Goal: Answer question/provide support: Share knowledge or assist other users

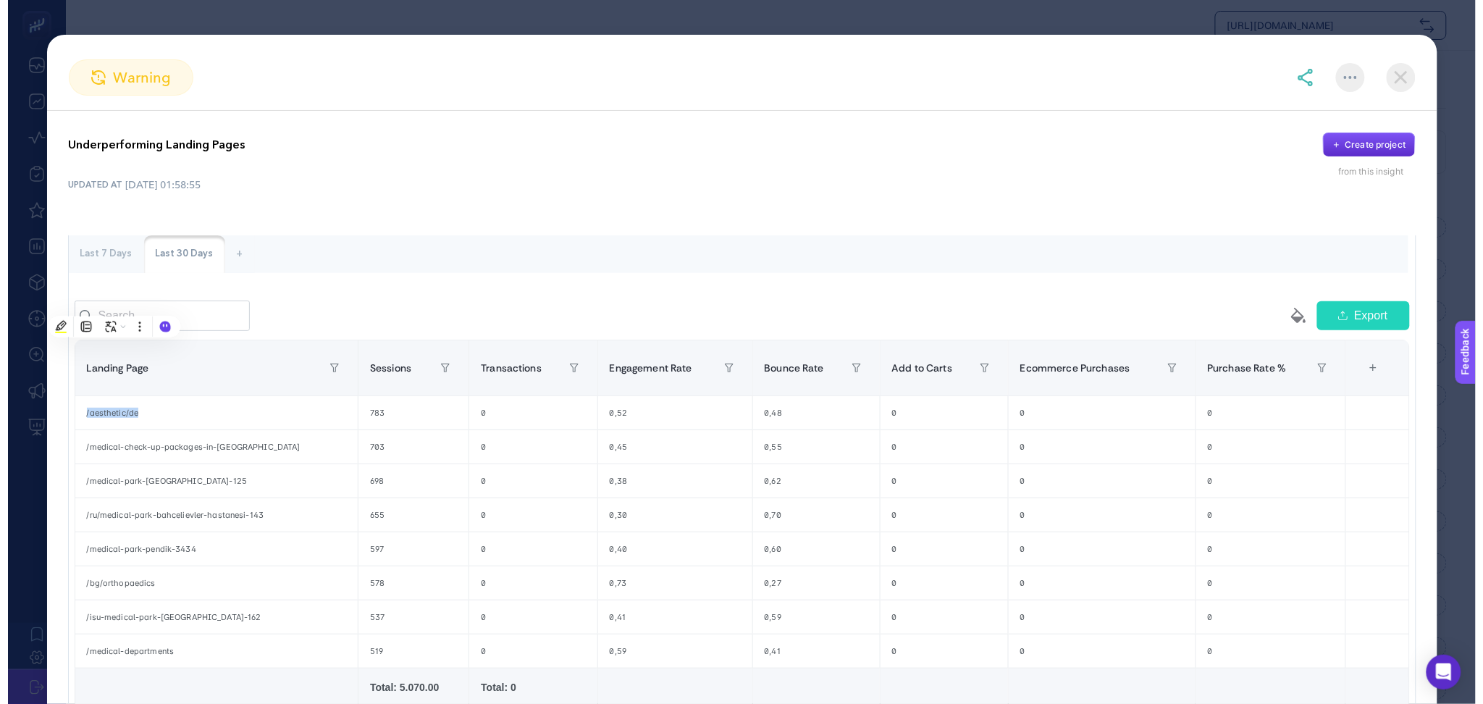
scroll to position [120, 0]
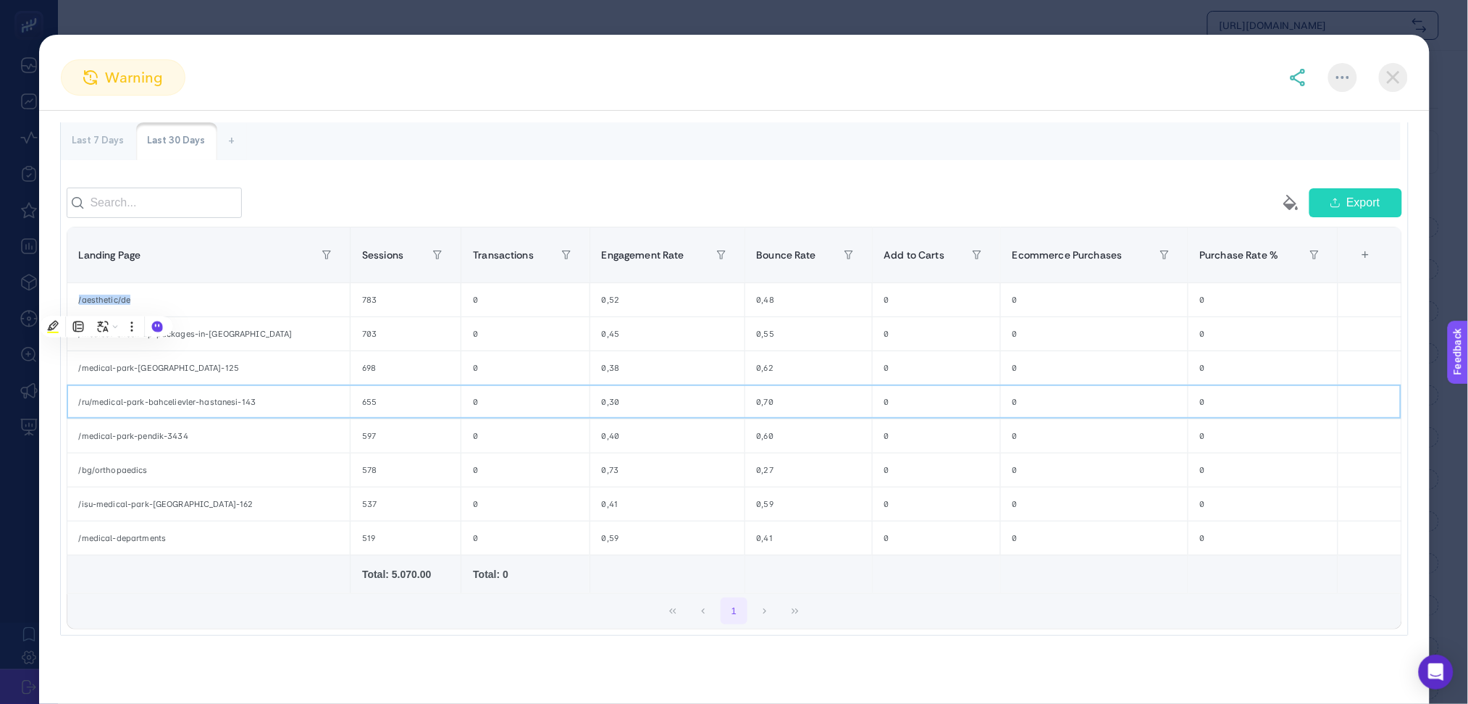
click at [485, 401] on div "0" at bounding box center [524, 401] width 127 height 33
click at [1398, 91] on img at bounding box center [1393, 77] width 29 height 29
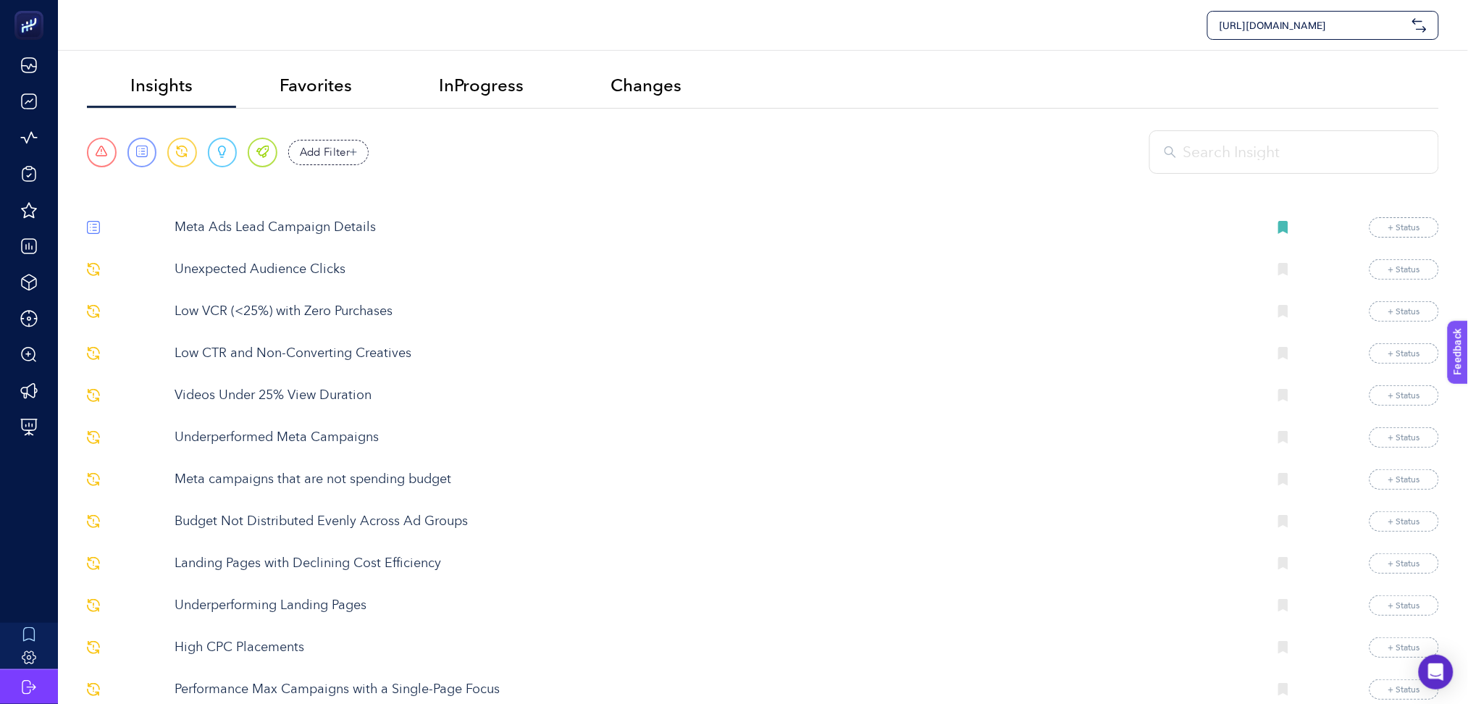
click at [1369, 26] on span "https://medicalparkinternational.net/" at bounding box center [1313, 25] width 187 height 14
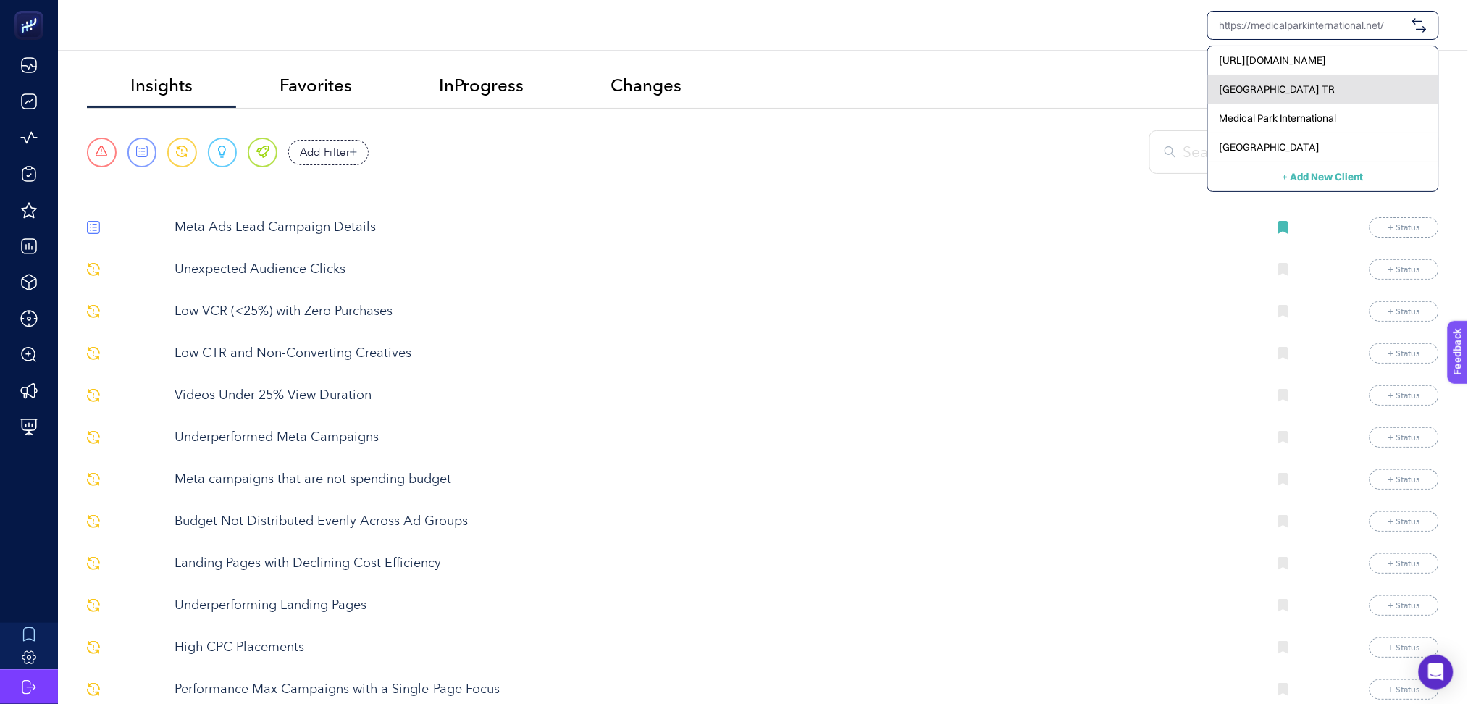
click at [1343, 83] on div "[GEOGRAPHIC_DATA] TR" at bounding box center [1323, 89] width 230 height 29
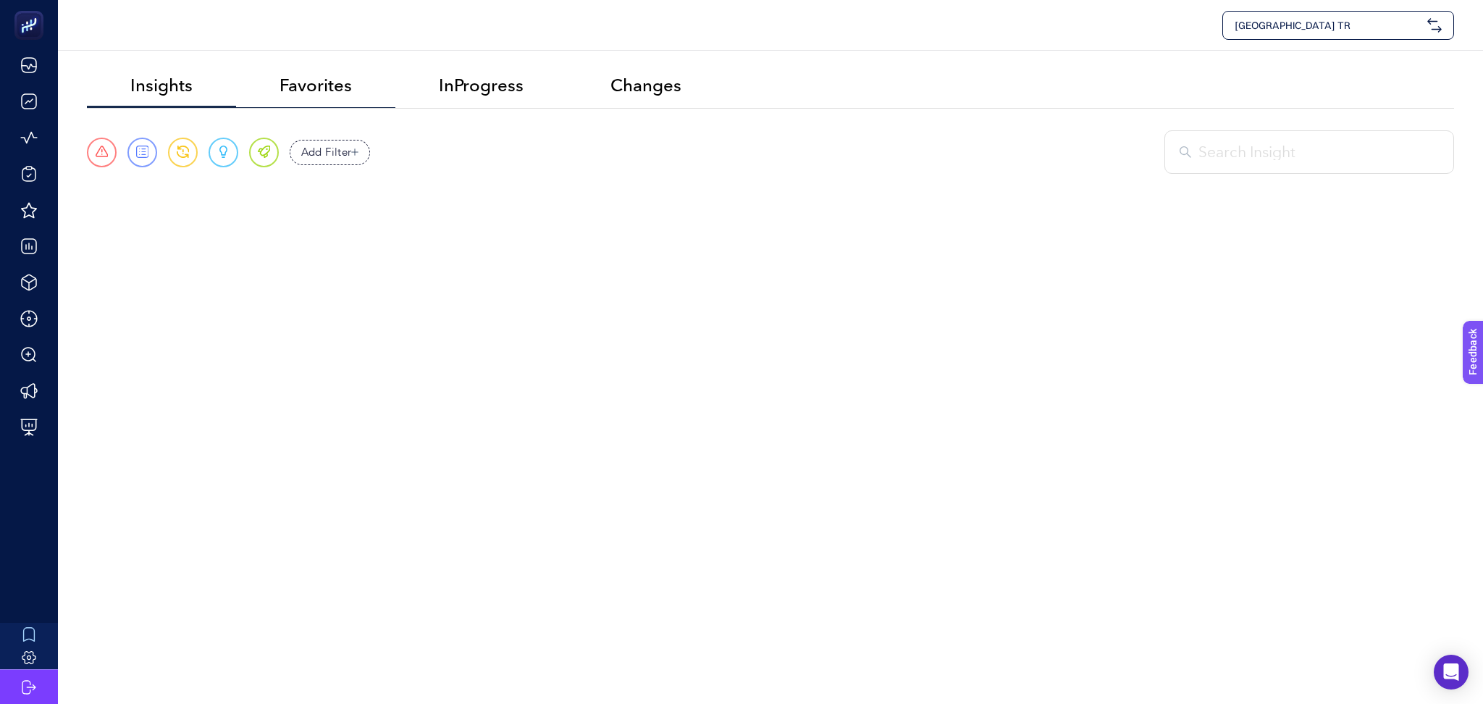
click at [329, 84] on span "Favorites" at bounding box center [316, 85] width 72 height 20
click at [496, 85] on span "InProgress" at bounding box center [481, 85] width 85 height 20
click at [643, 80] on span "Changes" at bounding box center [645, 85] width 71 height 20
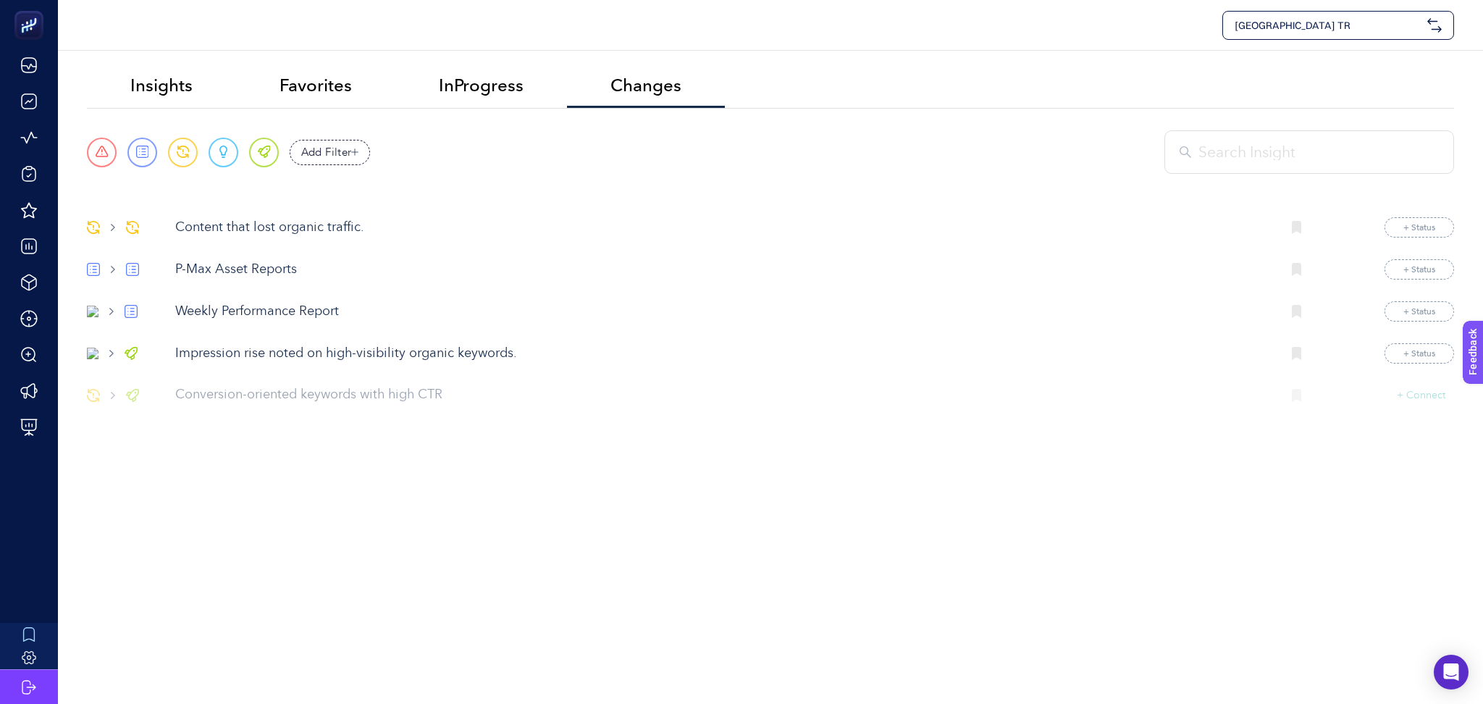
click at [282, 230] on p "Content that lost organic traffic." at bounding box center [722, 228] width 1095 height 20
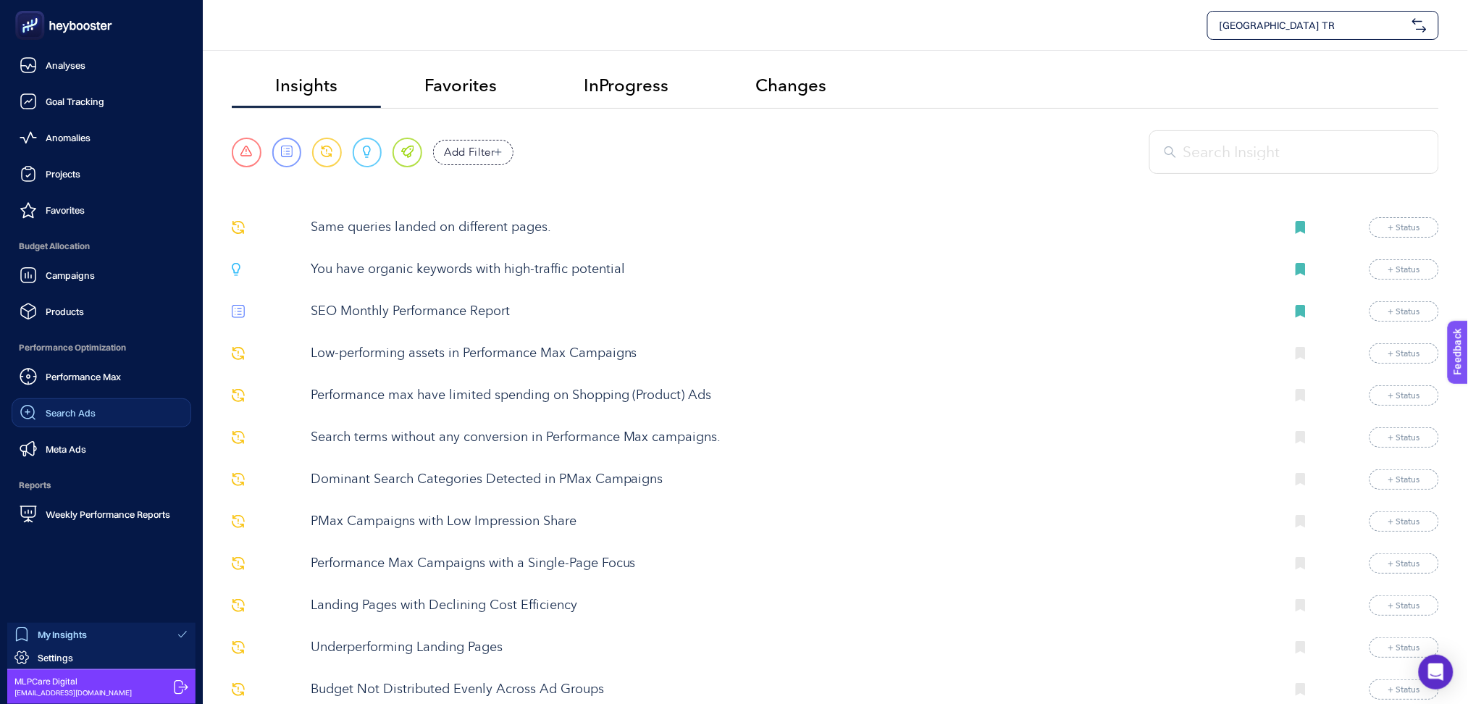
click at [72, 416] on span "Search Ads" at bounding box center [71, 413] width 50 height 12
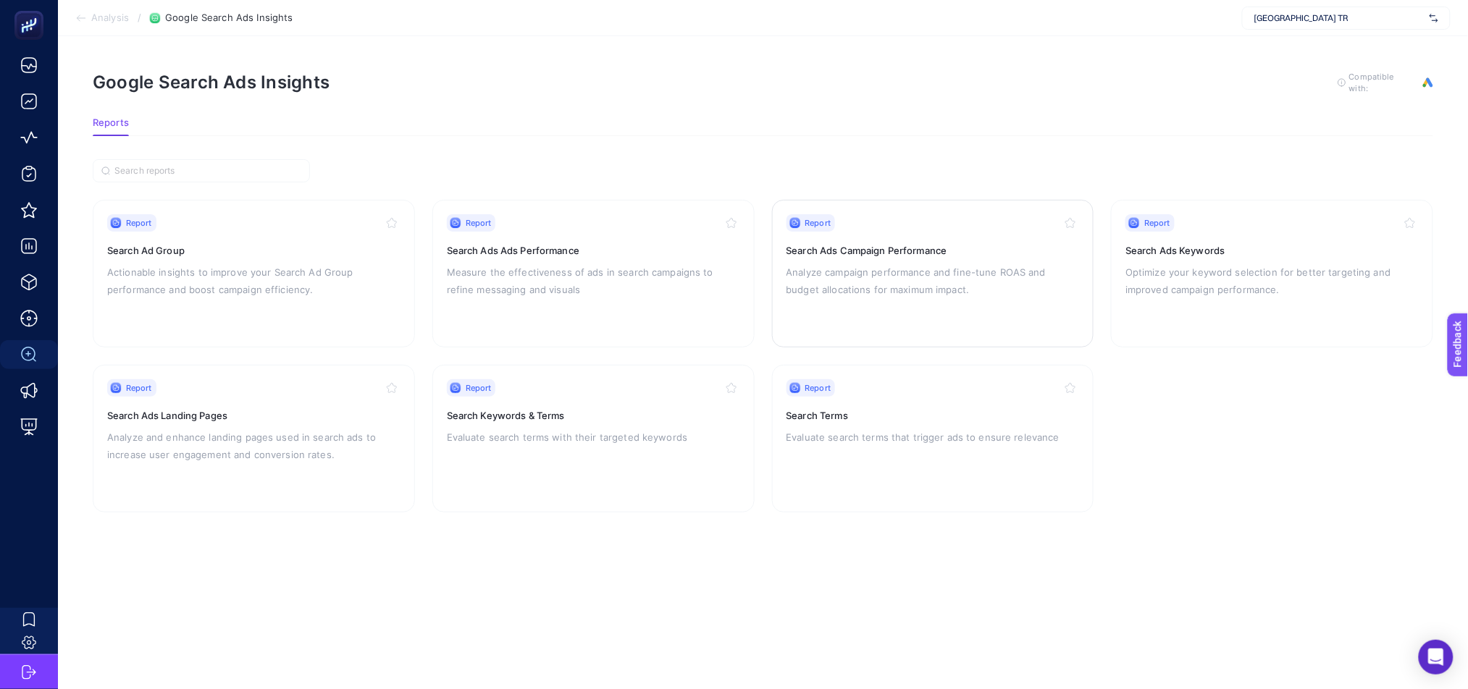
click at [899, 280] on p "Analyze campaign performance and fine-tune ROAS and budget allocations for maxi…" at bounding box center [932, 281] width 293 height 35
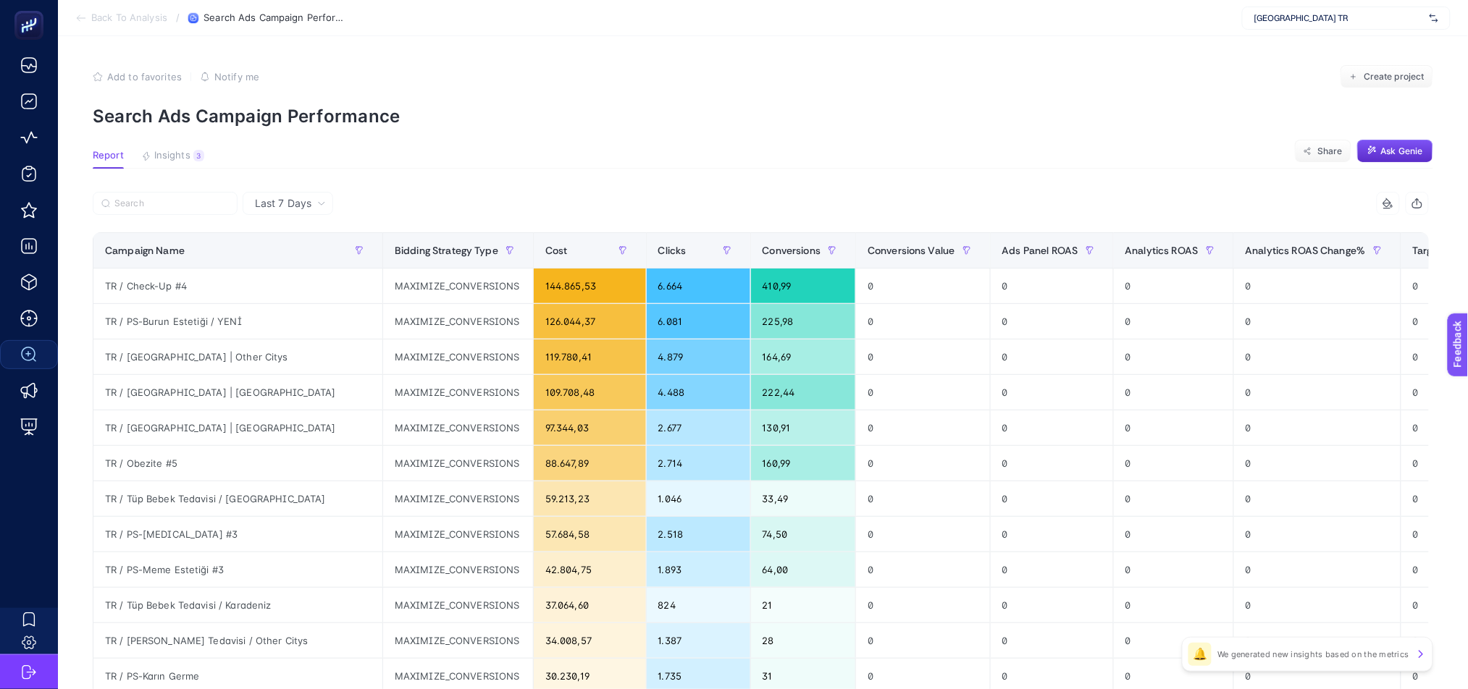
click at [306, 199] on span "Last 7 Days" at bounding box center [283, 203] width 56 height 14
click at [743, 150] on section "Report Insights 3 We generated new insights based on the metrics Share Ask [PER…" at bounding box center [763, 159] width 1340 height 19
drag, startPoint x: 1200, startPoint y: 455, endPoint x: 508, endPoint y: 396, distance: 694.8
click at [526, 448] on tr "TR / Obezite #5 MAXIMIZE_CONVERSIONS 88.647,89 2.714 160,99 0 0 0 0 0 0 0,56 0,…" at bounding box center [1280, 463] width 2375 height 35
click at [528, 148] on article "Add to favorites false Notify me Create project Search Ads Campaign Performance…" at bounding box center [763, 602] width 1410 height 1132
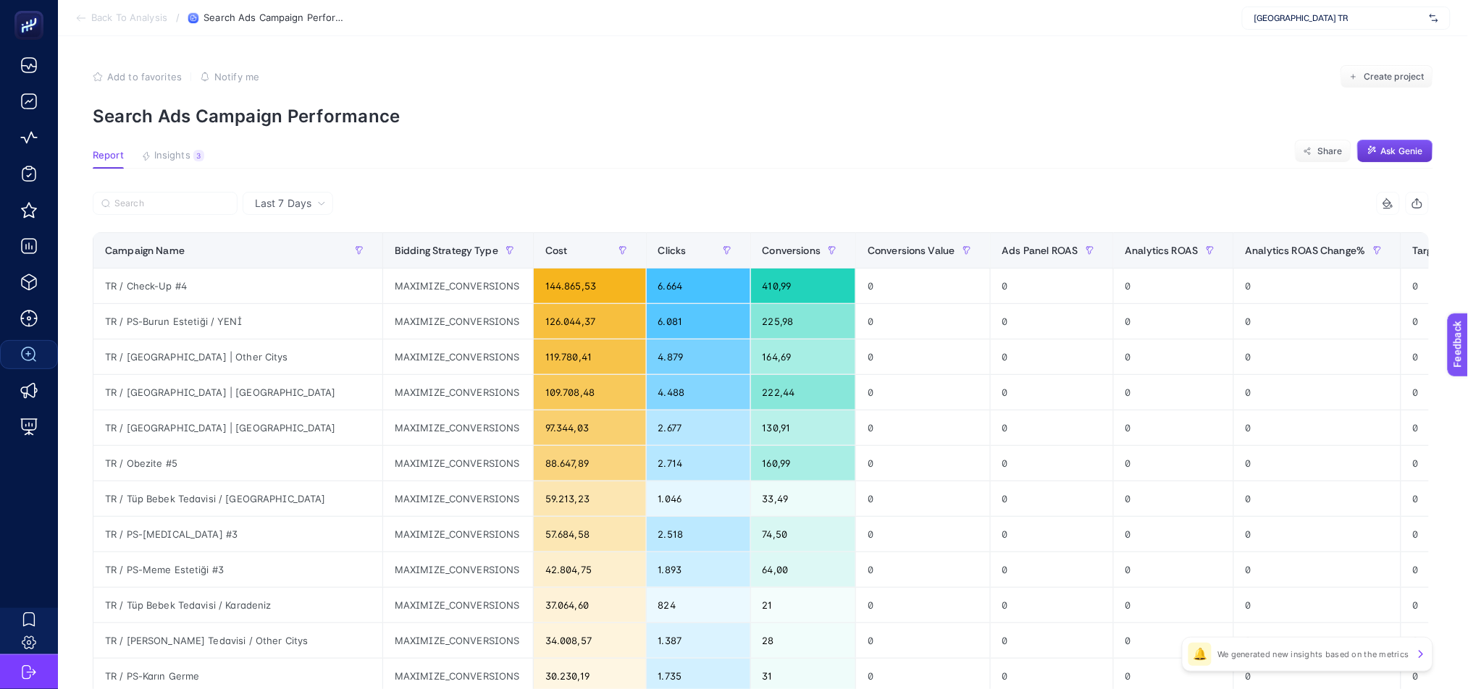
click at [1418, 150] on span "Ask Genie" at bounding box center [1402, 152] width 42 height 12
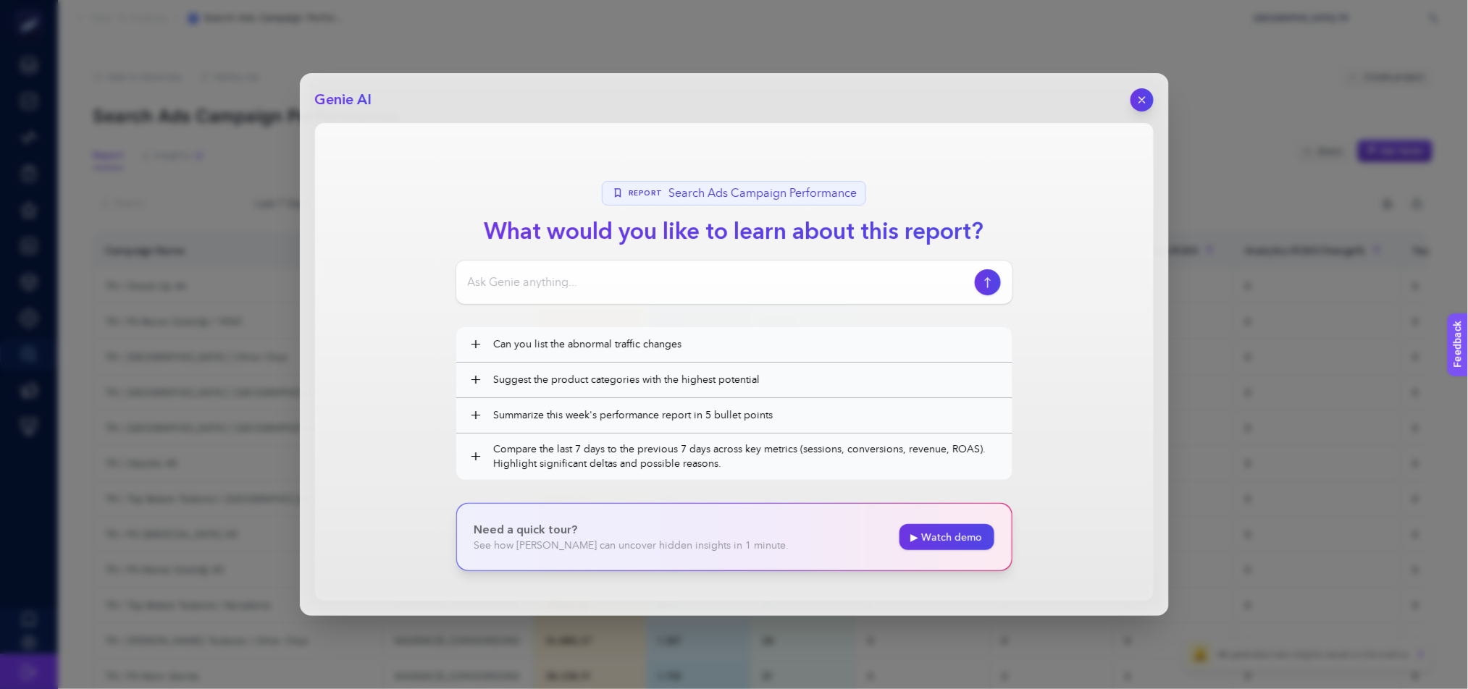
click at [540, 261] on section "Report Search Ads Campaign Performance What would you like to learn about this …" at bounding box center [734, 362] width 839 height 478
click at [534, 274] on input at bounding box center [718, 282] width 501 height 17
type input "kampanya cost per conversion, cpc, maliyetlerine bakarak bidding strategy typel…"
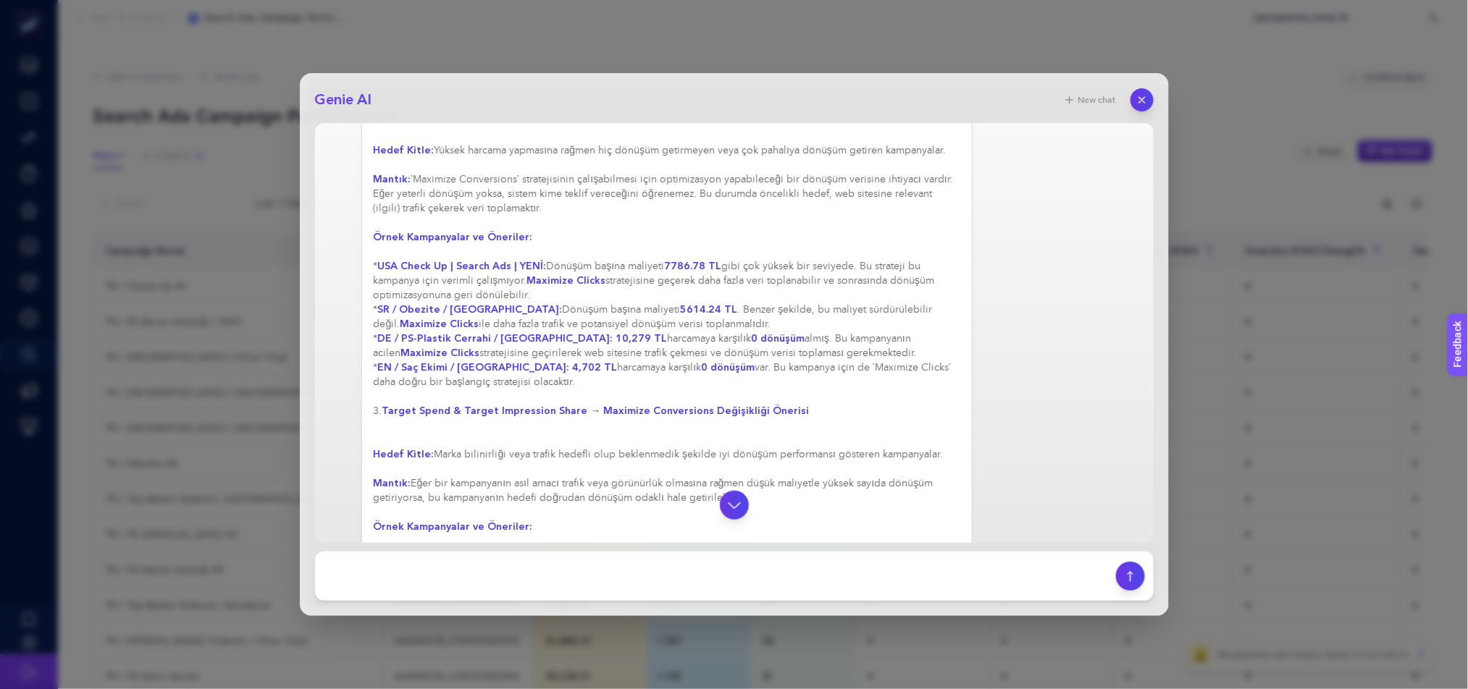
scroll to position [568, 0]
drag, startPoint x: 520, startPoint y: 421, endPoint x: 372, endPoint y: 301, distance: 190.0
click at [372, 301] on div "Elbette, sağlanan kampanya verilerine dayanarak teklif stratejileri (bidding st…" at bounding box center [667, 279] width 612 height 1292
copy div "* [GEOGRAPHIC_DATA] Check Up | Search Ads | YENİ: Dönüşüm başına maliyeti 7786.…"
click at [743, 432] on div "Elbette, sağlanan kampanya verilerine dayanarak teklif stratejileri (bidding st…" at bounding box center [667, 274] width 587 height 1259
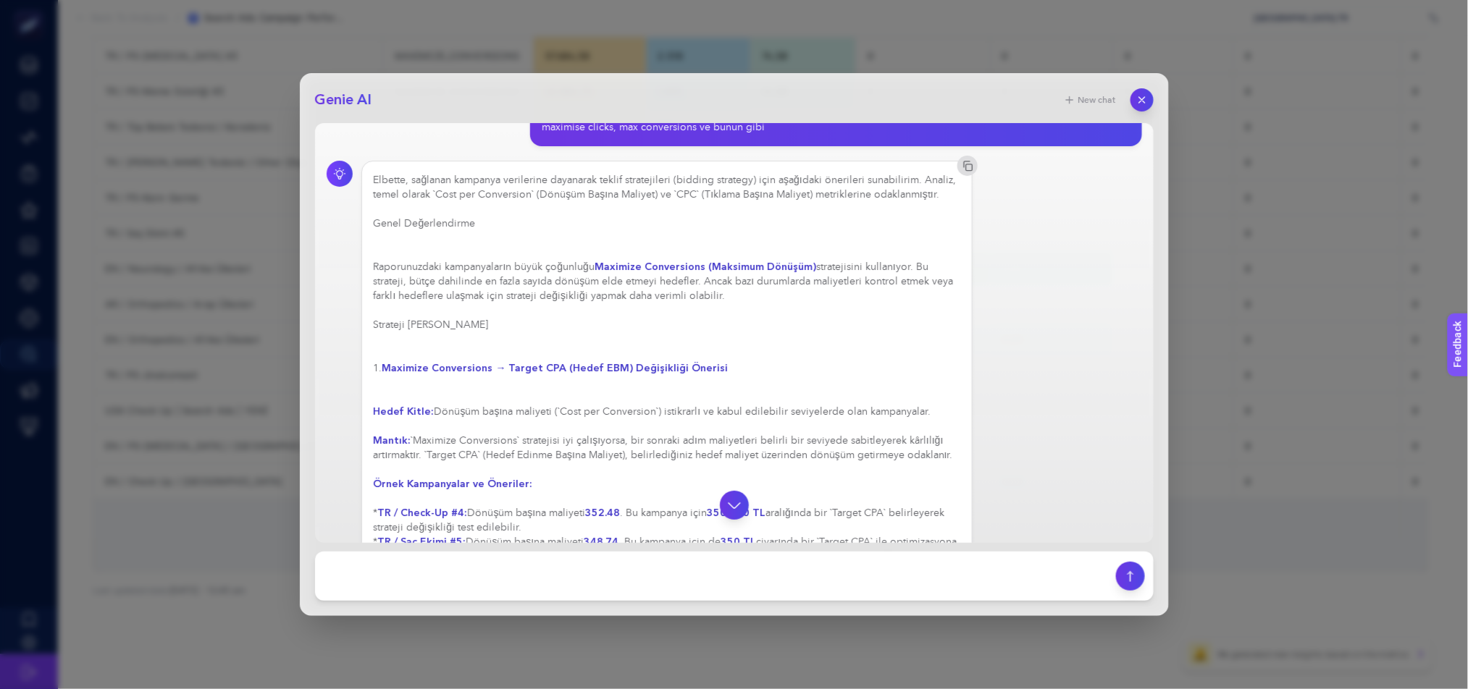
scroll to position [55, 0]
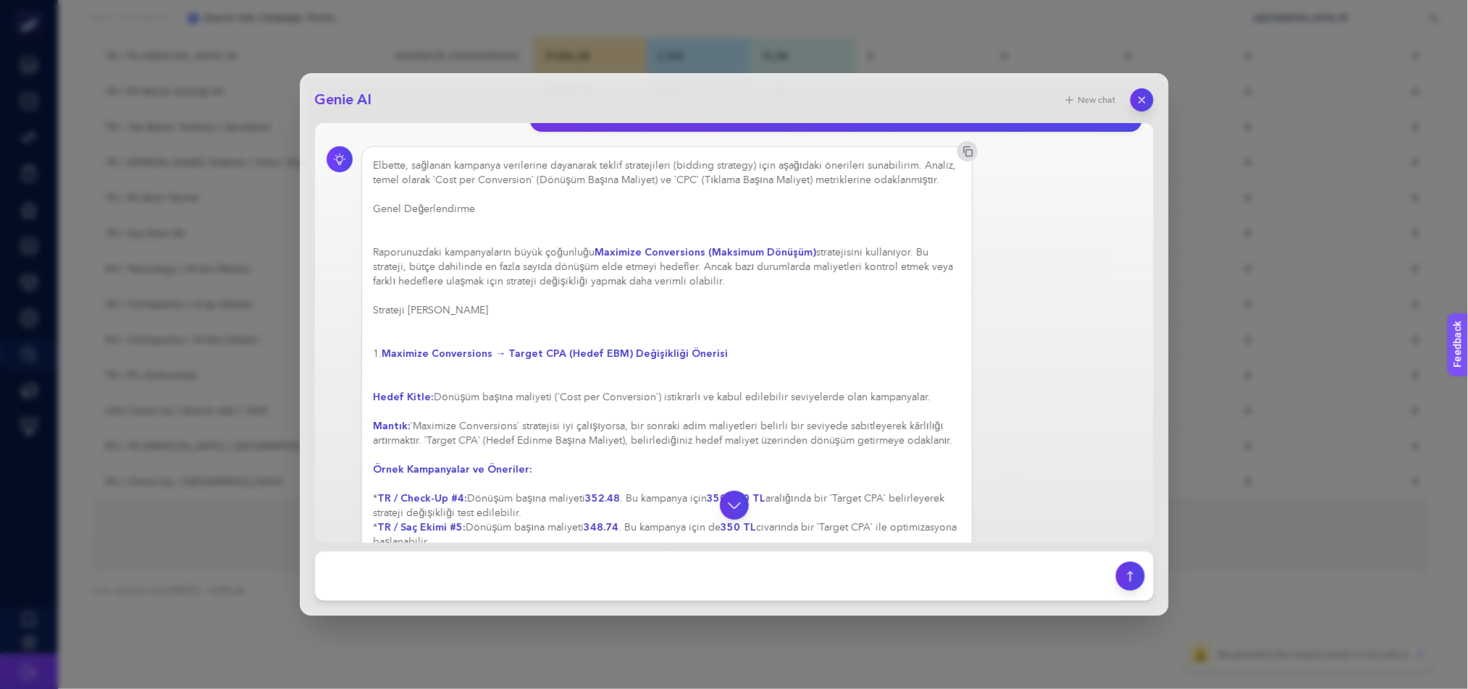
drag, startPoint x: 450, startPoint y: 264, endPoint x: 721, endPoint y: 294, distance: 272.5
drag, startPoint x: 447, startPoint y: 267, endPoint x: 907, endPoint y: 267, distance: 460.6
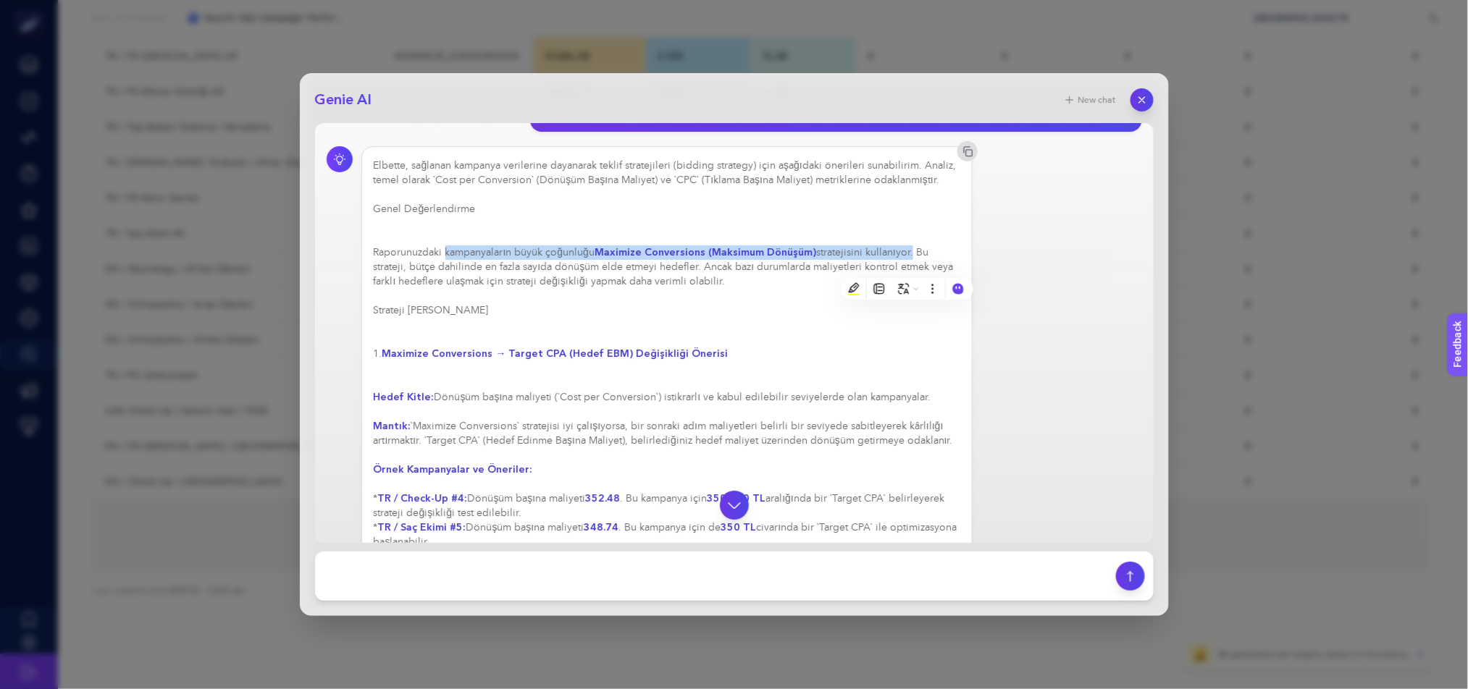
copy div "kampanyaların büyük çoğunluğu Maximize Conversions (Maksimum Dönüşüm) stratejis…"
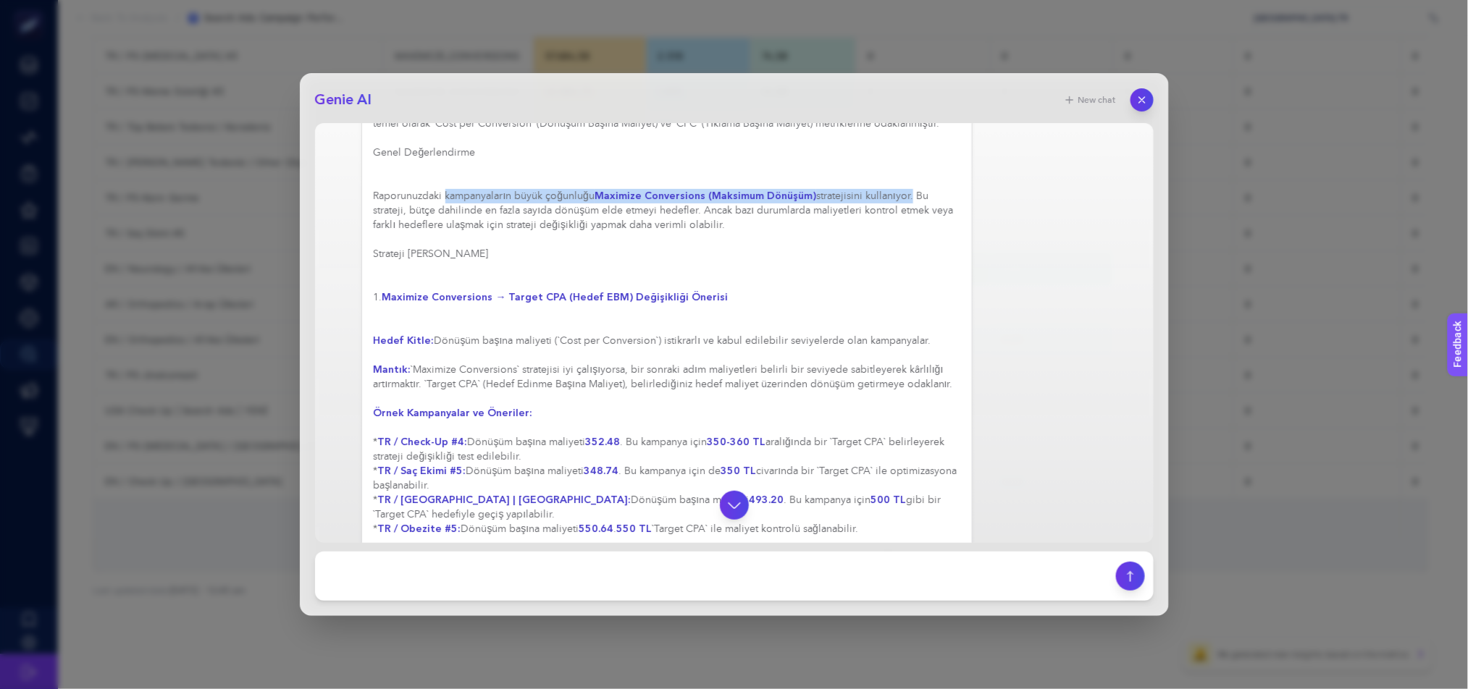
scroll to position [130, 0]
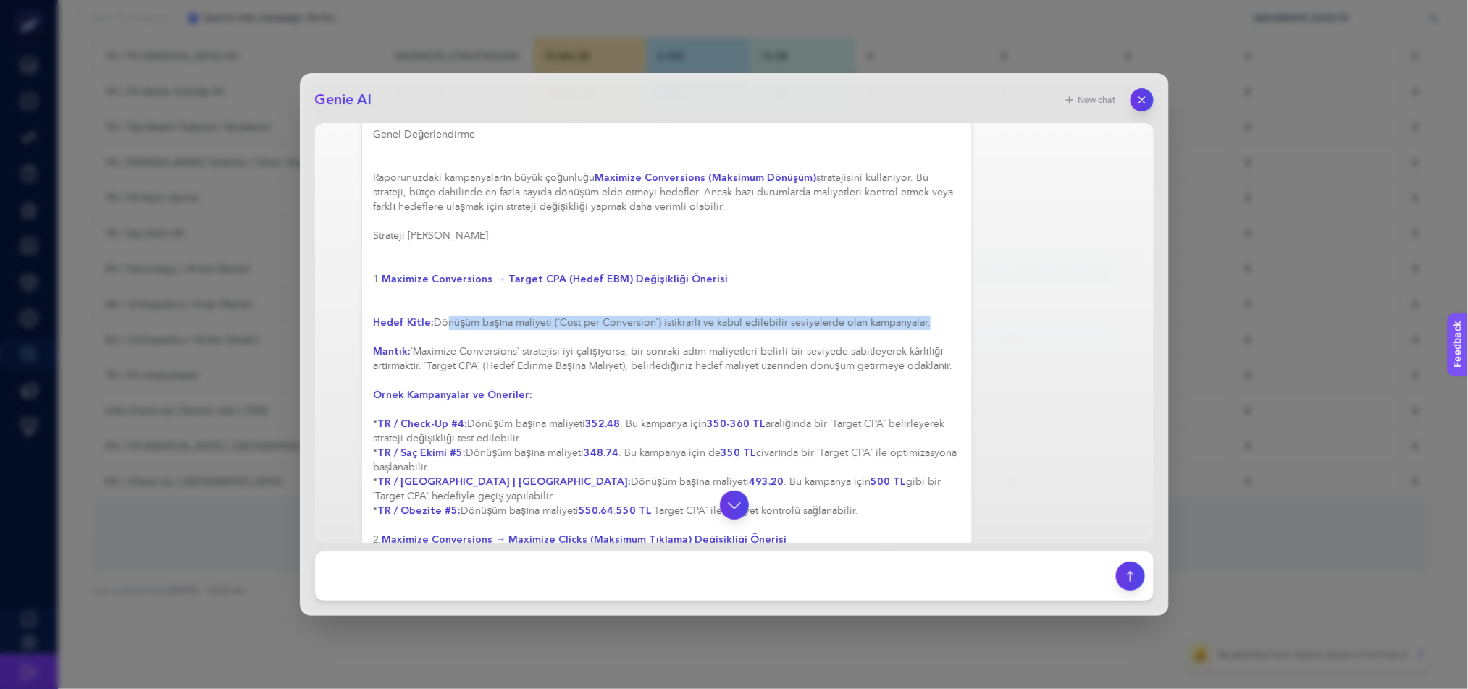
drag, startPoint x: 436, startPoint y: 339, endPoint x: 920, endPoint y: 336, distance: 483.8
copy div "önüşüm başına maliyeti (`Cost per Conversion`) istikrarlı ve kabul edilebilir s…"
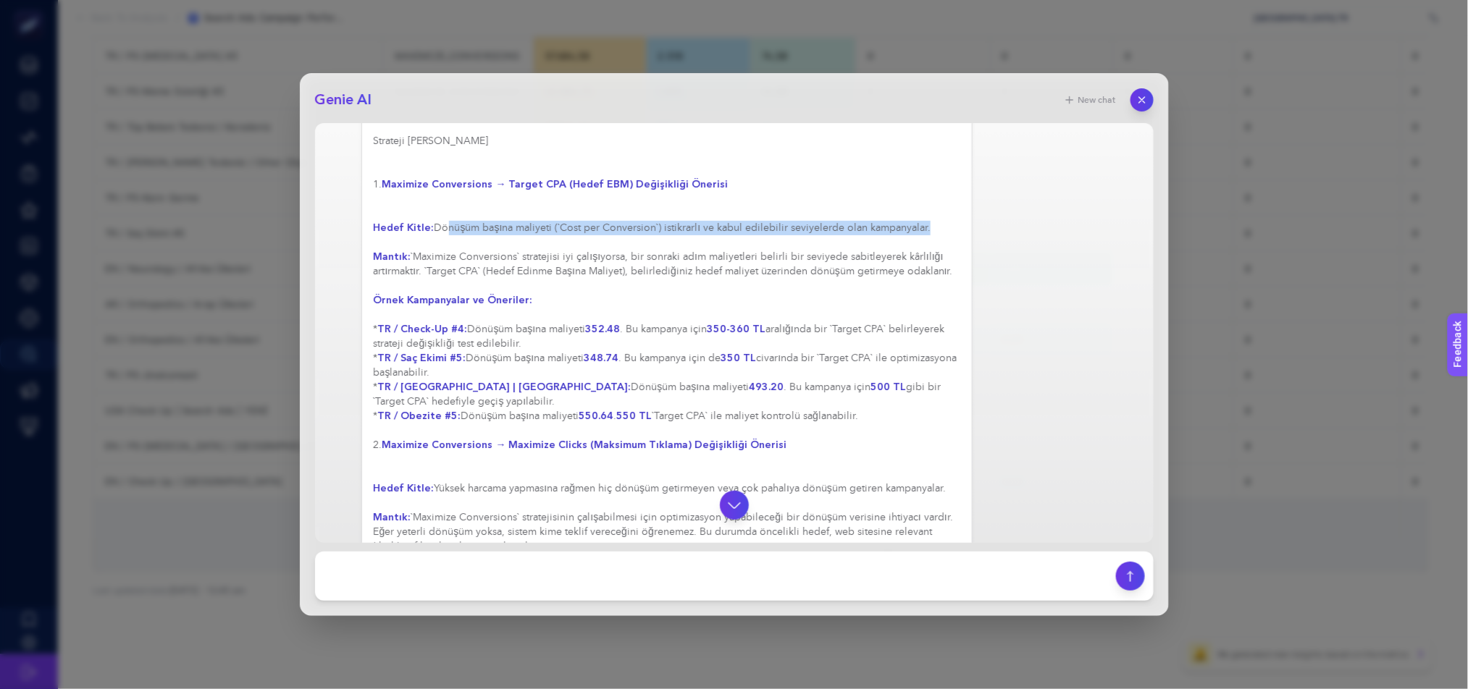
scroll to position [233, 0]
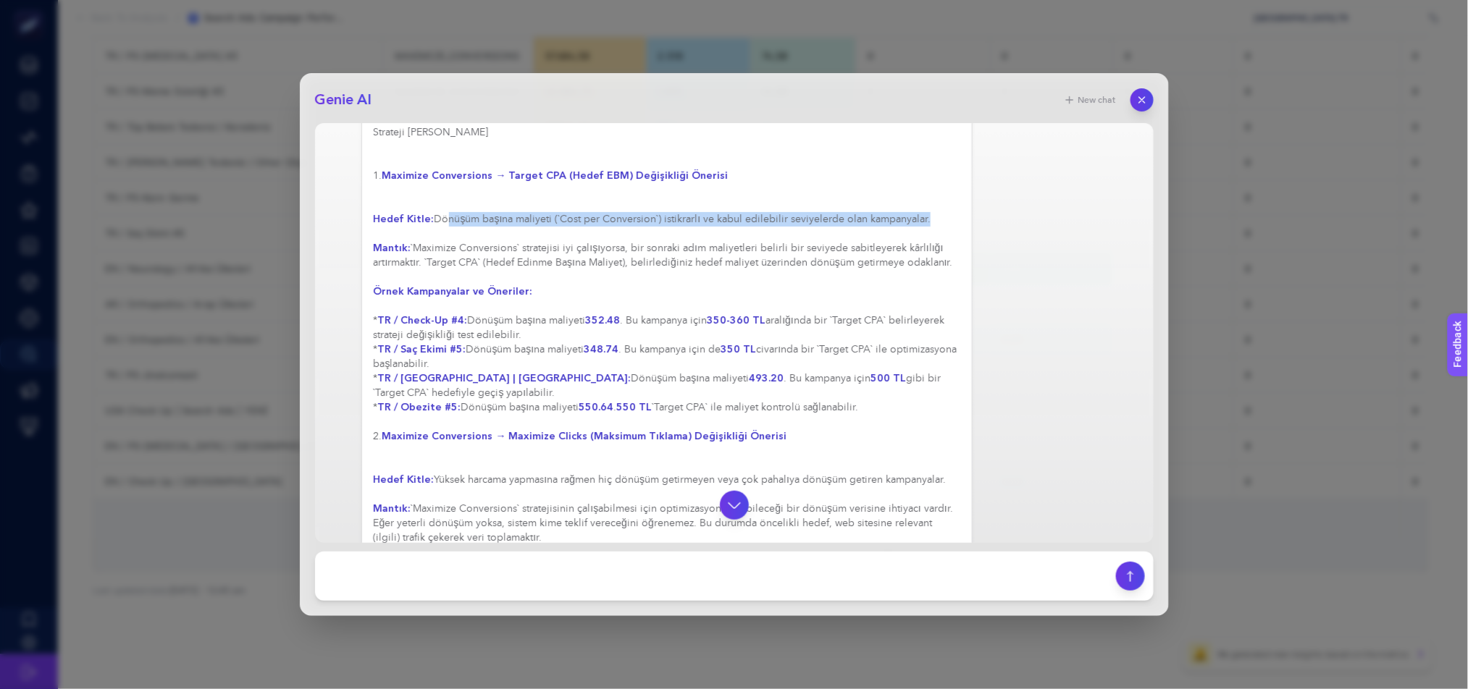
drag, startPoint x: 374, startPoint y: 352, endPoint x: 886, endPoint y: 447, distance: 521.4
click at [886, 447] on div "Elbette, sağlanan kampanya verilerine dayanarak teklif stratejileri (bidding st…" at bounding box center [667, 609] width 587 height 1259
copy div "* TR / Check-Up #4: Dönüşüm başına maliyeti 352.48 . Bu kampanya için 350-360 T…"
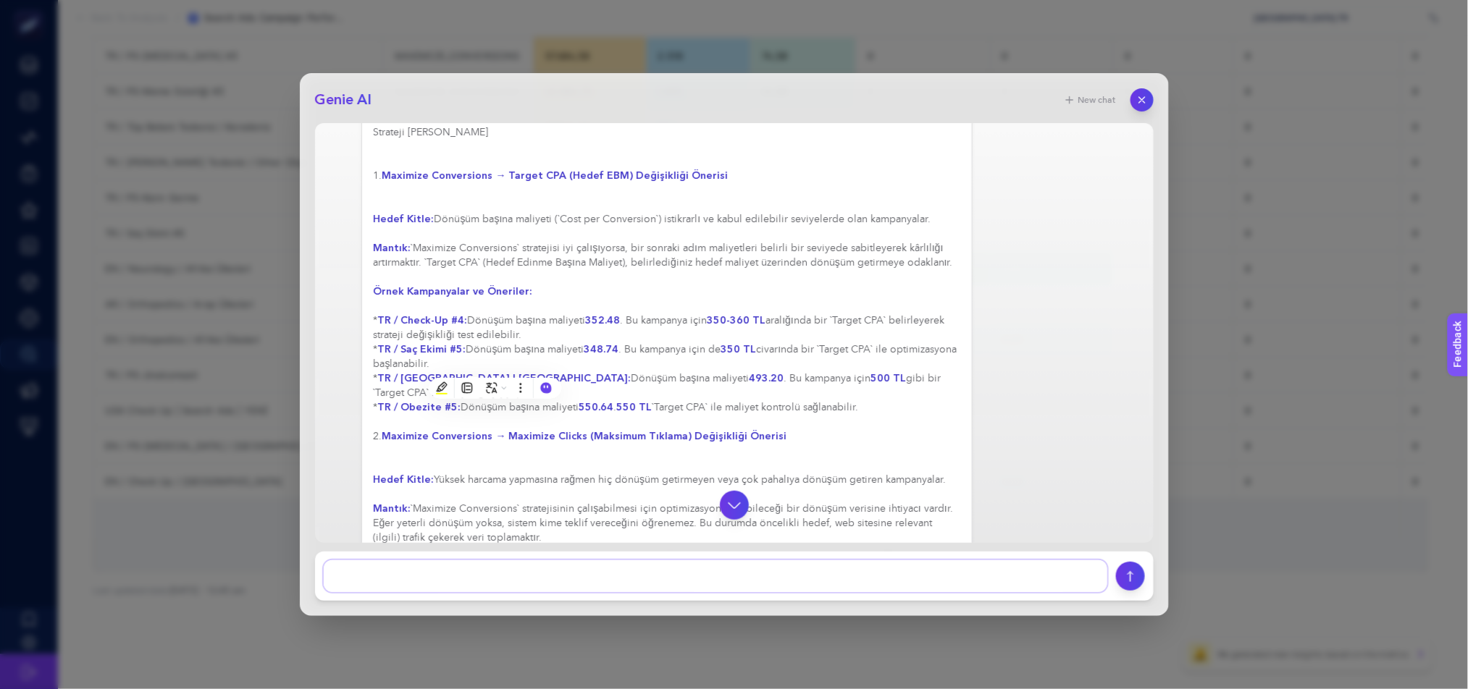
click at [595, 569] on textarea at bounding box center [716, 577] width 784 height 32
type textarea "tamam şimdi bir de aylık veriler ile inceleyebilir misin"
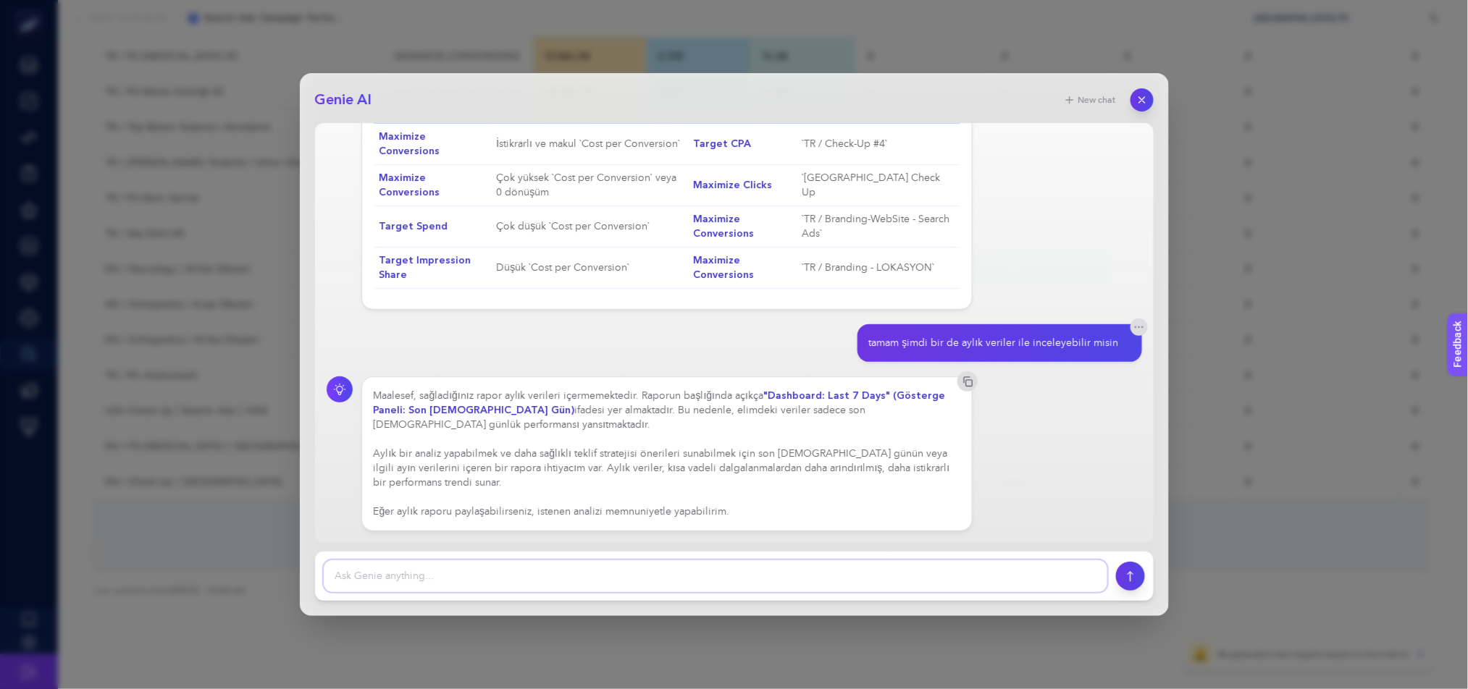
scroll to position [0, 0]
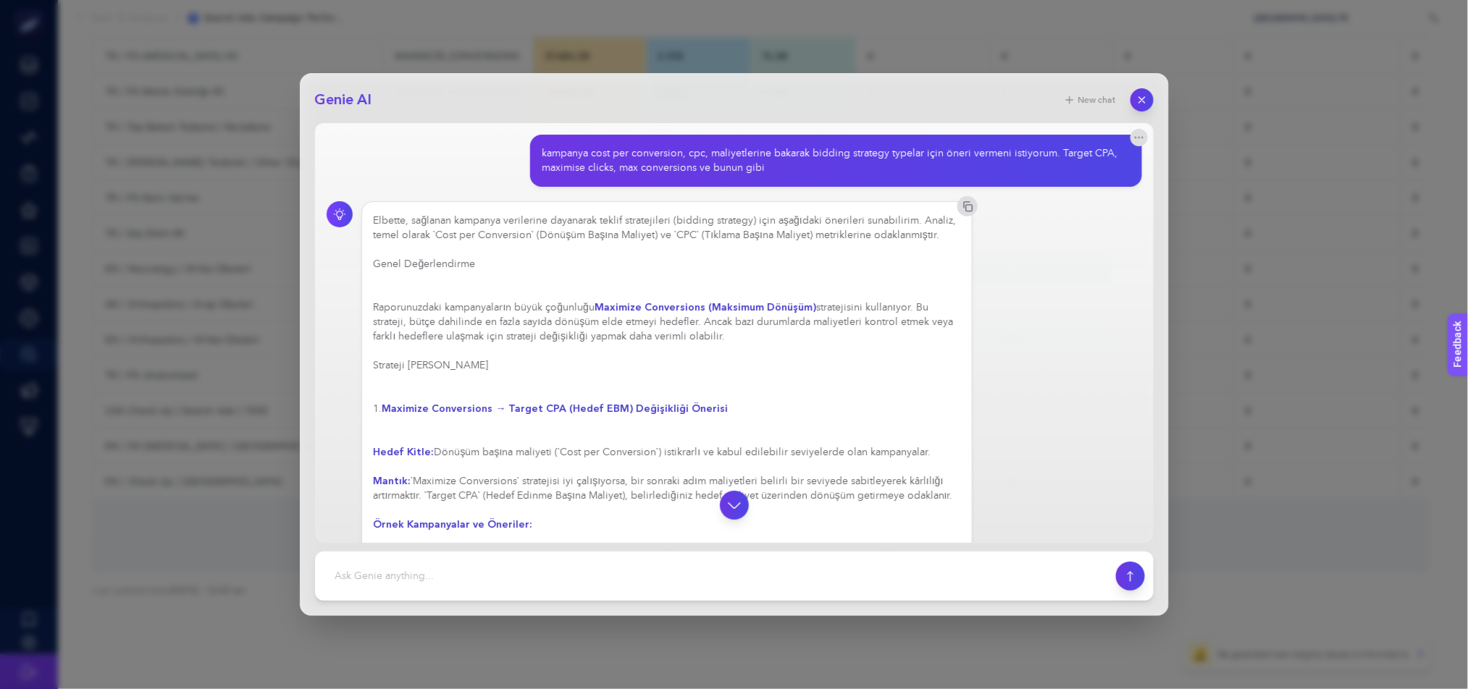
click at [939, 143] on div "kampanya cost per conversion, cpc, maliyetlerine bakarak bidding strategy typel…" at bounding box center [836, 161] width 612 height 52
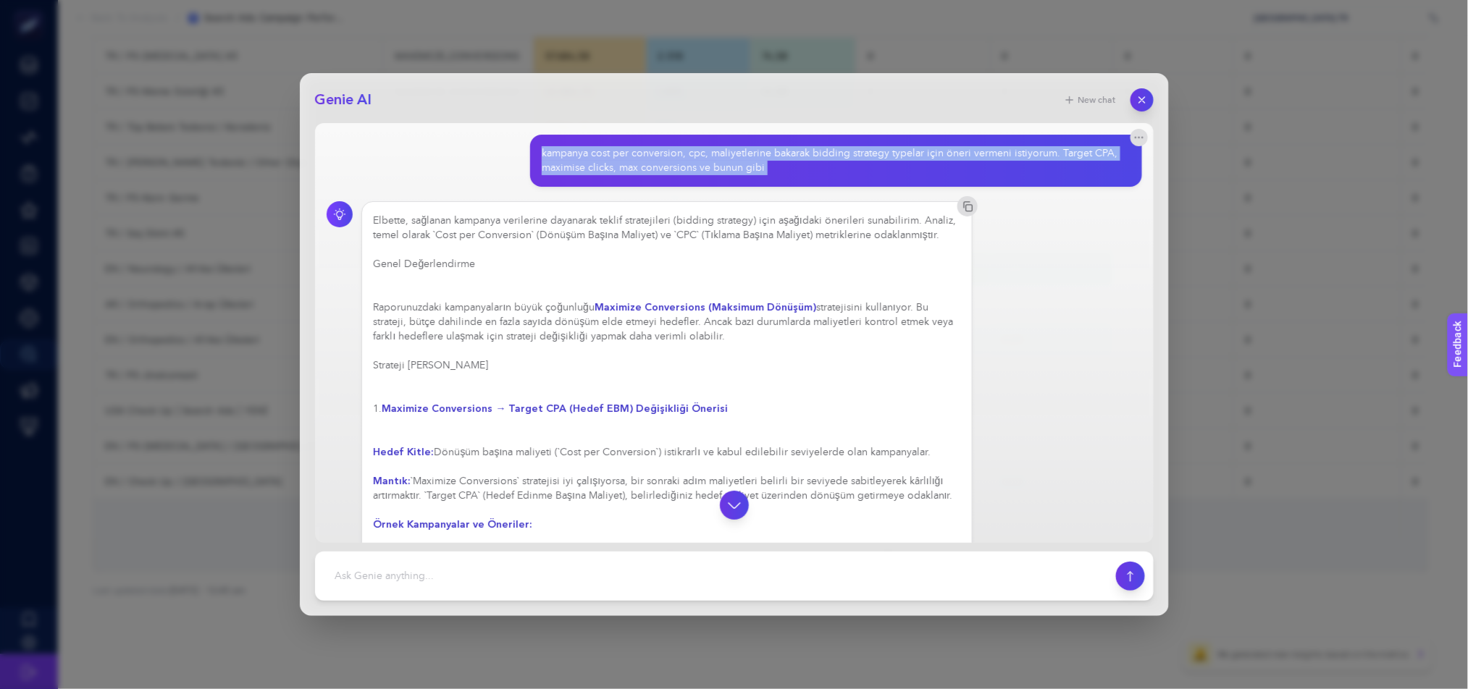
click at [939, 143] on div "kampanya cost per conversion, cpc, maliyetlerine bakarak bidding strategy typel…" at bounding box center [836, 161] width 612 height 52
copy section "kampanya cost per conversion, cpc, maliyetlerine bakarak bidding strategy typel…"
click at [1138, 103] on icon "button" at bounding box center [1141, 100] width 6 height 6
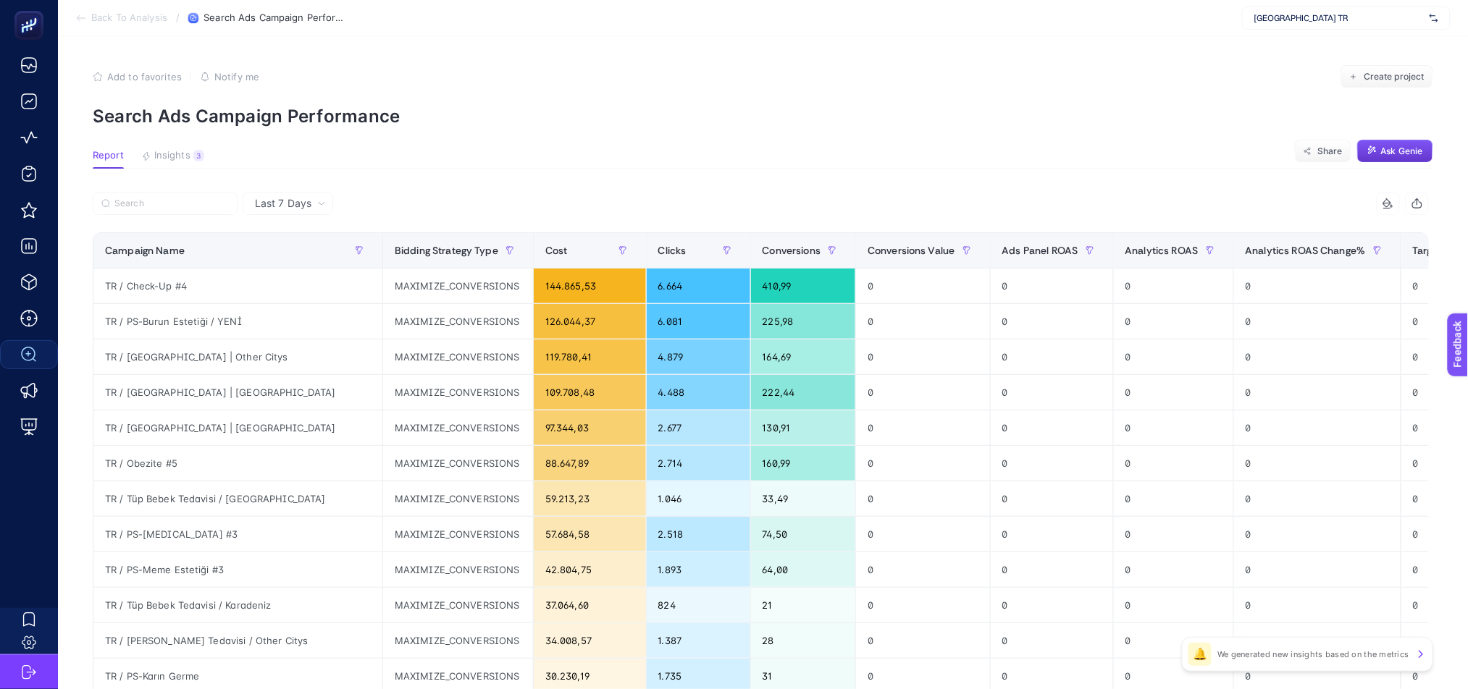
click at [319, 201] on icon at bounding box center [321, 203] width 9 height 9
click at [317, 255] on li "Last 30 Days" at bounding box center [288, 260] width 82 height 26
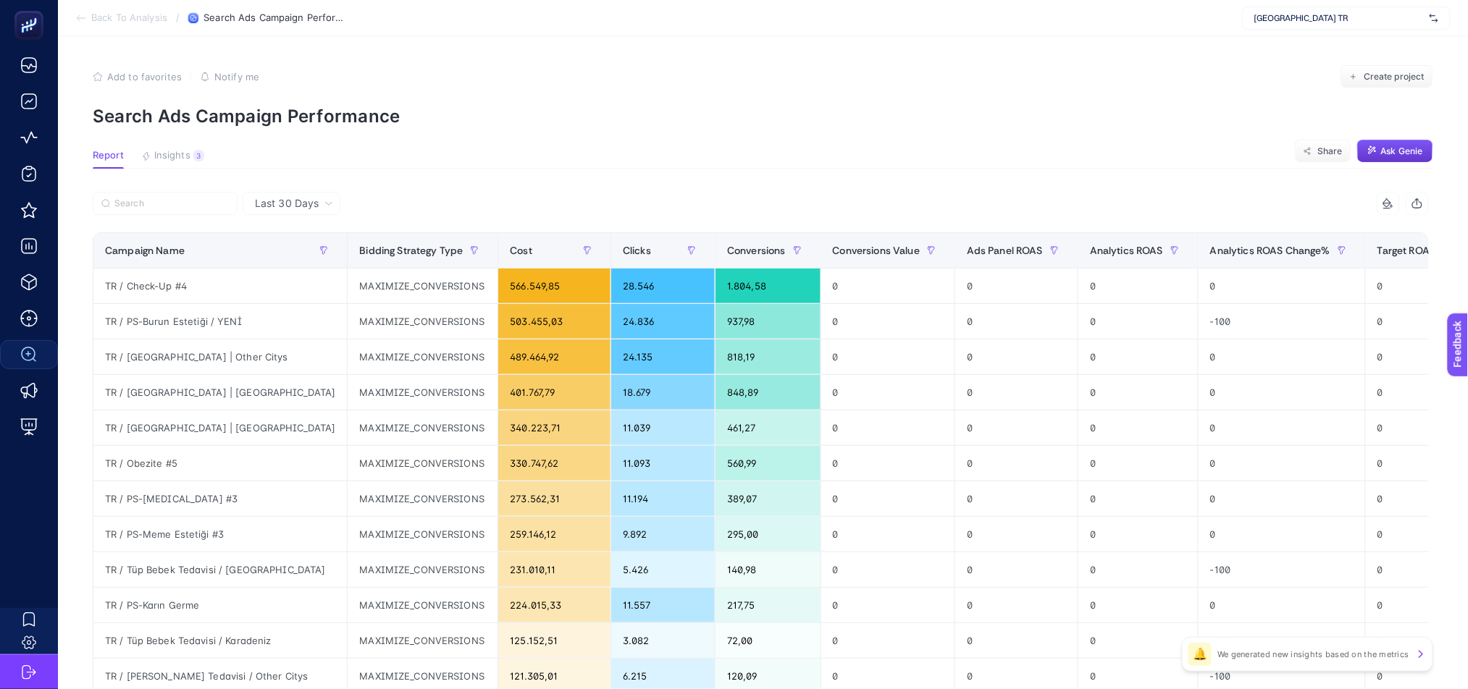
click at [1412, 157] on button "Ask Genie" at bounding box center [1395, 151] width 76 height 23
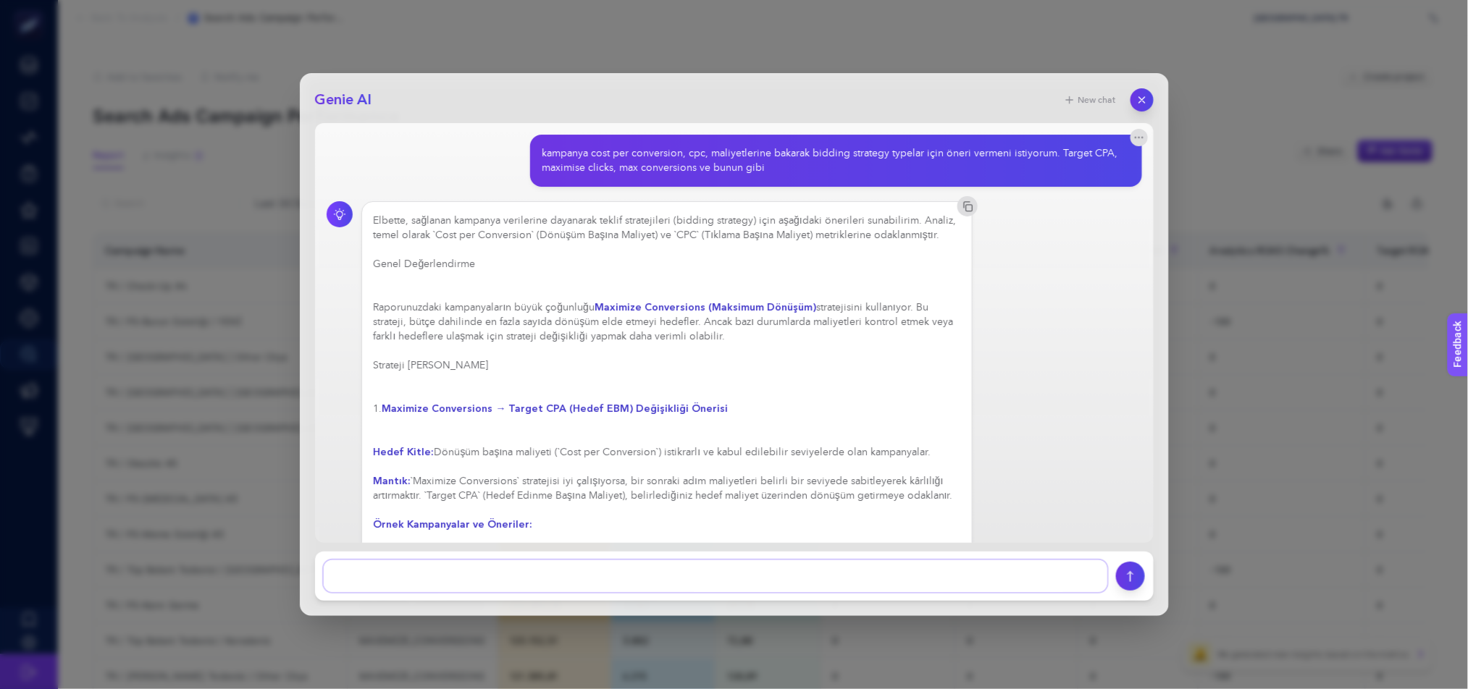
click at [697, 563] on textarea at bounding box center [716, 577] width 784 height 32
paste textarea "kampanya cost per conversion, cpc, maliyetlerine bakarak bidding strategy typel…"
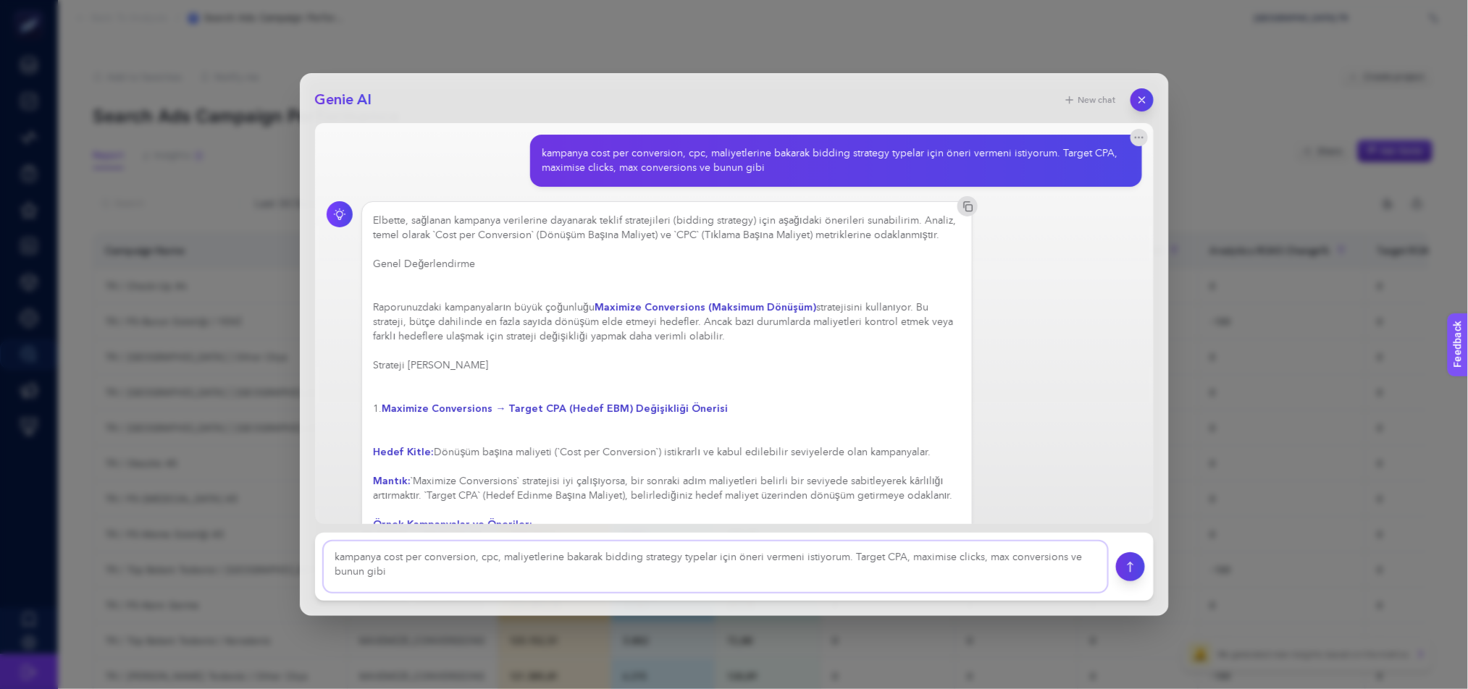
click at [492, 579] on textarea at bounding box center [716, 567] width 784 height 51
type textarea "kampanya cost per conversion, cpc, maliyetlerine bakarak bidding strategy typel…"
click at [1149, 103] on button "button" at bounding box center [1142, 100] width 25 height 25
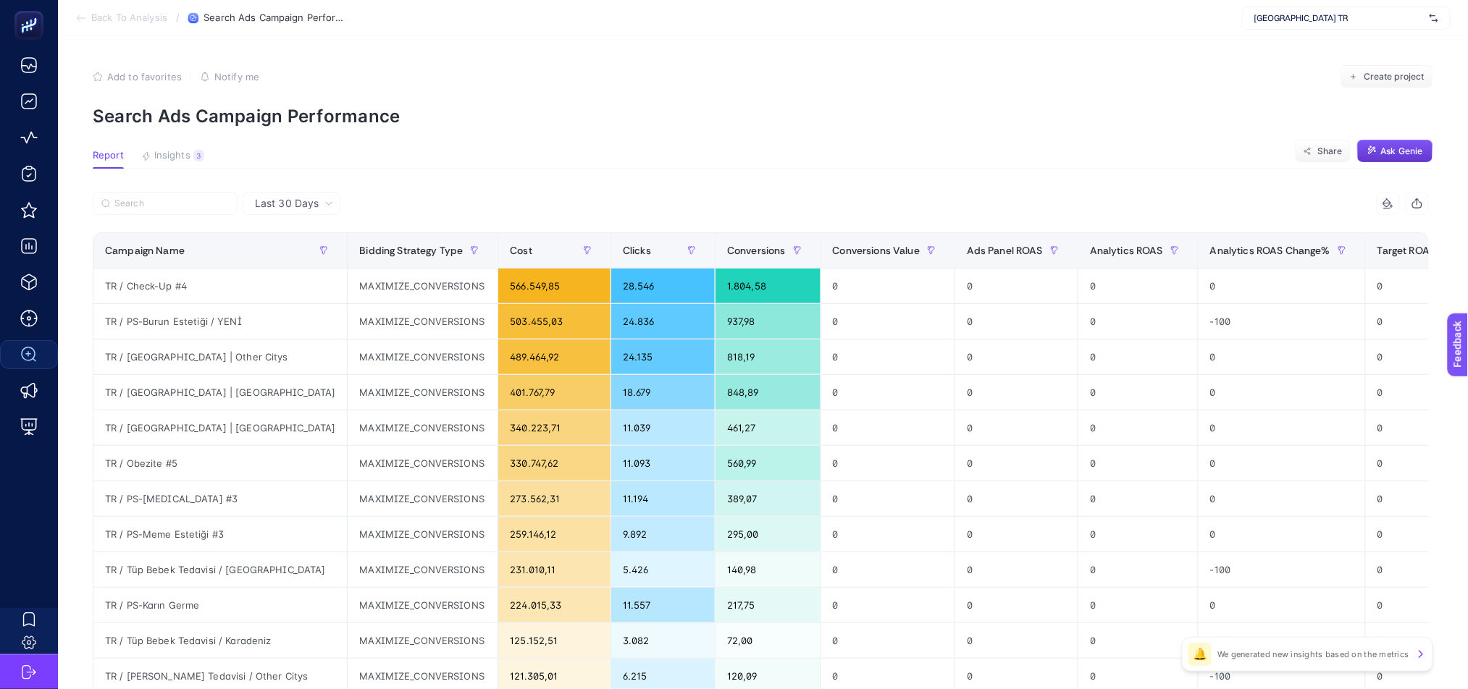
click at [1399, 151] on span "Ask Genie" at bounding box center [1402, 152] width 42 height 12
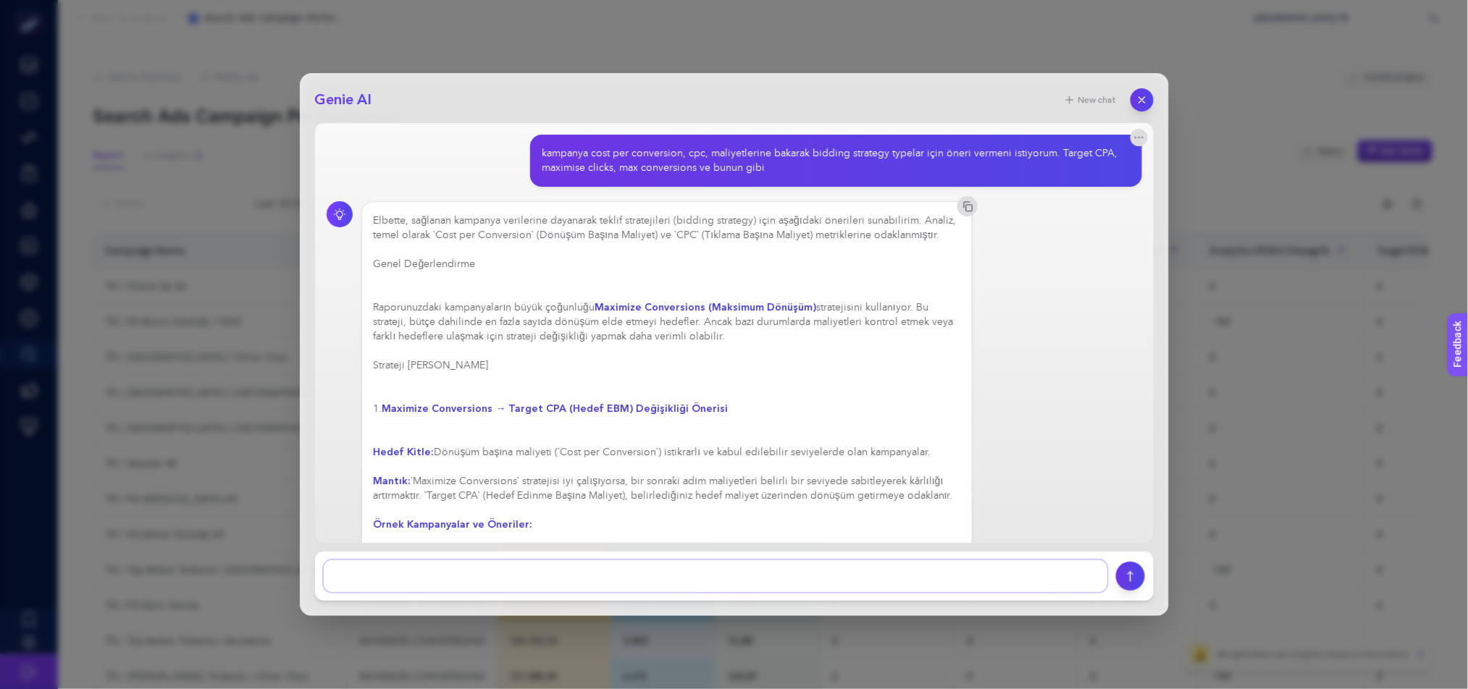
click at [490, 582] on textarea at bounding box center [716, 577] width 784 height 32
paste textarea "kampanya cost per conversion, cpc, maliyetlerine bakarak bidding strategy typel…"
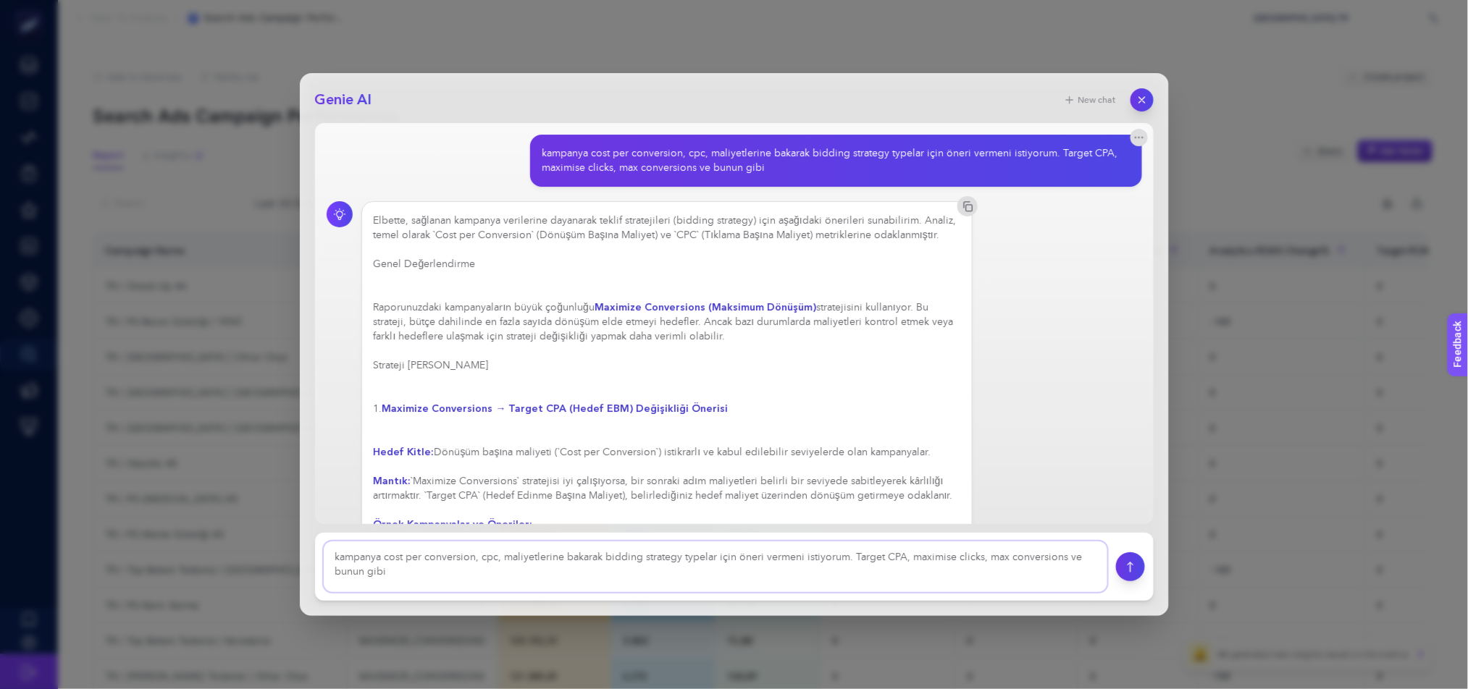
scroll to position [13, 0]
click at [493, 573] on textarea at bounding box center [716, 567] width 784 height 51
click at [501, 549] on textarea at bounding box center [716, 567] width 784 height 51
type textarea "kampanya cost per conversion, cpc gibi metriklere bakarak bidding strategy type…"
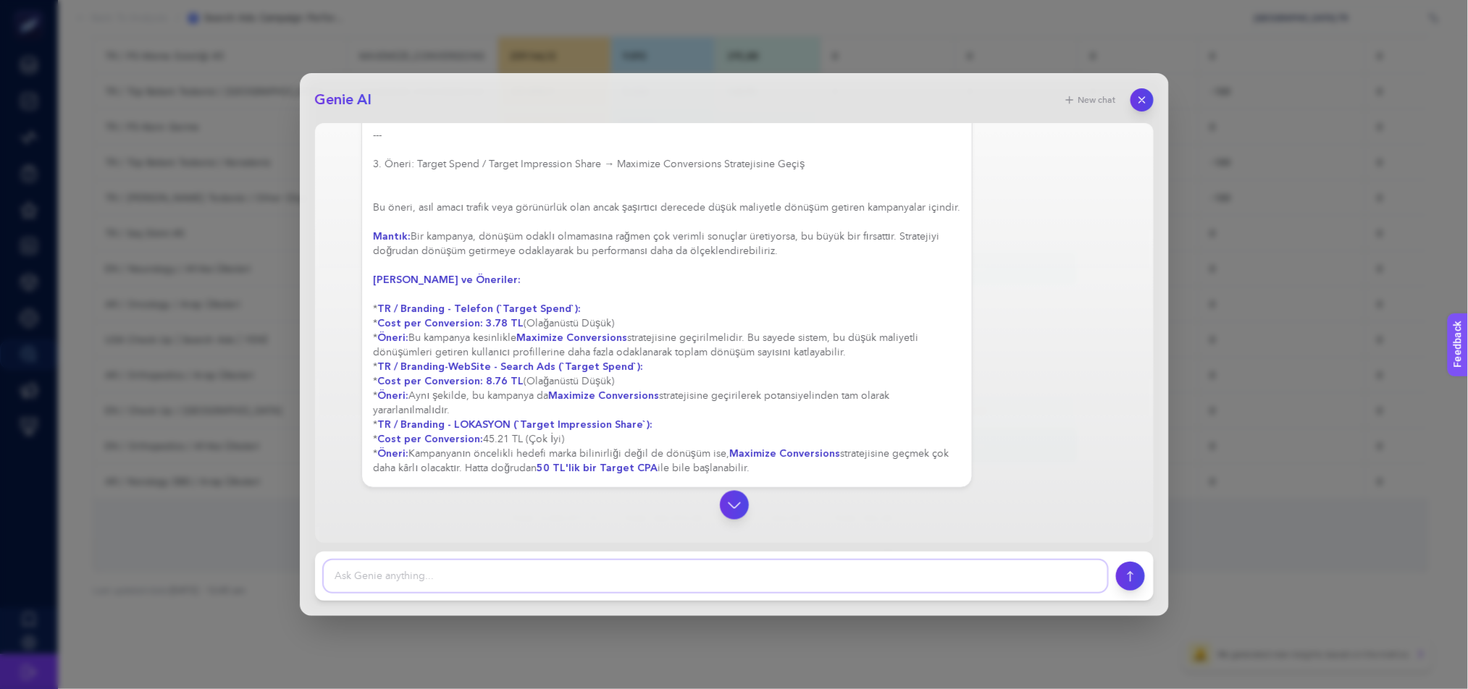
scroll to position [2772, 0]
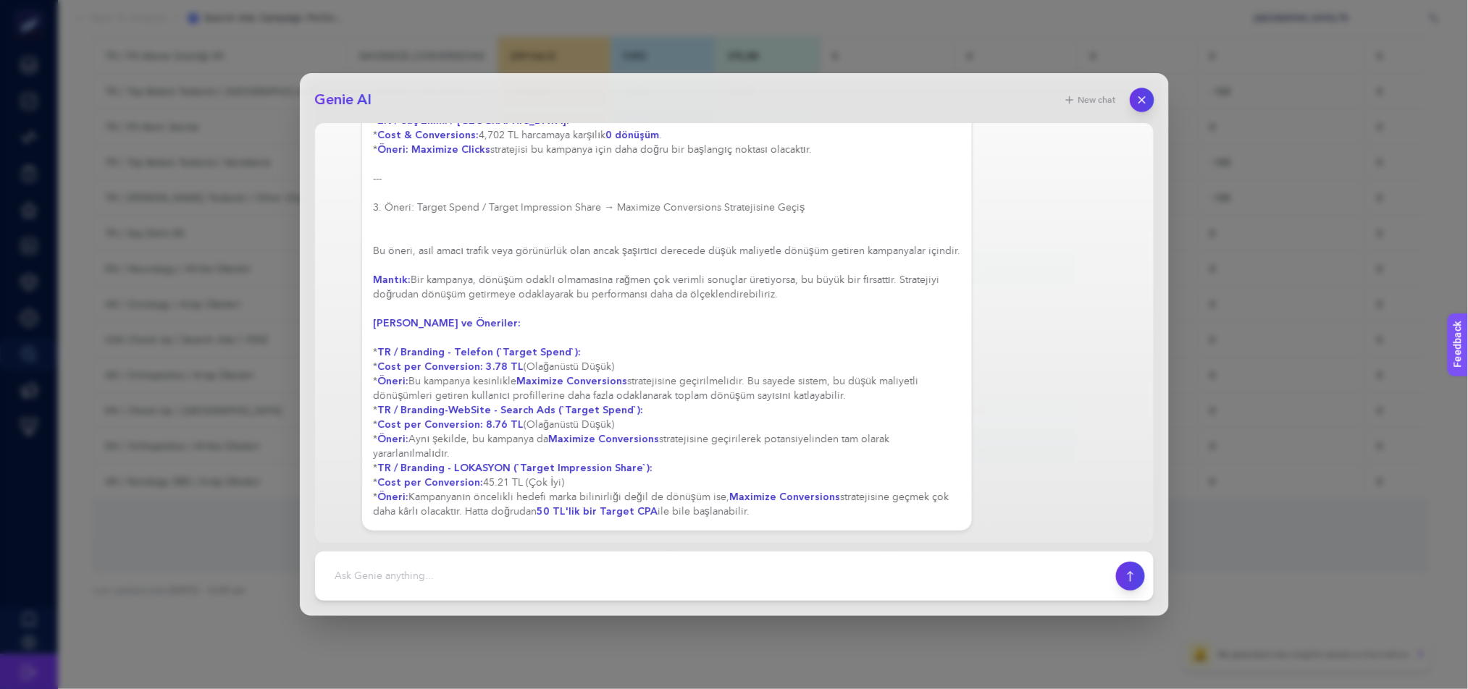
click at [1151, 103] on button "button" at bounding box center [1142, 100] width 25 height 25
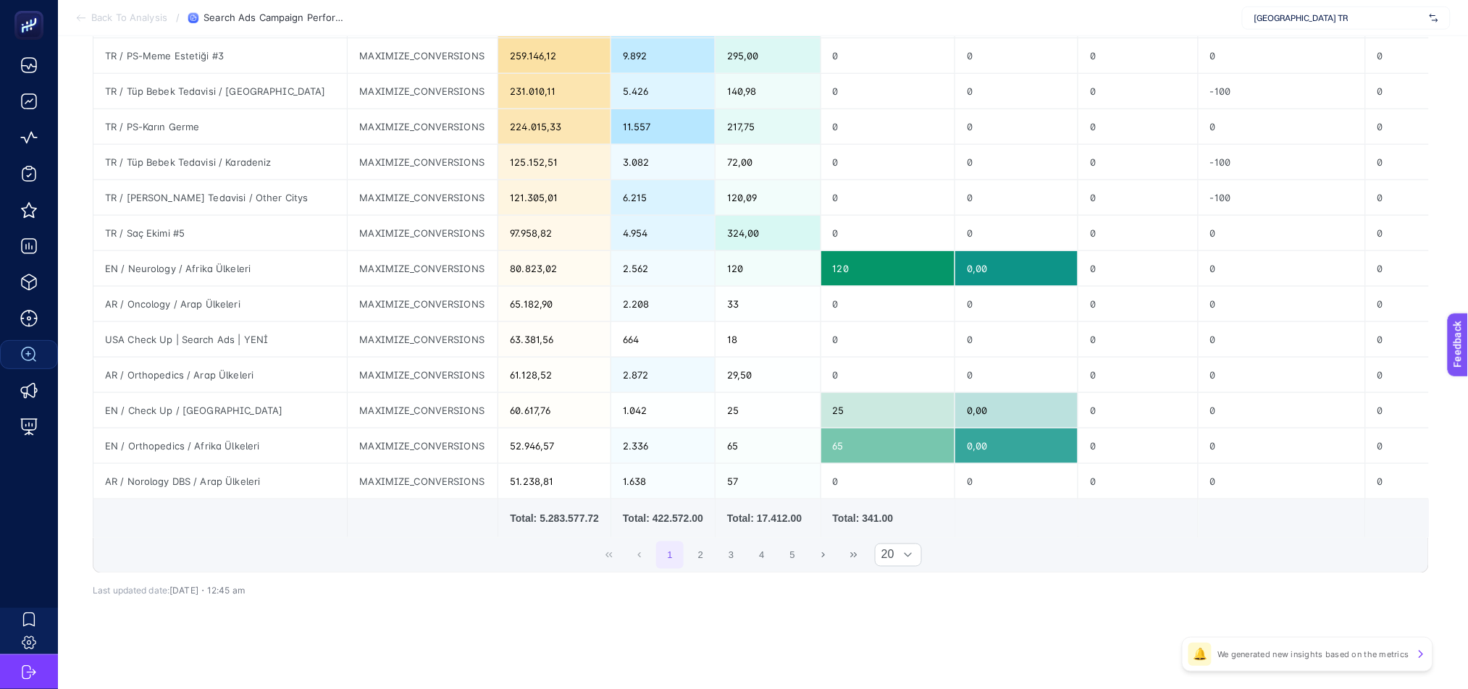
scroll to position [0, 0]
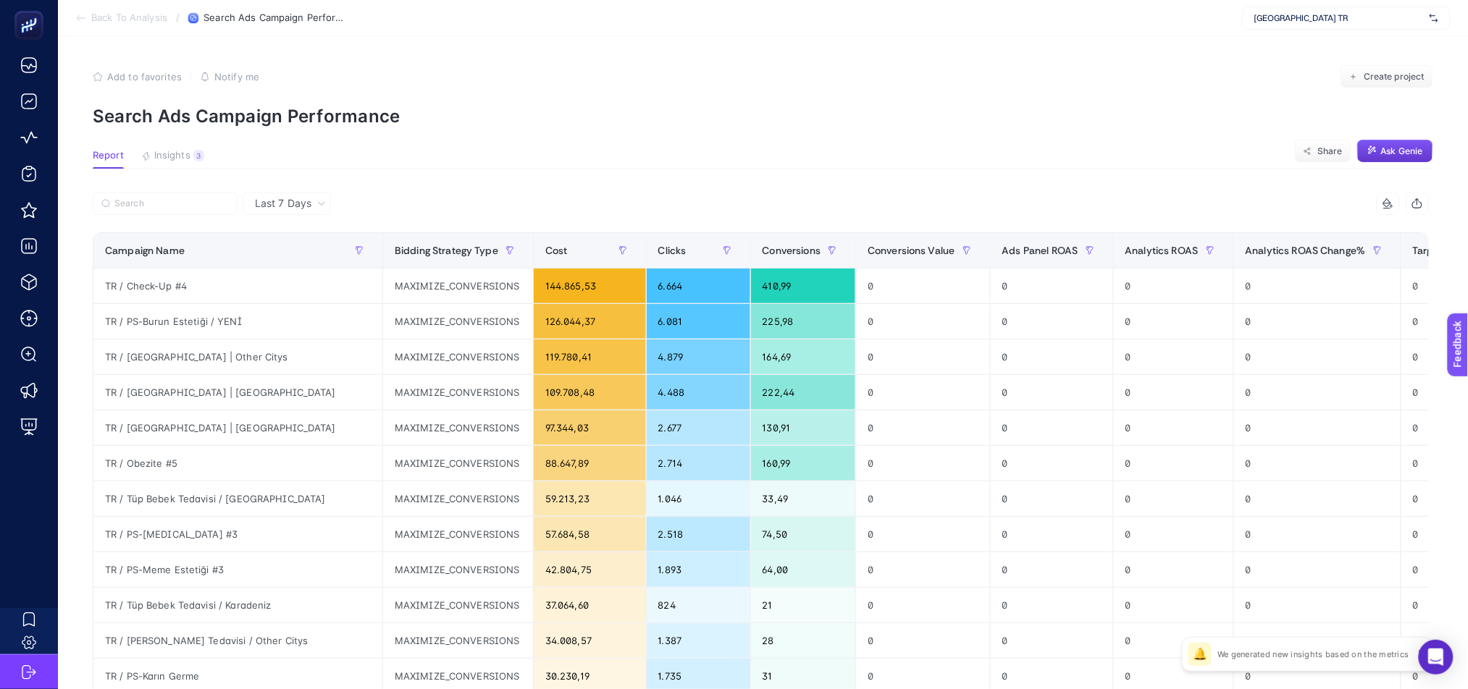
click at [1390, 153] on button "Ask Genie" at bounding box center [1395, 151] width 76 height 23
click at [1002, 163] on section "Report Insights 3 We generated new insights based on the metrics Share Ask [PER…" at bounding box center [763, 159] width 1340 height 19
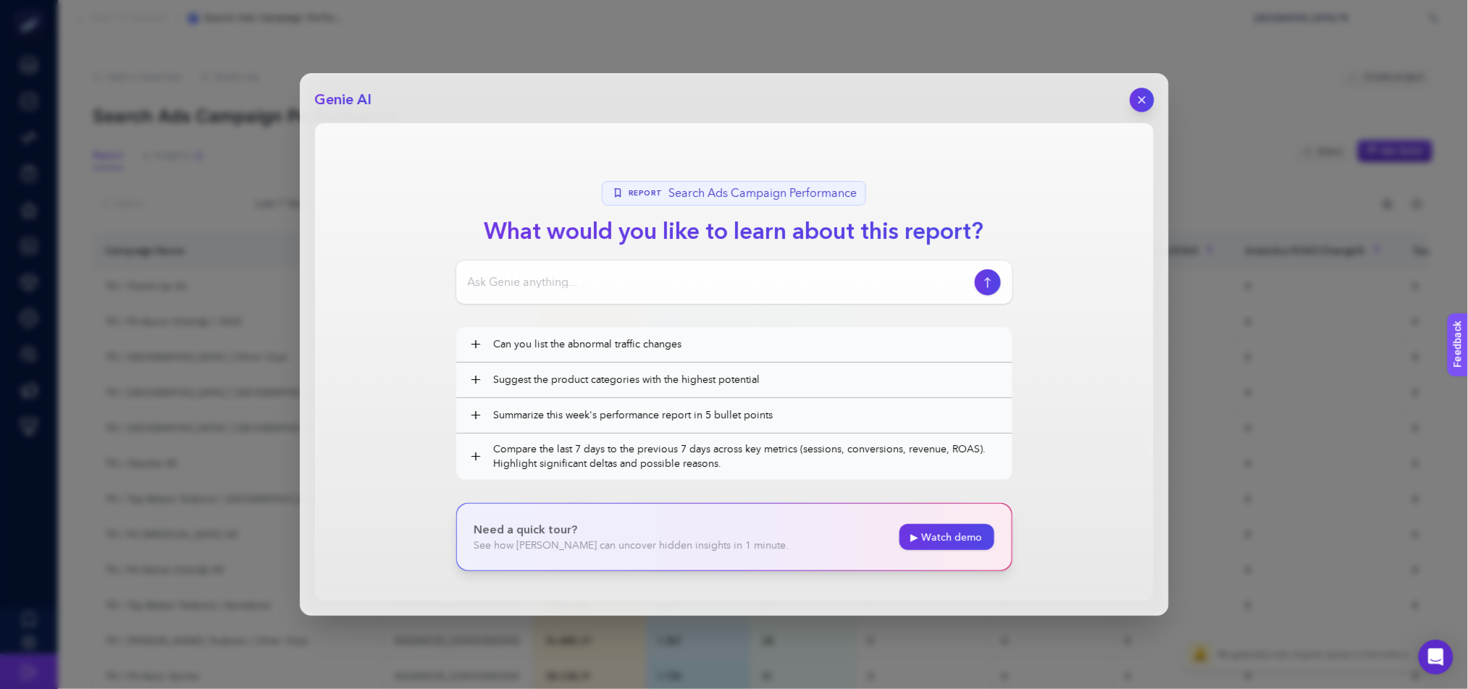
click at [1146, 97] on icon "button" at bounding box center [1142, 100] width 12 height 12
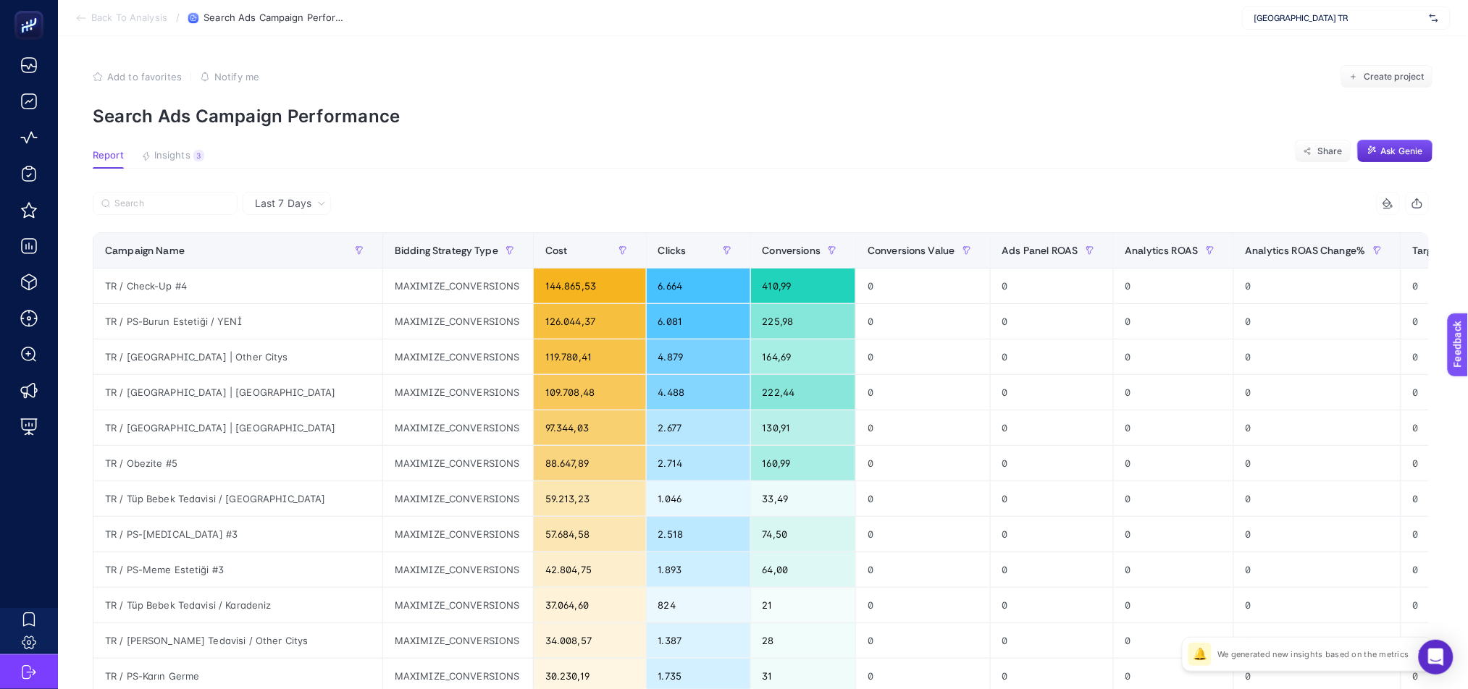
click at [314, 204] on div "Last 7 Days" at bounding box center [290, 203] width 83 height 10
click at [305, 250] on li "Last 30 Days" at bounding box center [287, 260] width 80 height 26
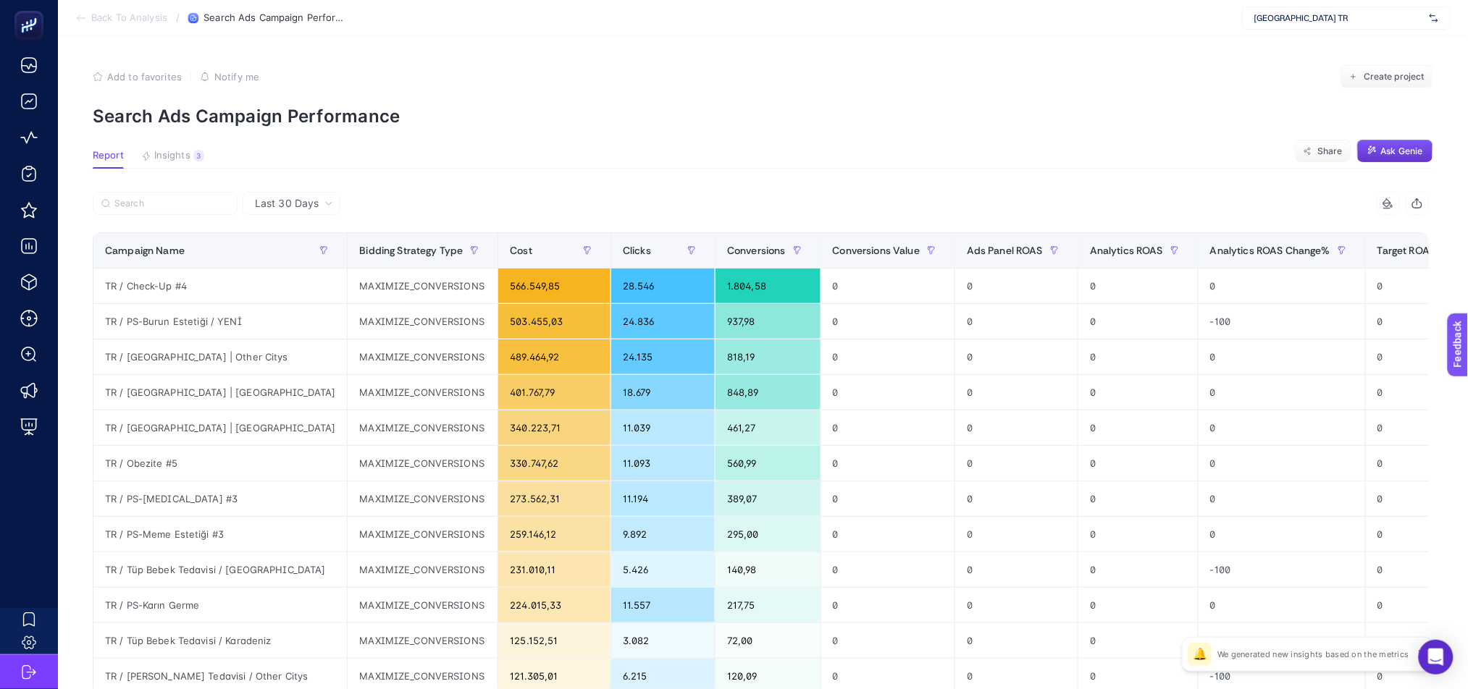
click at [1418, 153] on span "Ask Genie" at bounding box center [1402, 152] width 42 height 12
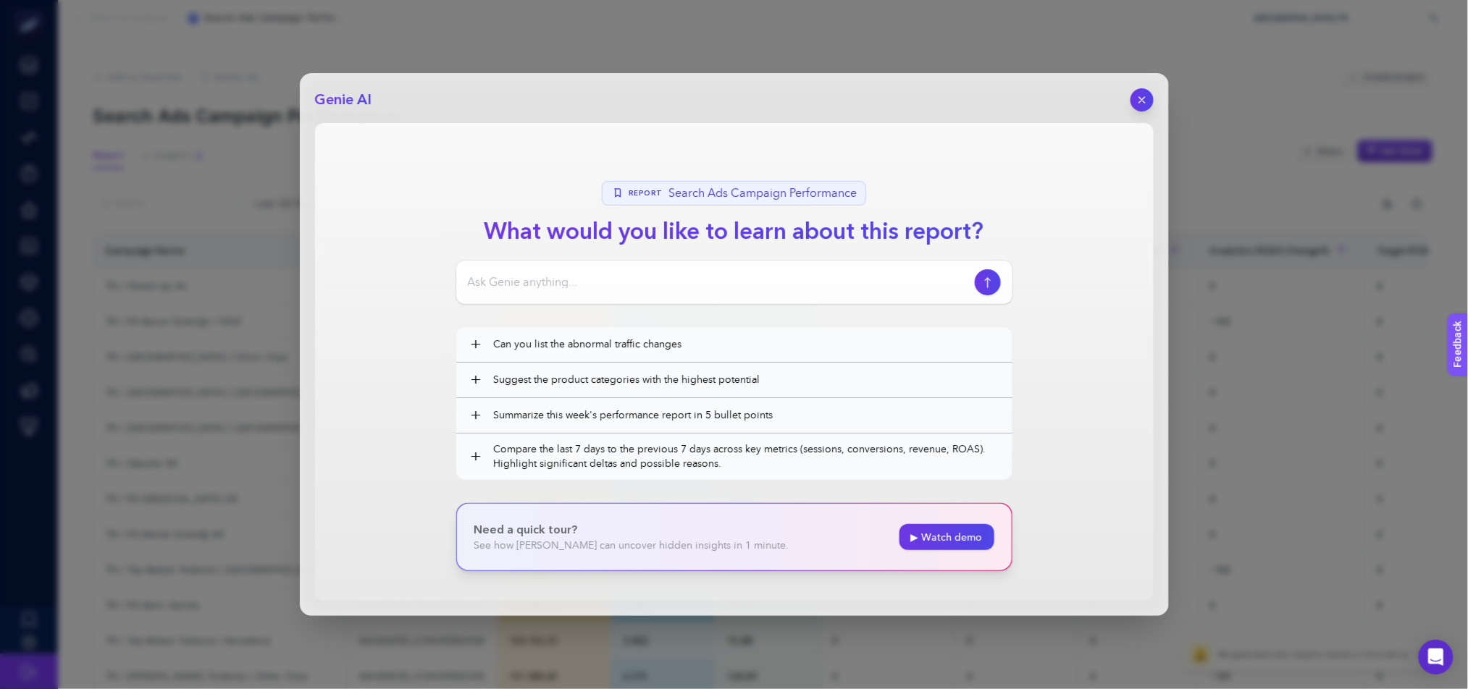
click at [582, 276] on input at bounding box center [718, 282] width 501 height 17
paste input "bugün Google ile yaptığımız toplantıda bütçesi yüksek olan kampanyalrda Target …"
type input "bugün Google ile yaptığımız toplantıda bütçesi yüksek olan kampanyalrda Target …"
click at [908, 288] on input "bugün Google ile yaptığımız toplantıda bütçesi yüksek olan kampanyalrda Target …" at bounding box center [718, 282] width 501 height 17
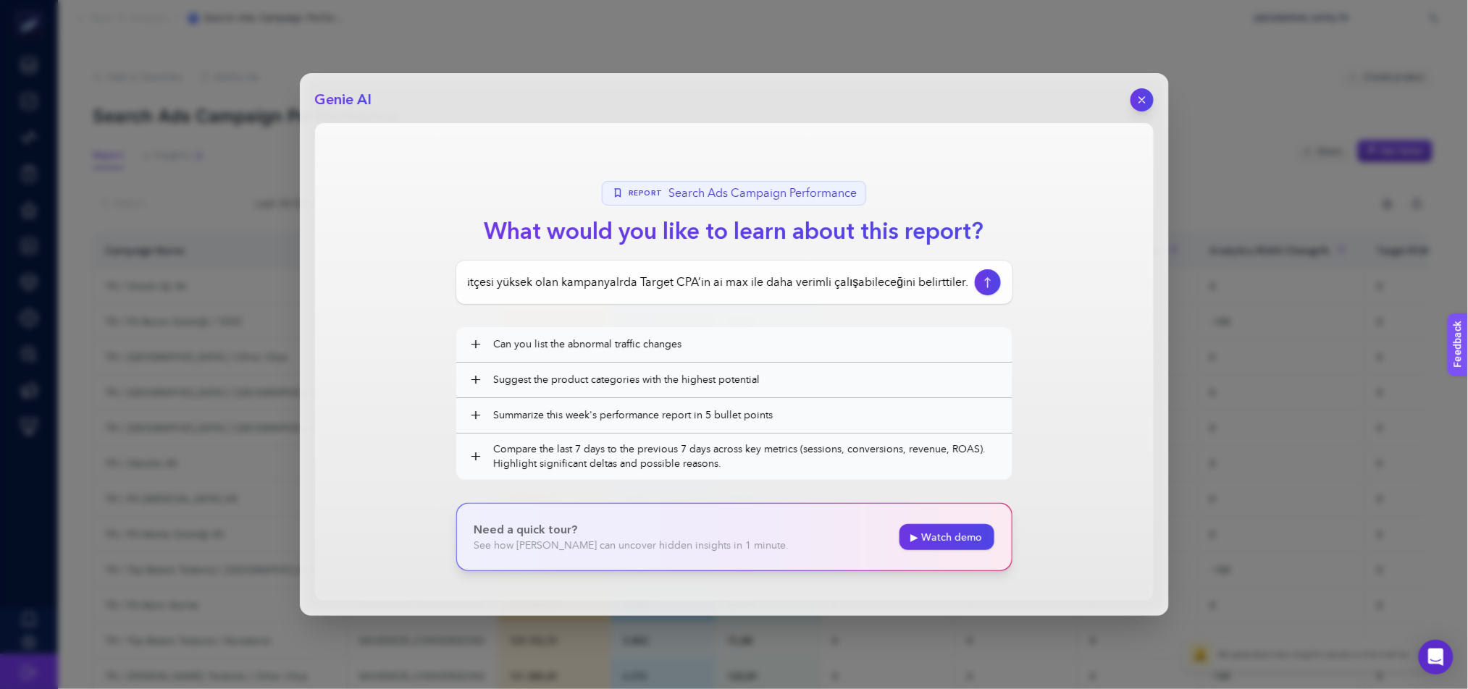
click at [908, 288] on input "bugün Google ile yaptığımız toplantıda bütçesi yüksek olan kampanyalrda Target …" at bounding box center [718, 282] width 501 height 17
click at [823, 282] on input "bugün Google ile yaptığımız toplantıda bütçesi yüksek olan kampanyalrda Target …" at bounding box center [718, 282] width 501 height 17
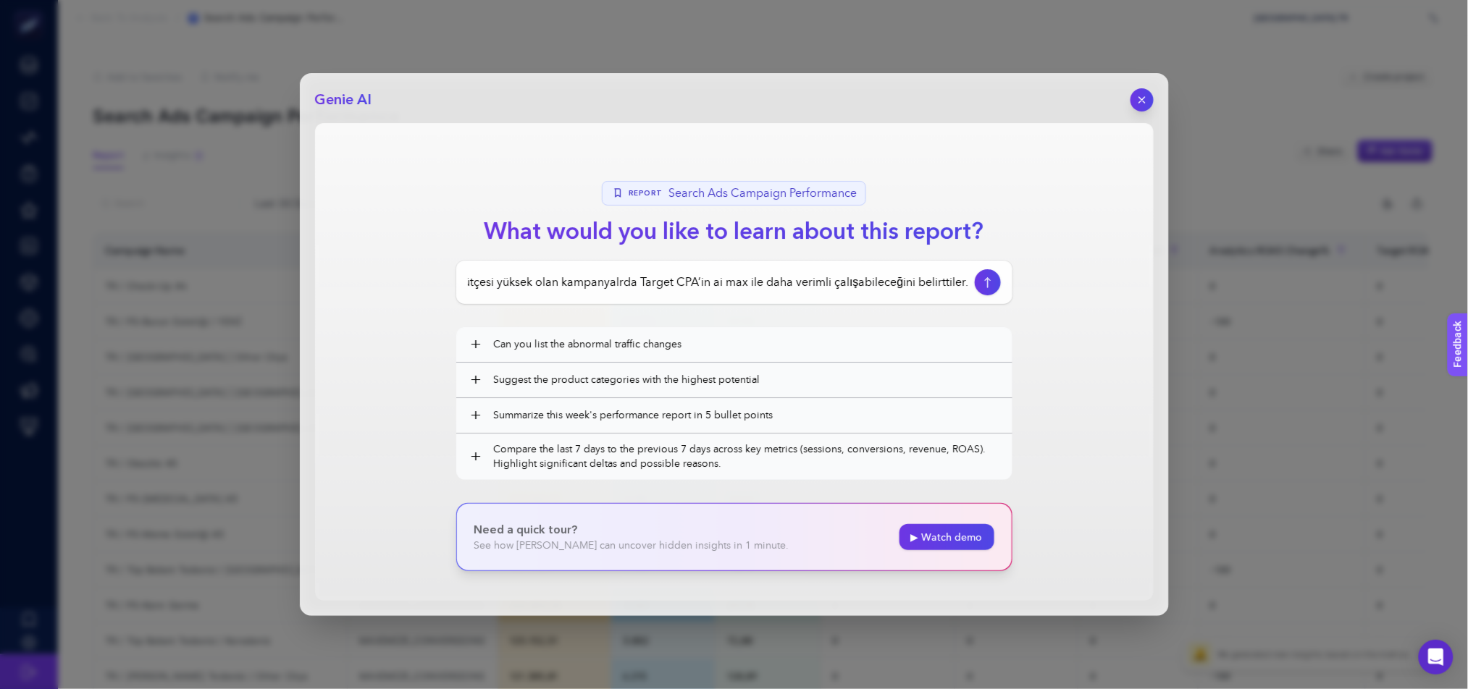
click at [823, 282] on input "bugün Google ile yaptığımız toplantıda bütçesi yüksek olan kampanyalrda Target …" at bounding box center [718, 282] width 501 height 17
type input "kampanya cost per conversion, cpc gibi metriklerini incele, bidding strategy ty…"
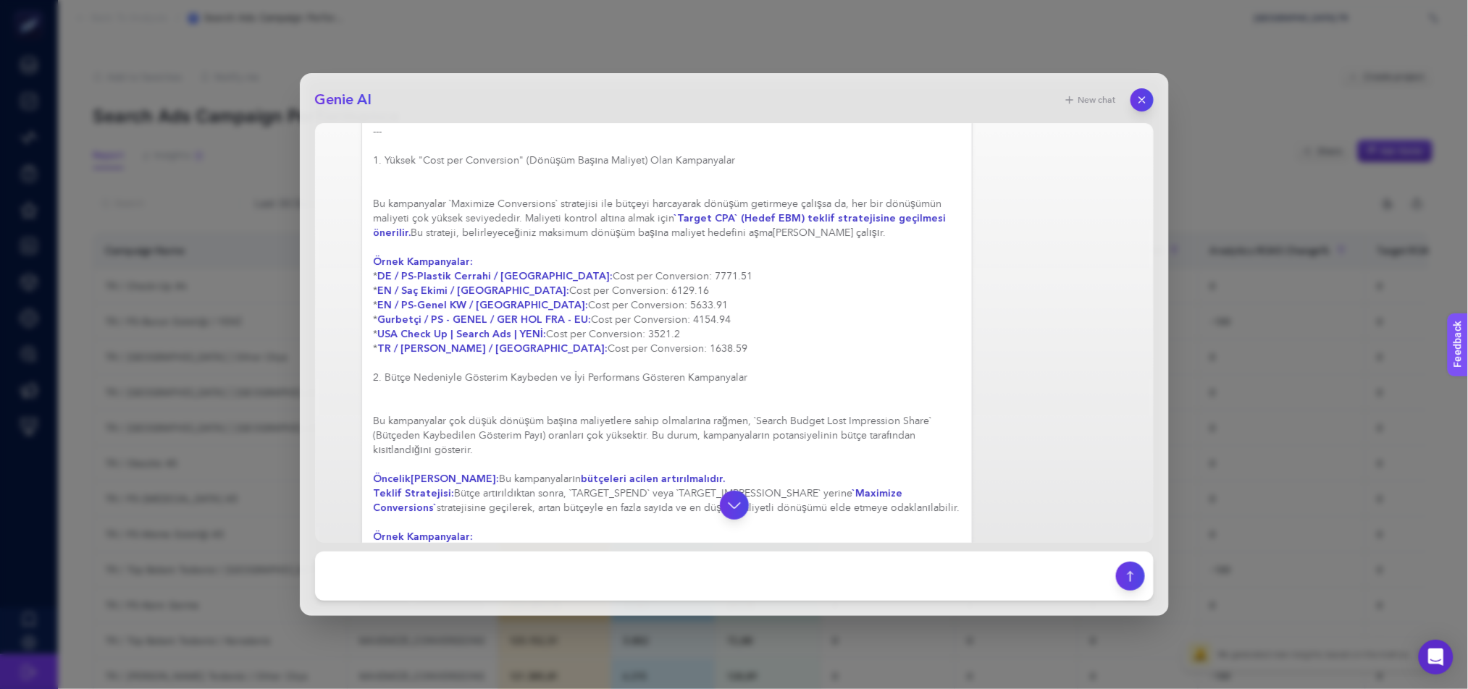
scroll to position [224, 0]
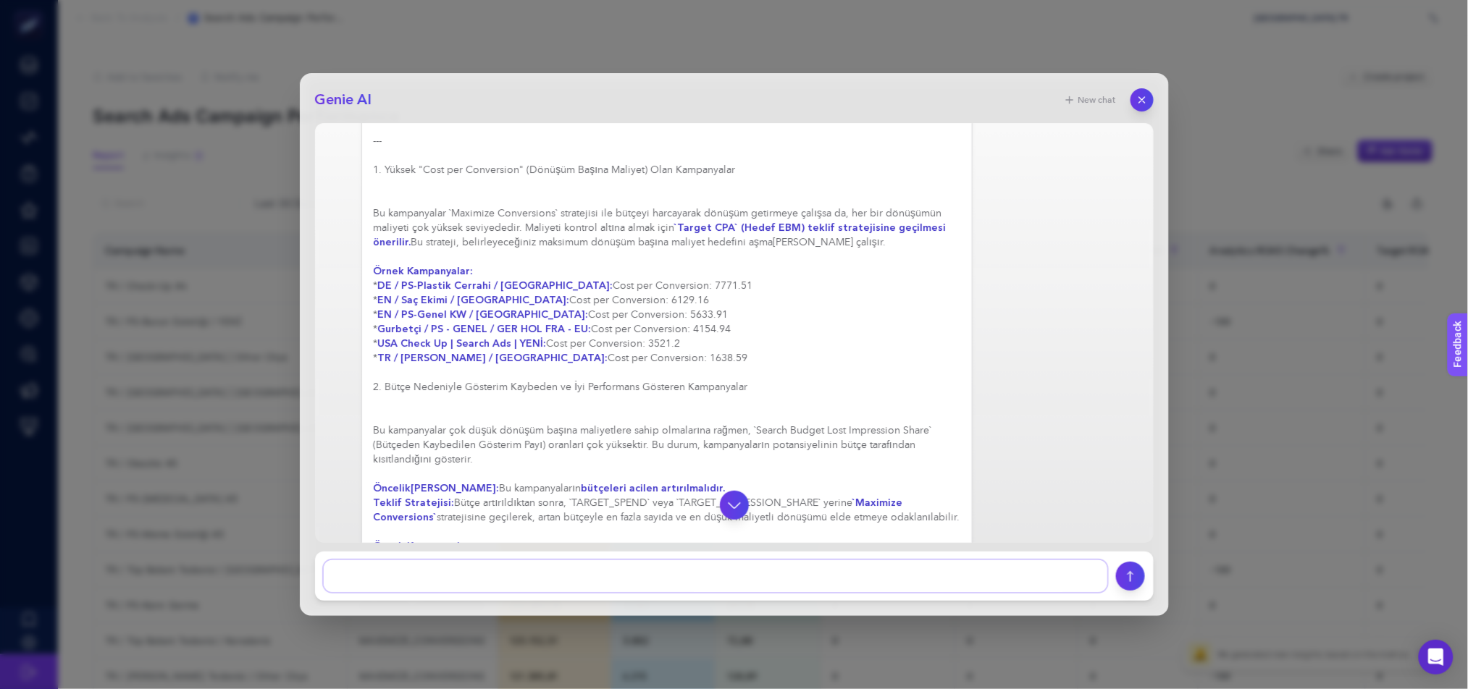
click at [505, 570] on textarea at bounding box center [716, 577] width 784 height 32
type textarea "maliyeti yüksek olanlara maximise clicks yapmak daha mantıklı değil mi target c…"
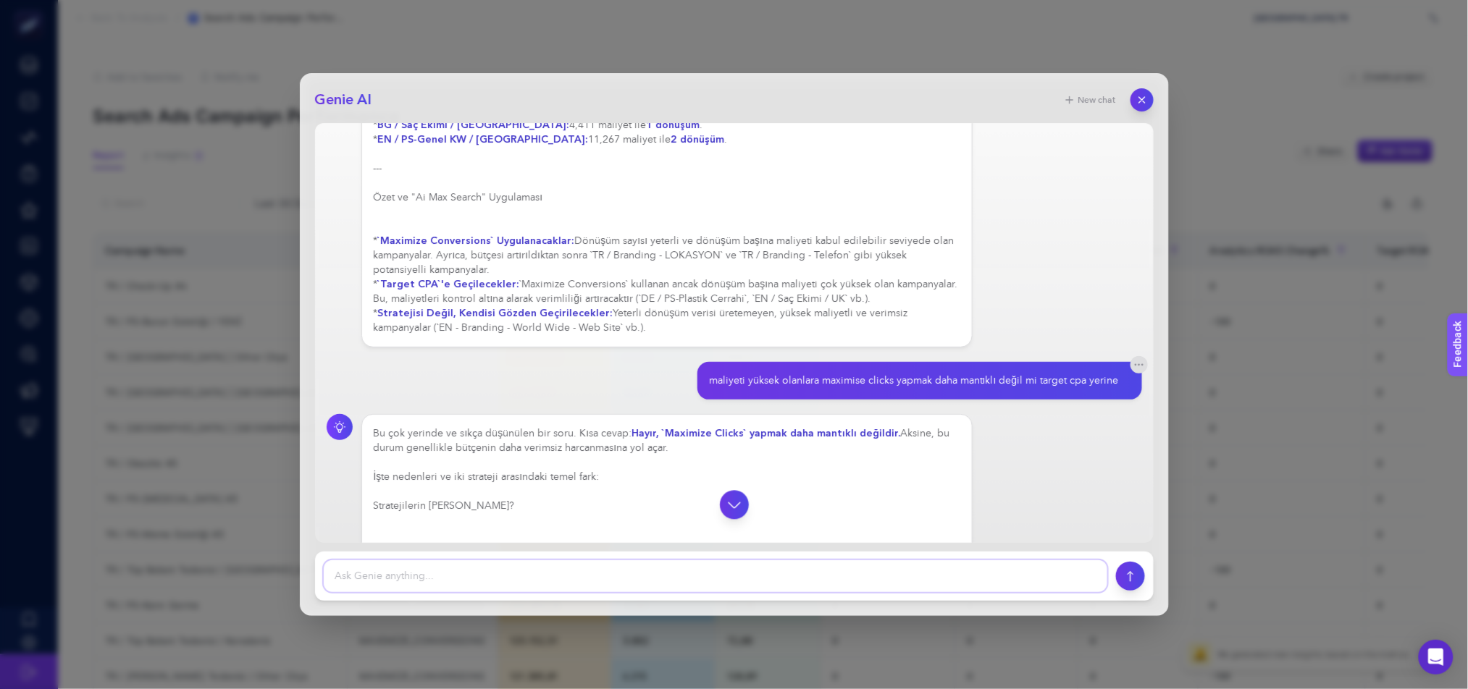
scroll to position [1308, 0]
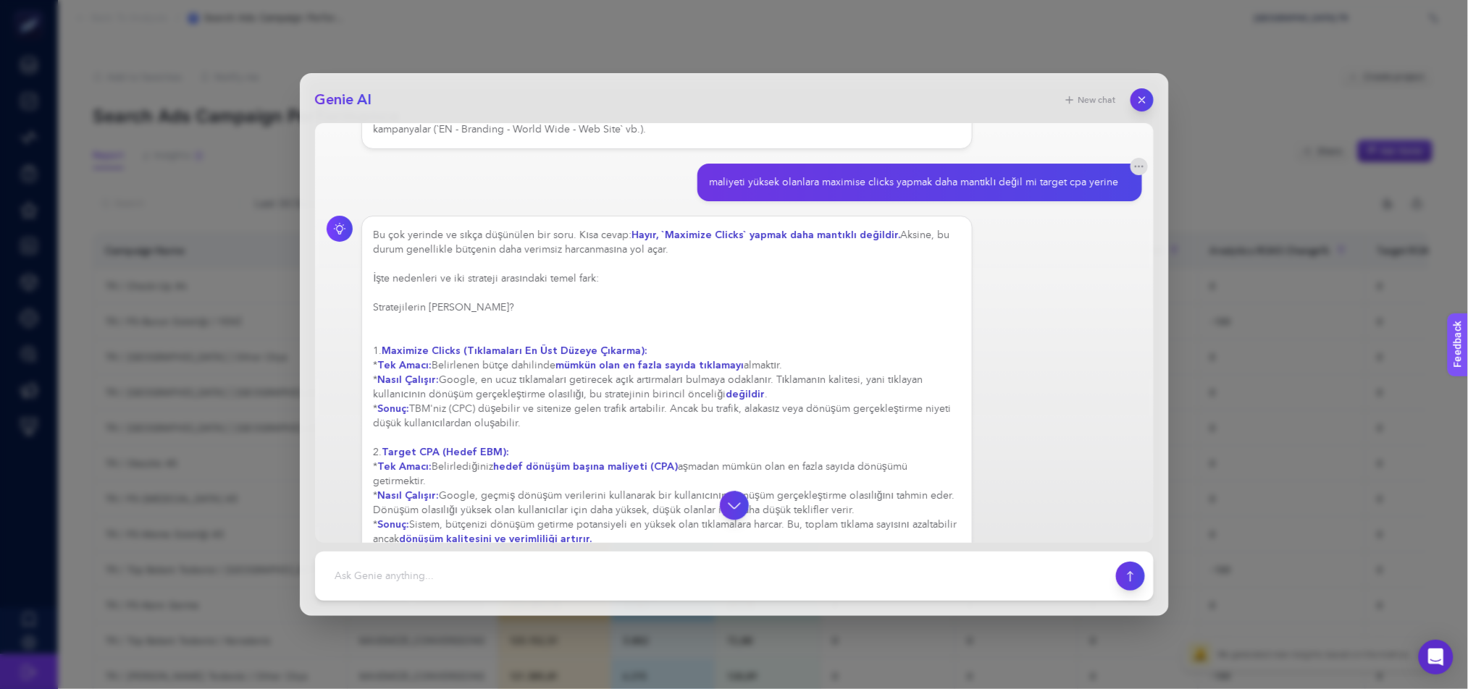
drag, startPoint x: 479, startPoint y: 408, endPoint x: 727, endPoint y: 427, distance: 248.4
click at [727, 427] on div "Bu çok yerinde ve sıkça düşünülen bir soru. Kısa cevap: Hayır, `Maximize Clicks…" at bounding box center [667, 445] width 587 height 435
drag, startPoint x: 446, startPoint y: 452, endPoint x: 510, endPoint y: 452, distance: 63.7
click at [505, 452] on div "Bu çok yerinde ve sıkça düşünülen bir soru. Kısa cevap: Hayır, `Maximize Clicks…" at bounding box center [667, 575] width 587 height 695
click at [511, 452] on div "Bu çok yerinde ve sıkça düşünülen bir soru. Kısa cevap: Hayır, `Maximize Clicks…" at bounding box center [667, 575] width 587 height 695
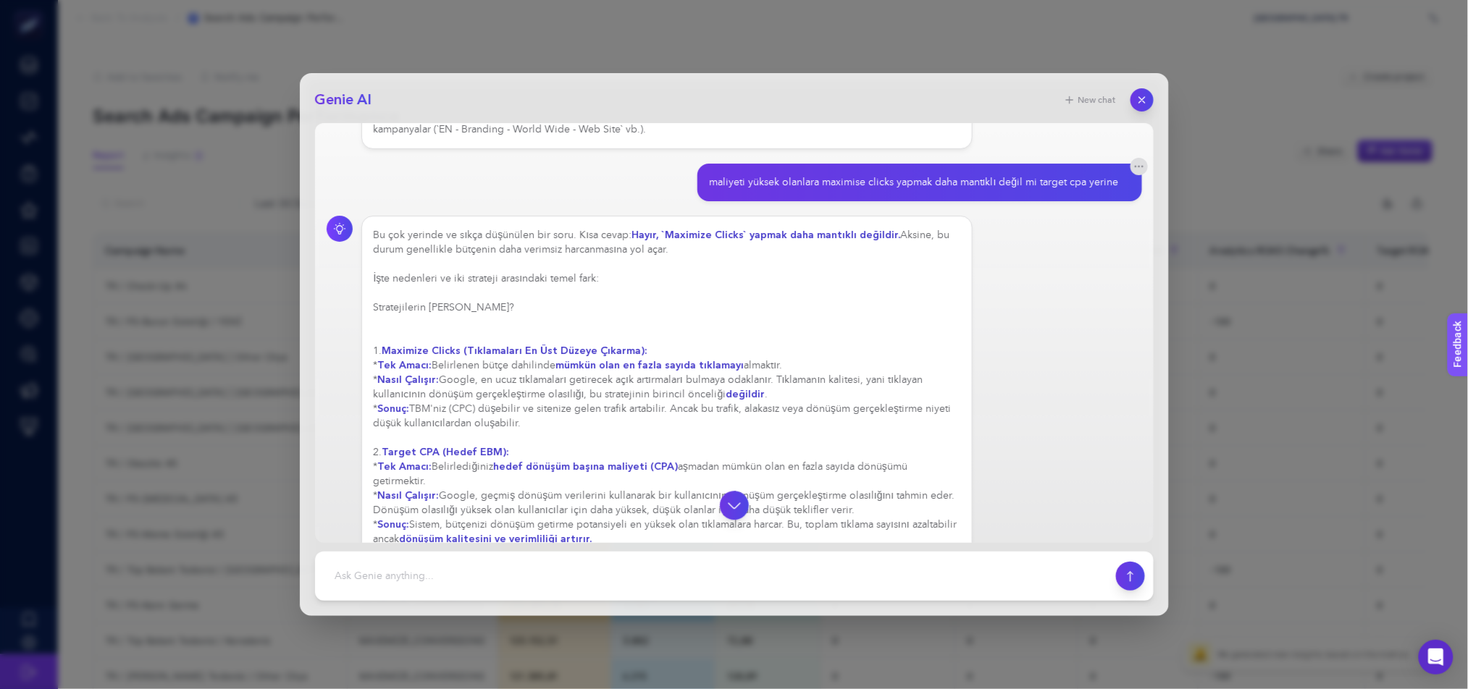
drag, startPoint x: 524, startPoint y: 452, endPoint x: 626, endPoint y: 466, distance: 103.1
click at [626, 466] on div "Bu çok yerinde ve sıkça düşünülen bir soru. Kısa cevap: Hayır, `Maximize Clicks…" at bounding box center [667, 597] width 587 height 739
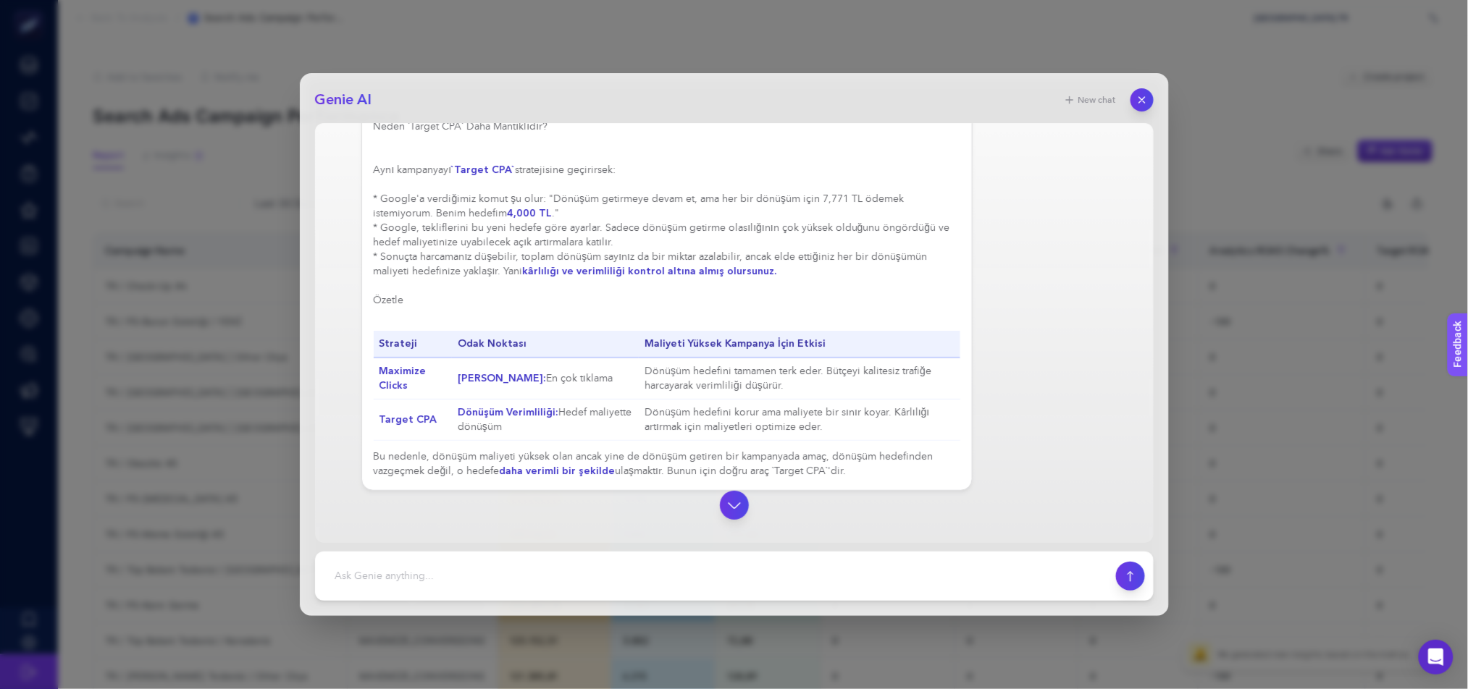
scroll to position [2030, 0]
click at [678, 579] on textarea at bounding box center [716, 577] width 784 height 32
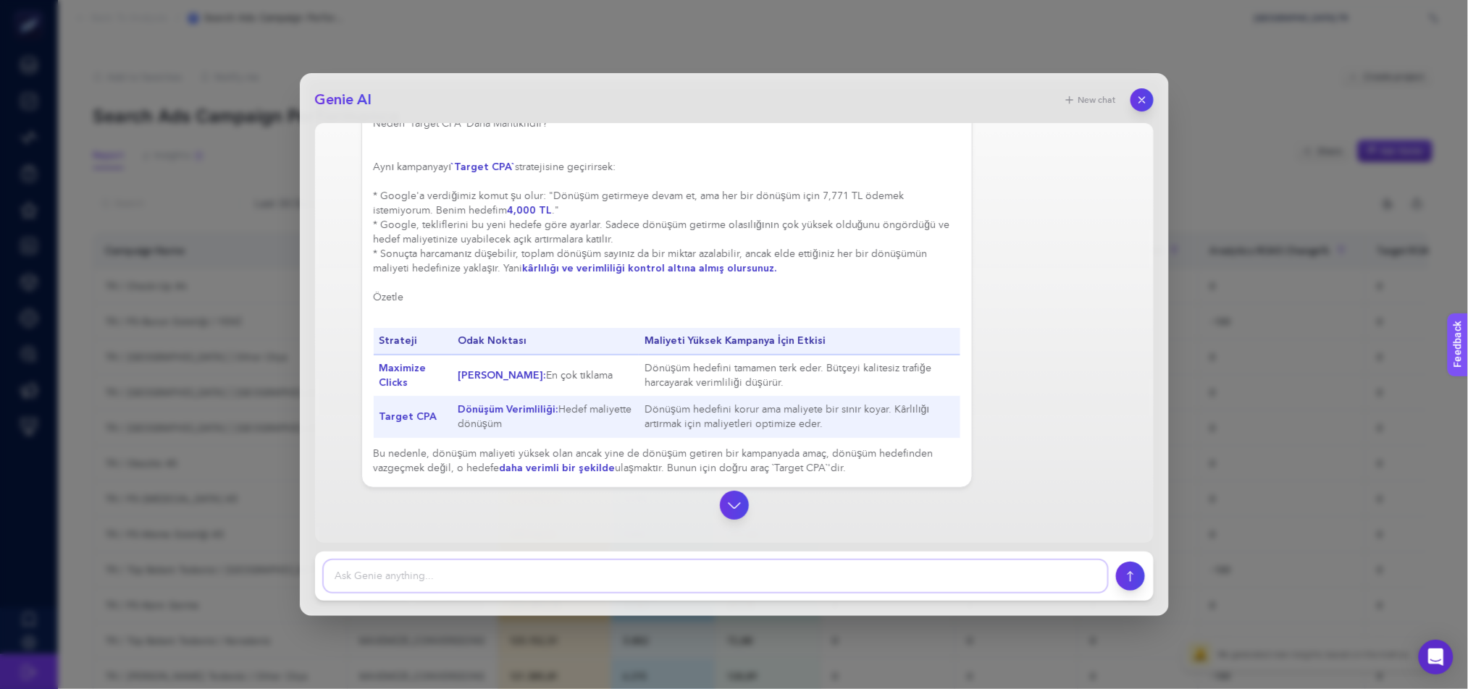
scroll to position [2011, 0]
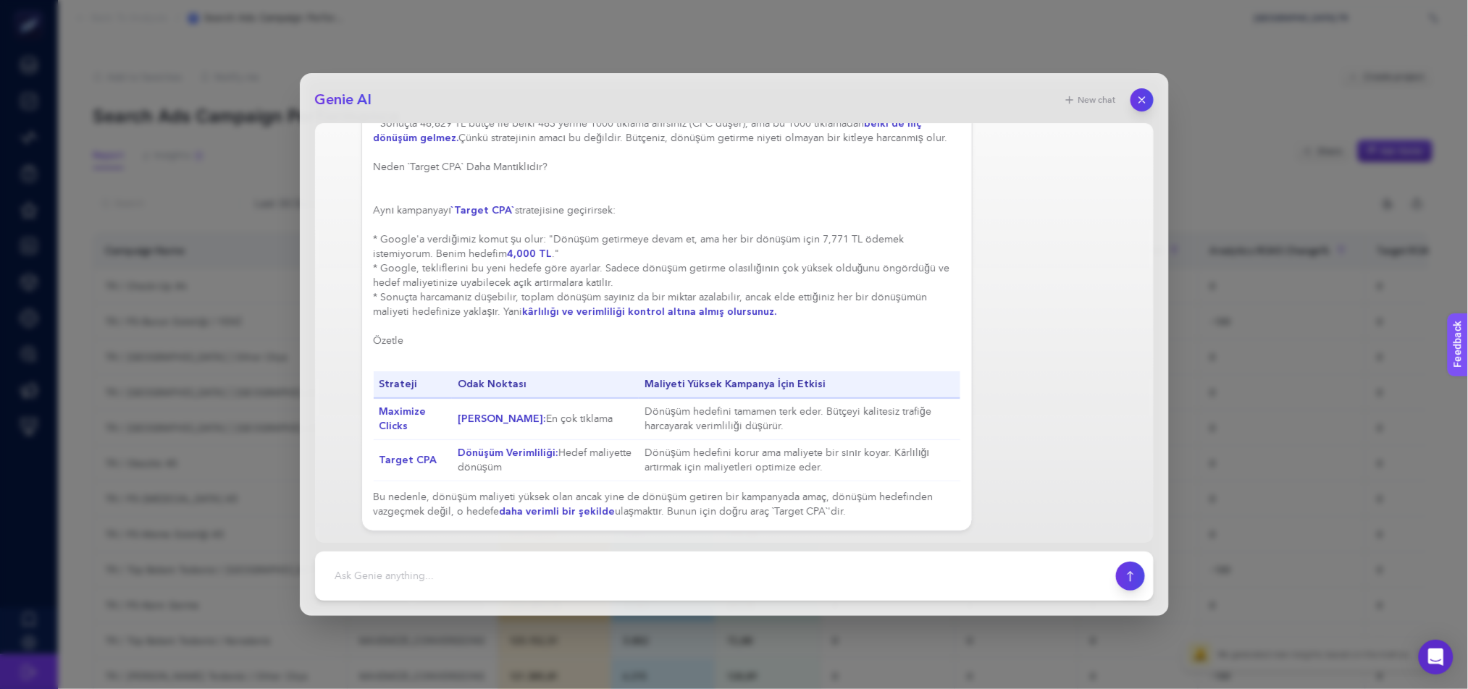
click at [624, 595] on footer at bounding box center [734, 576] width 839 height 49
click at [626, 584] on textarea at bounding box center [716, 577] width 784 height 32
type textarea "almanya lbm 9000 tl buna 2000 koyarsam data gelir mi"
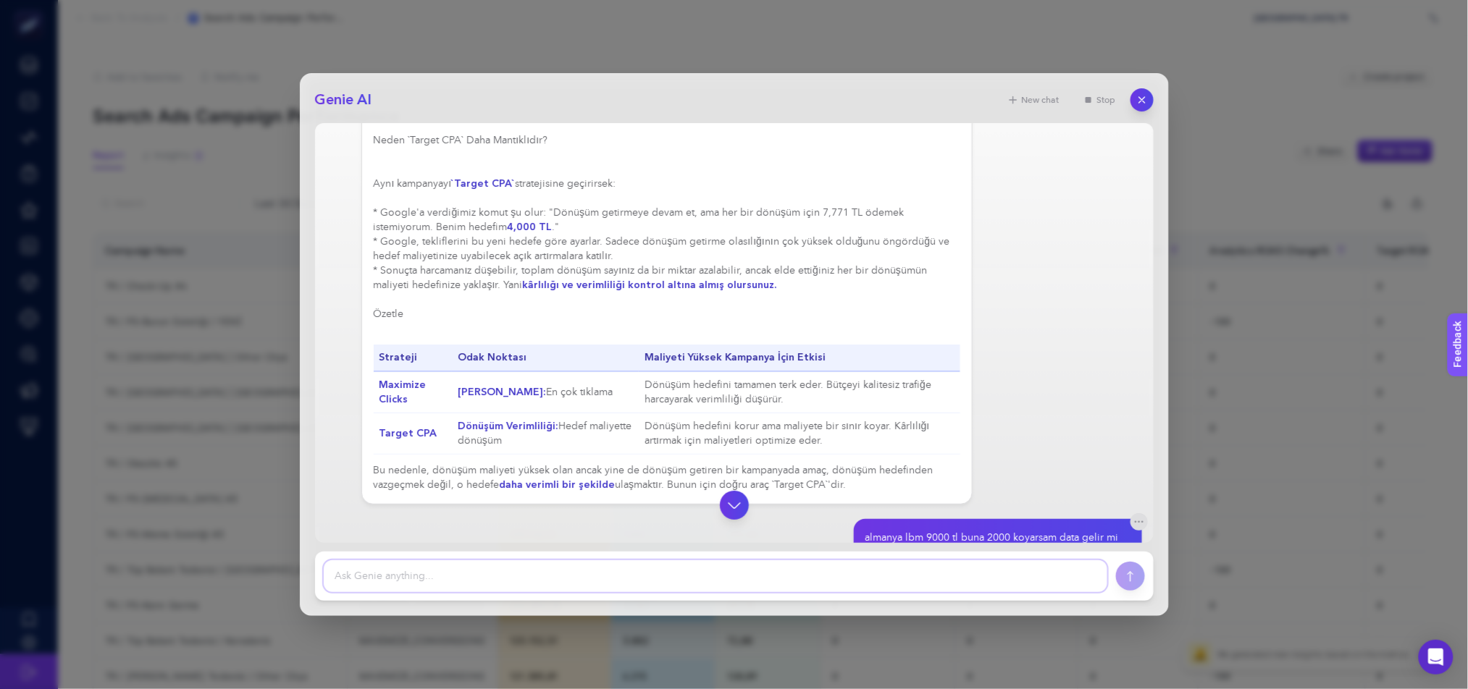
scroll to position [2104, 0]
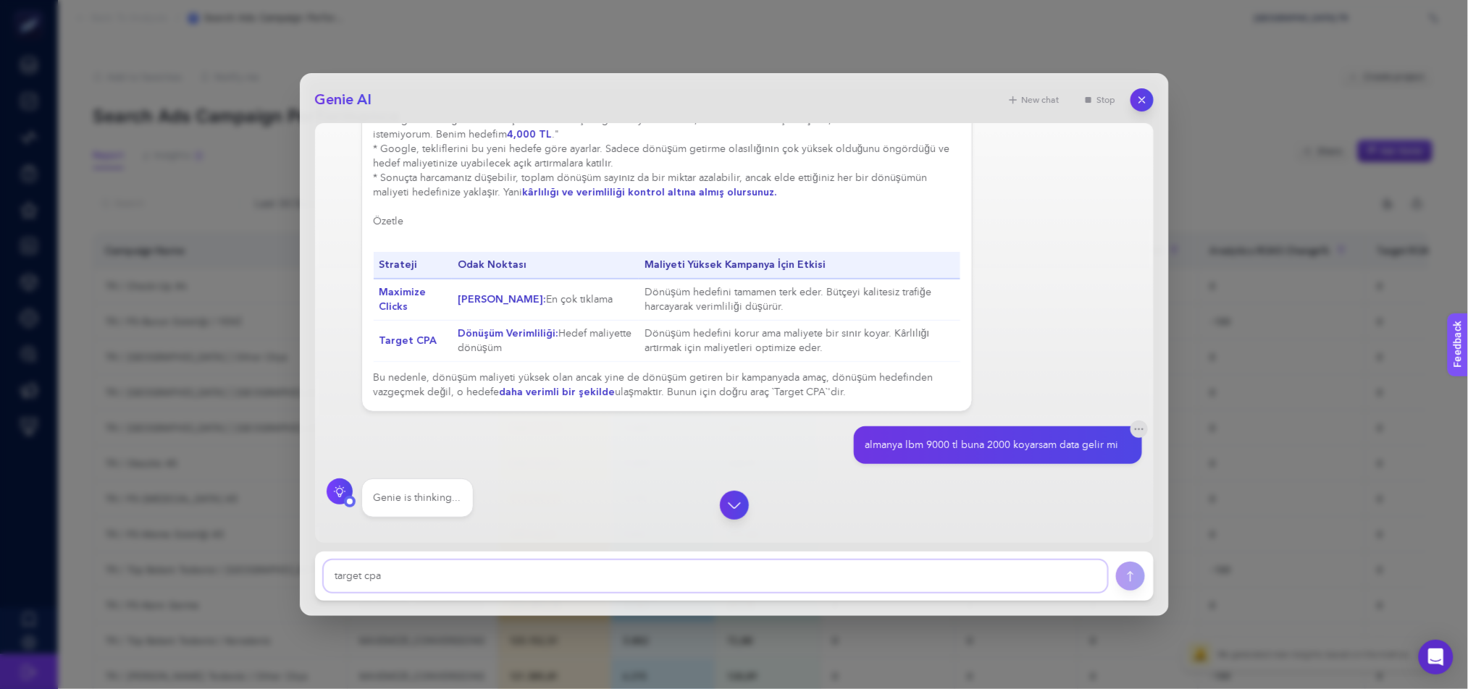
type textarea "target cpa"
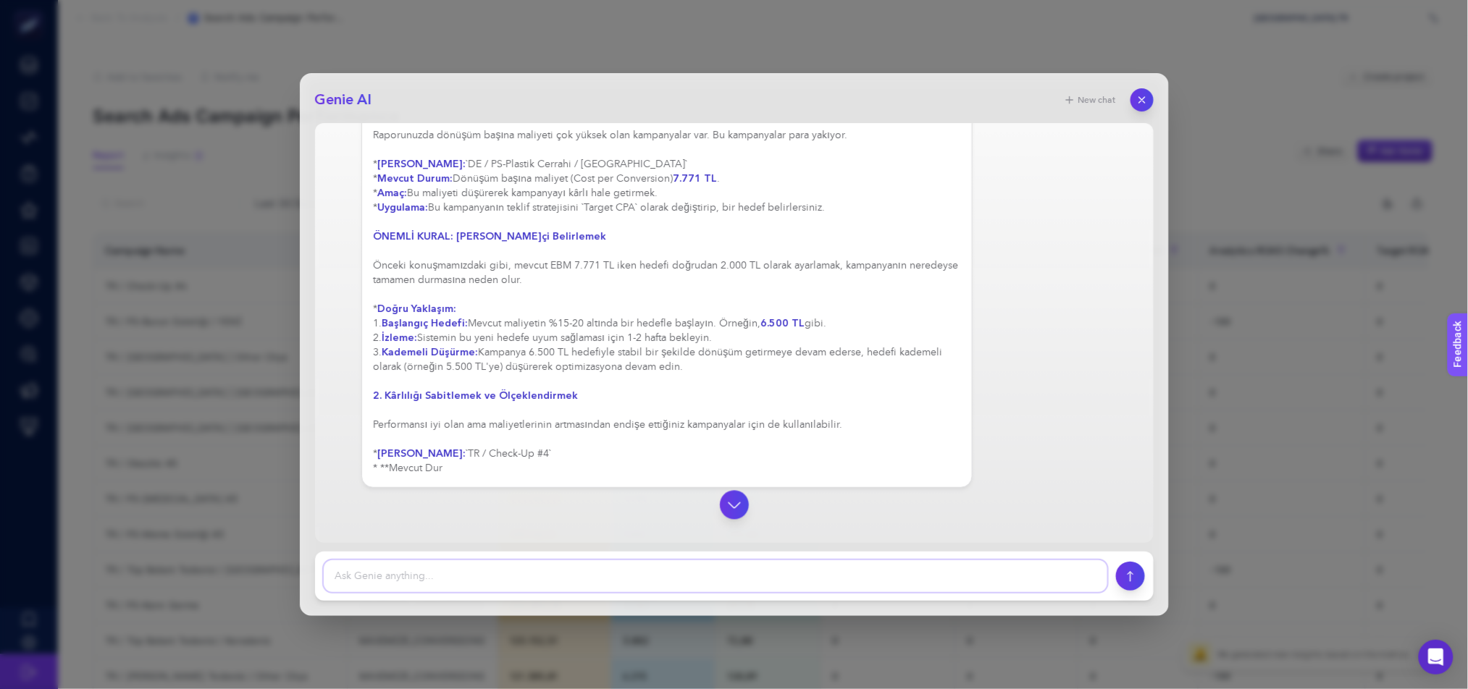
scroll to position [3107, 0]
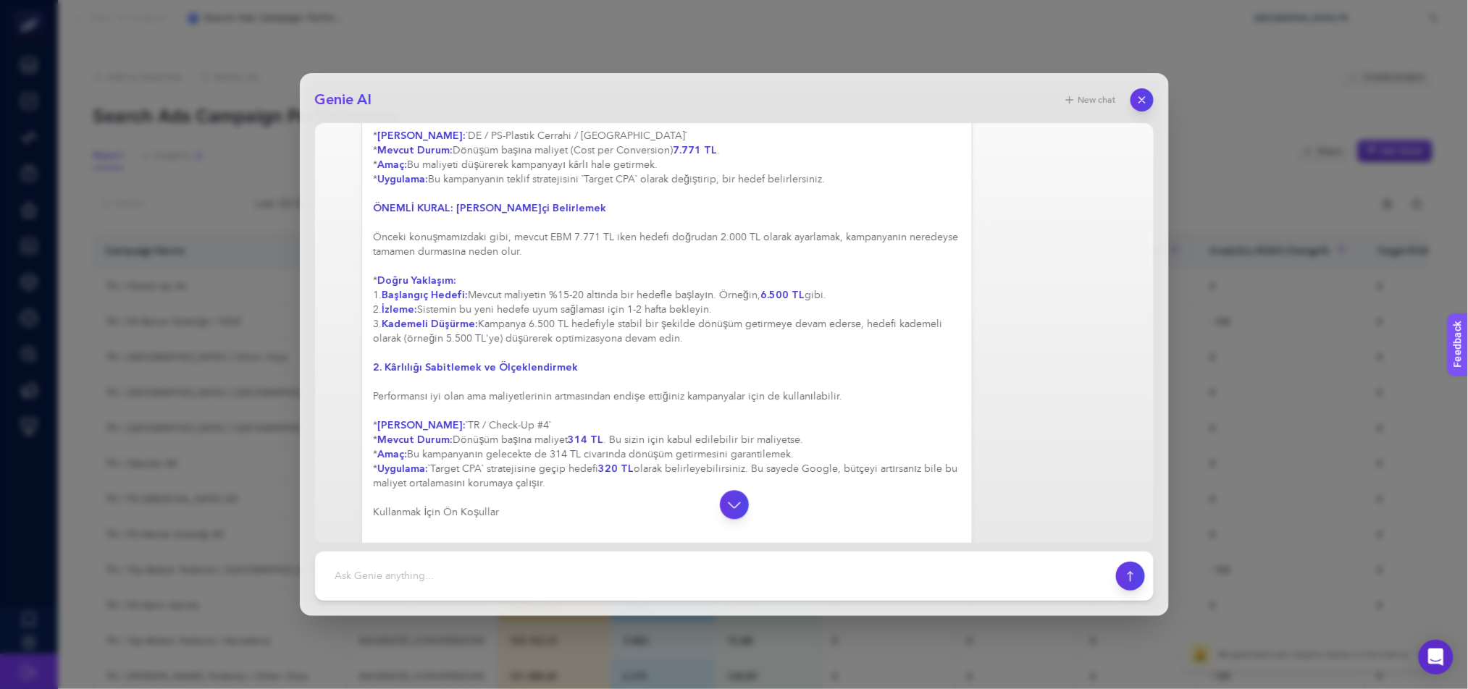
drag, startPoint x: 487, startPoint y: 348, endPoint x: 689, endPoint y: 376, distance: 203.2
click at [689, 376] on div "Elbette, `Target CPA` (Hedef Edinme Başına Maliyet veya Hedef EBM) teklif strat…" at bounding box center [667, 100] width 587 height 1014
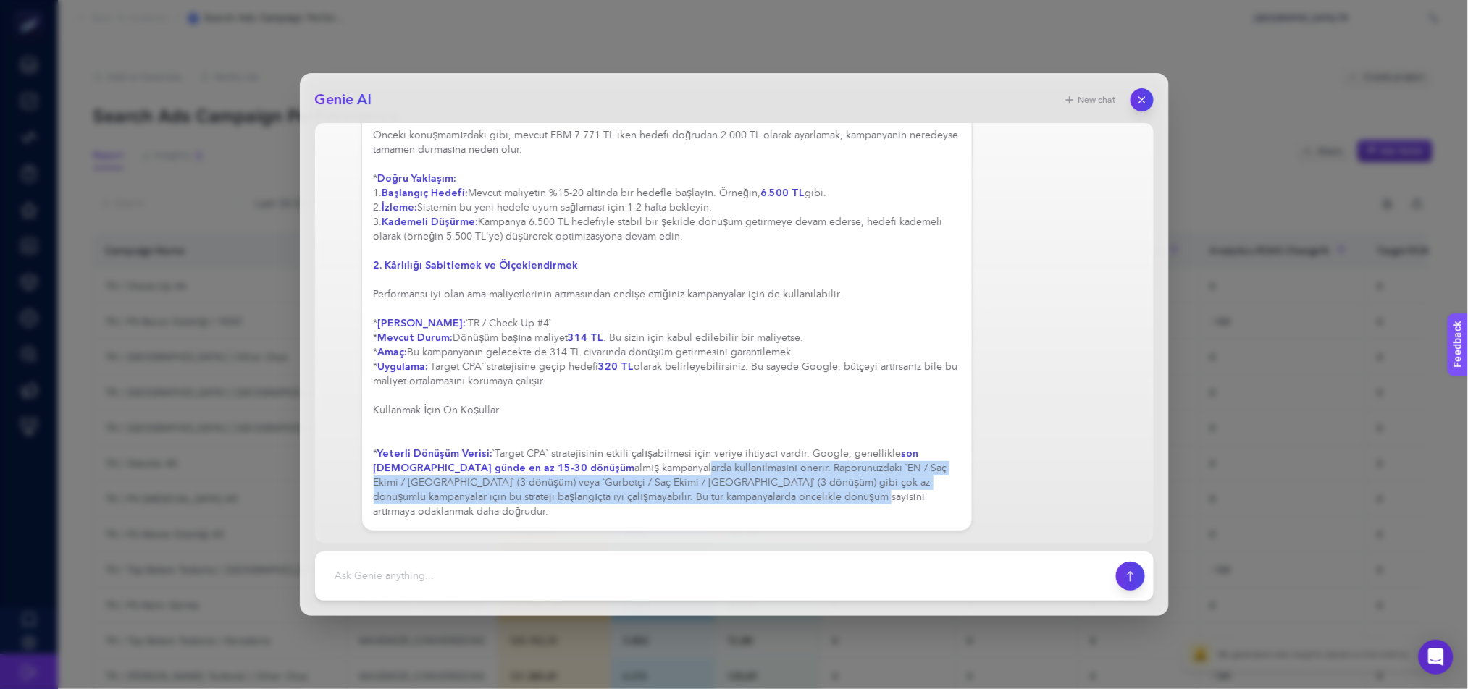
drag, startPoint x: 586, startPoint y: 488, endPoint x: 744, endPoint y: 514, distance: 160.0
click at [744, 514] on div "Elbette, `Target CPA` (Hedef Edinme Başına Maliyet veya Hedef EBM) teklif strat…" at bounding box center [667, 5] width 587 height 1028
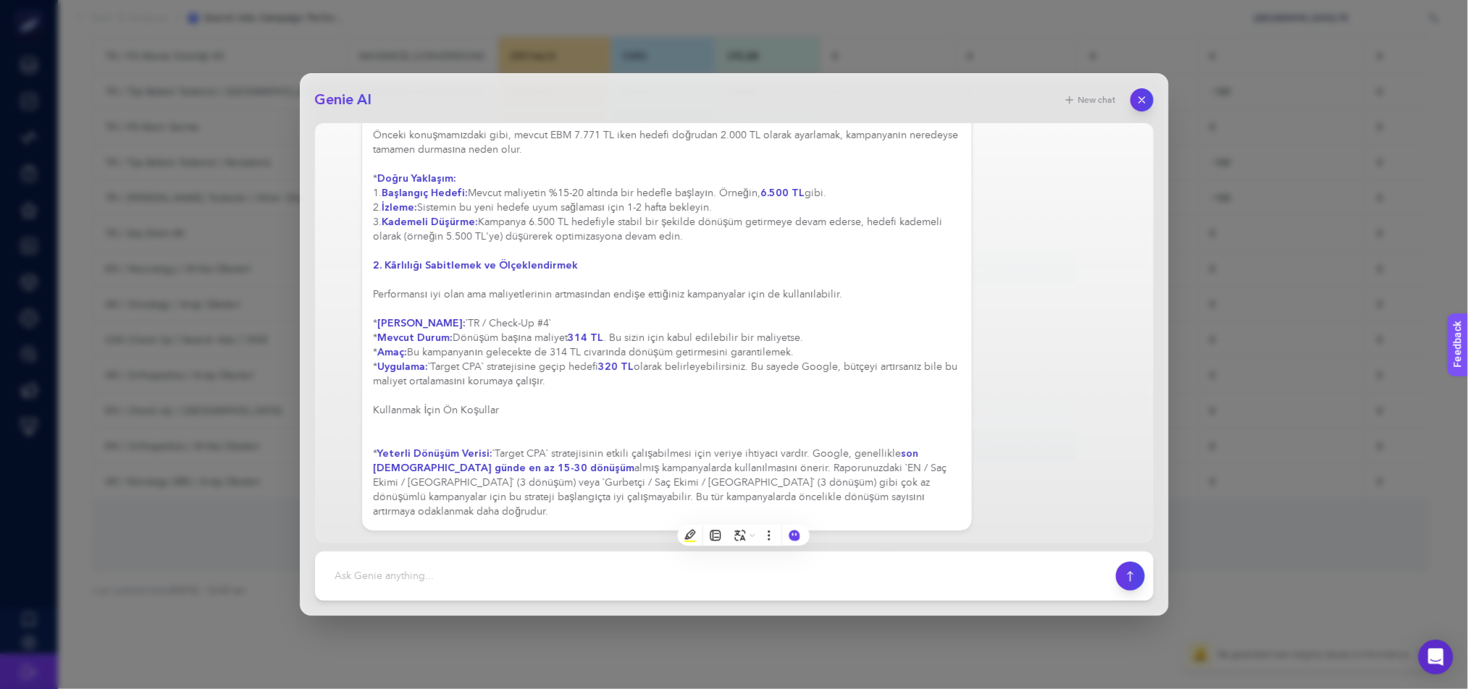
click at [697, 394] on div "Elbette, `Target CPA` (Hedef Edinme Başına Maliyet veya Hedef EBM) teklif strat…" at bounding box center [667, 5] width 587 height 1028
drag, startPoint x: 631, startPoint y: 380, endPoint x: 663, endPoint y: 393, distance: 33.5
click at [663, 393] on div "Elbette, `Target CPA` (Hedef Edinme Başına Maliyet veya Hedef EBM) teklif strat…" at bounding box center [667, 5] width 587 height 1028
click at [810, 407] on div "Elbette, `Target CPA` (Hedef Edinme Başına Maliyet veya Hedef EBM) teklif strat…" at bounding box center [667, 5] width 587 height 1028
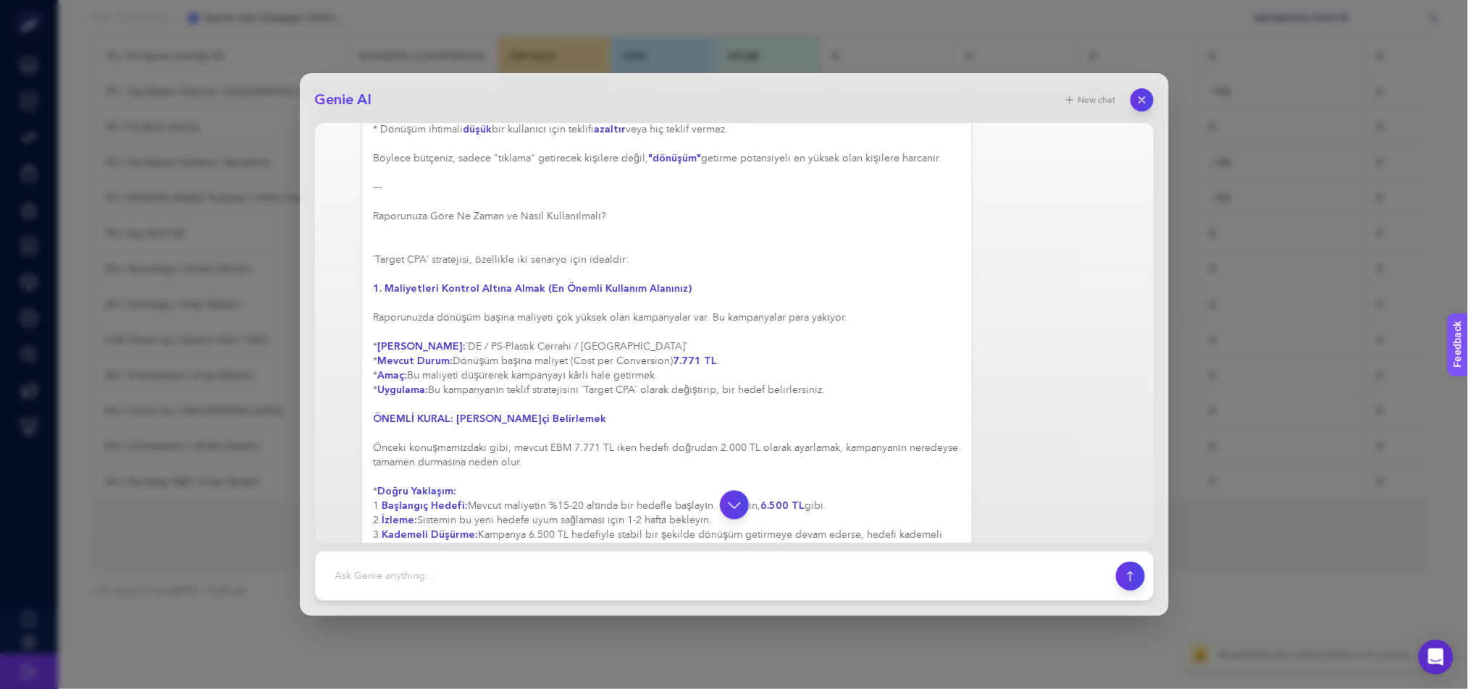
scroll to position [3241, 0]
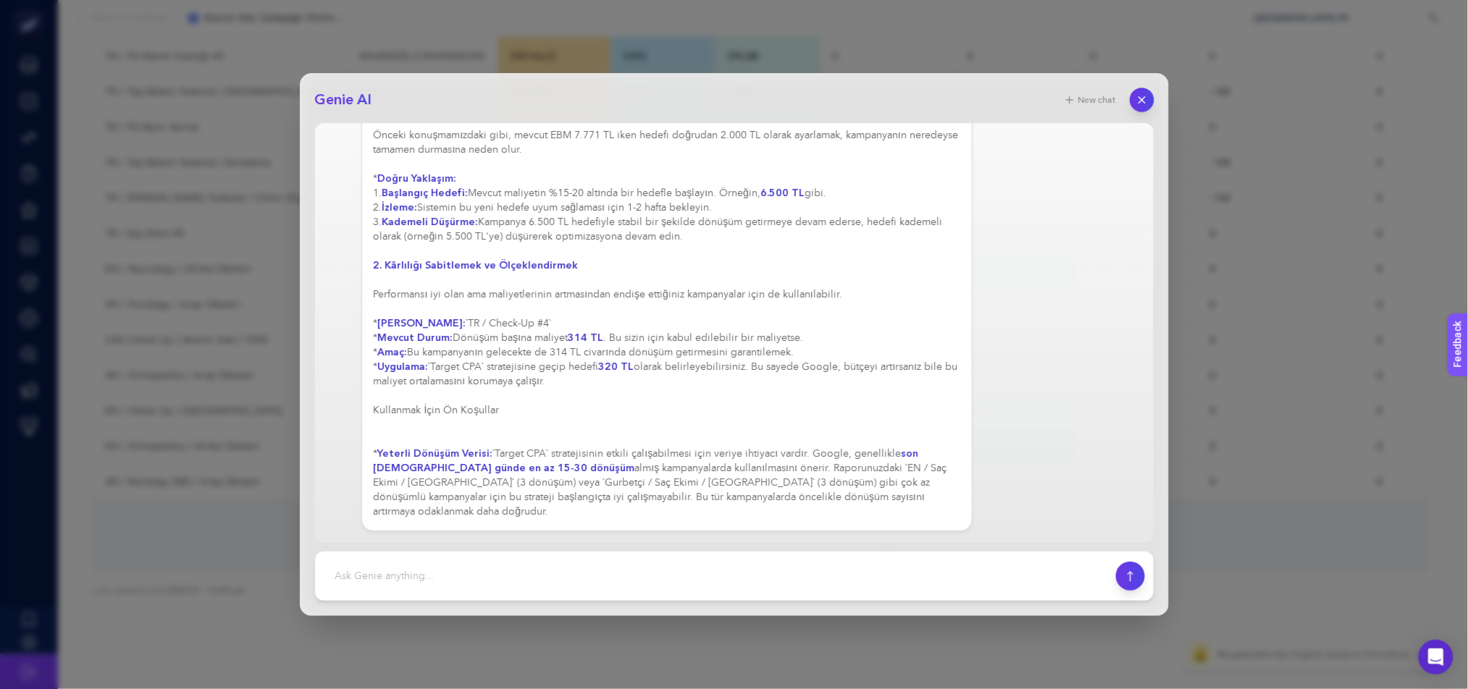
click at [1137, 99] on icon "button" at bounding box center [1142, 100] width 12 height 12
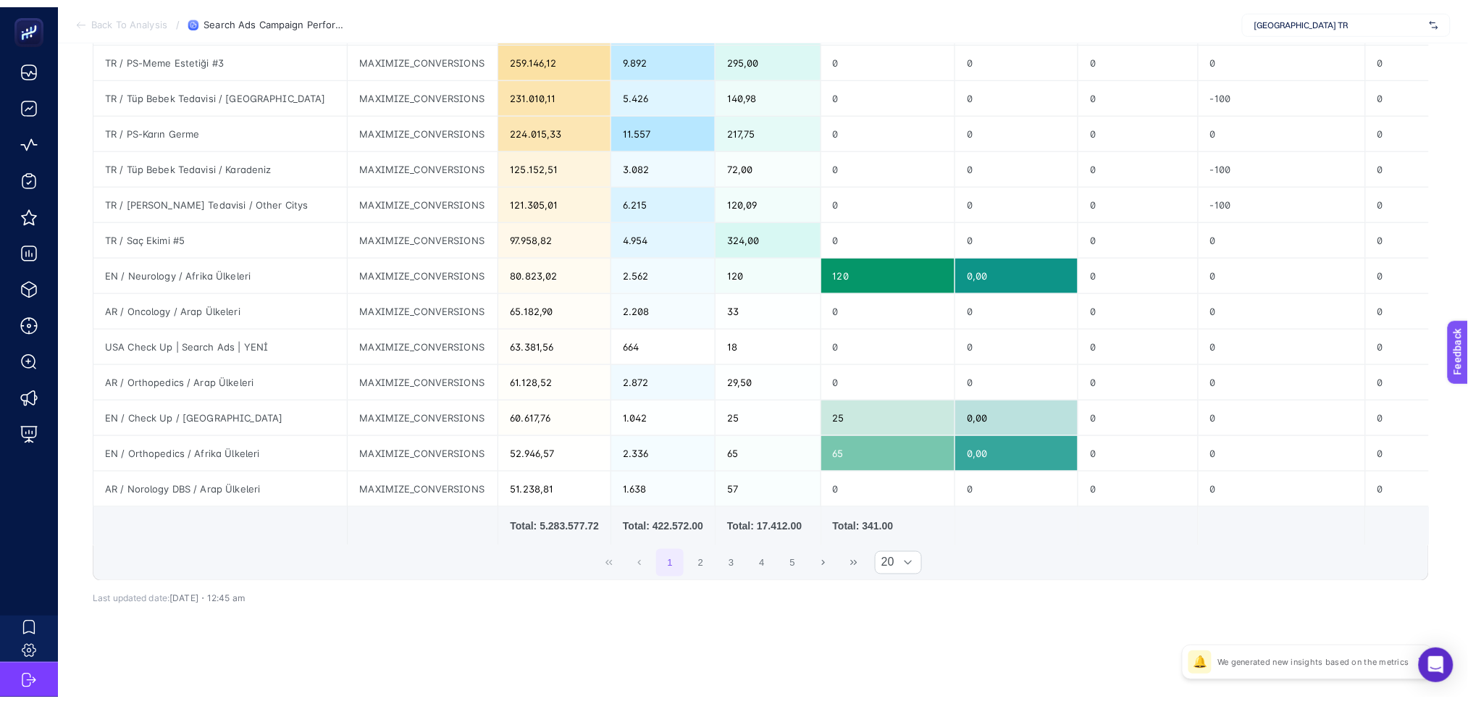
scroll to position [0, 0]
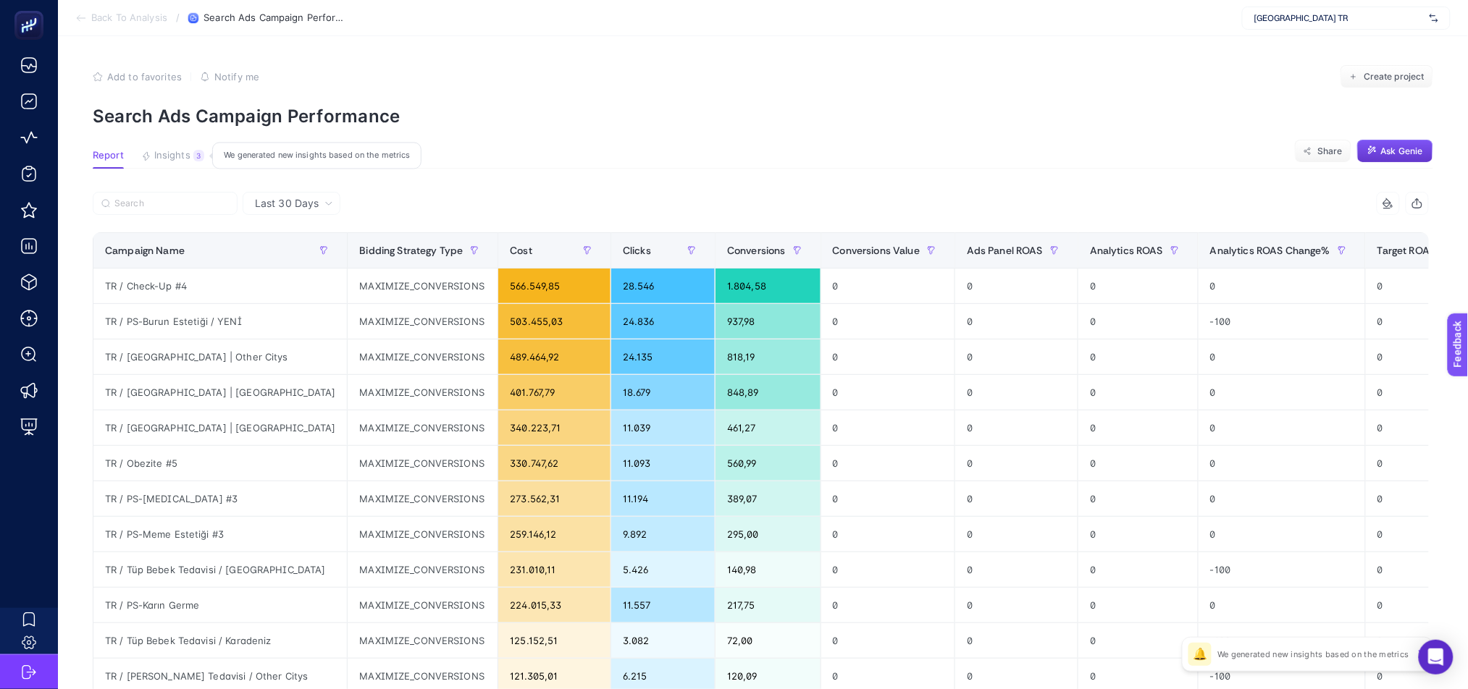
click at [181, 155] on span "Insights" at bounding box center [172, 156] width 36 height 12
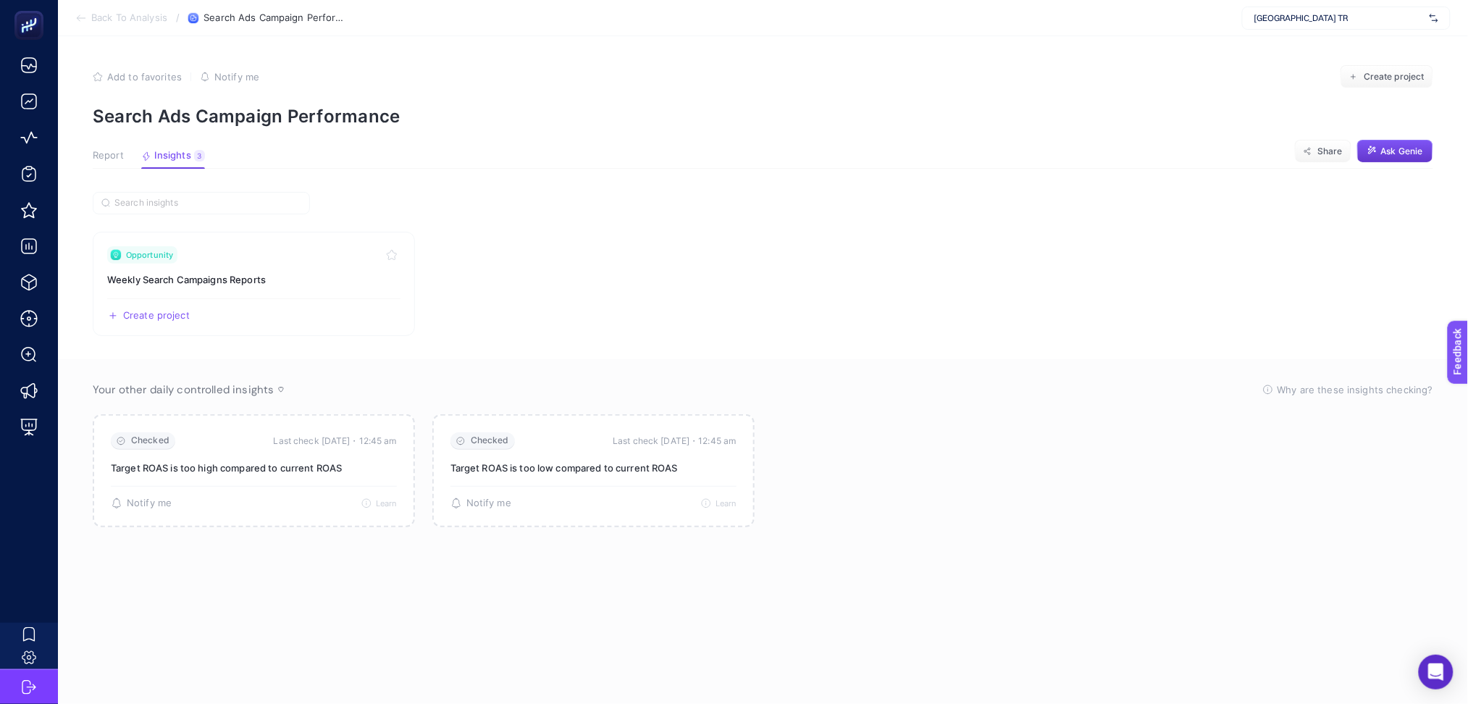
click at [78, 18] on icon at bounding box center [81, 18] width 12 height 12
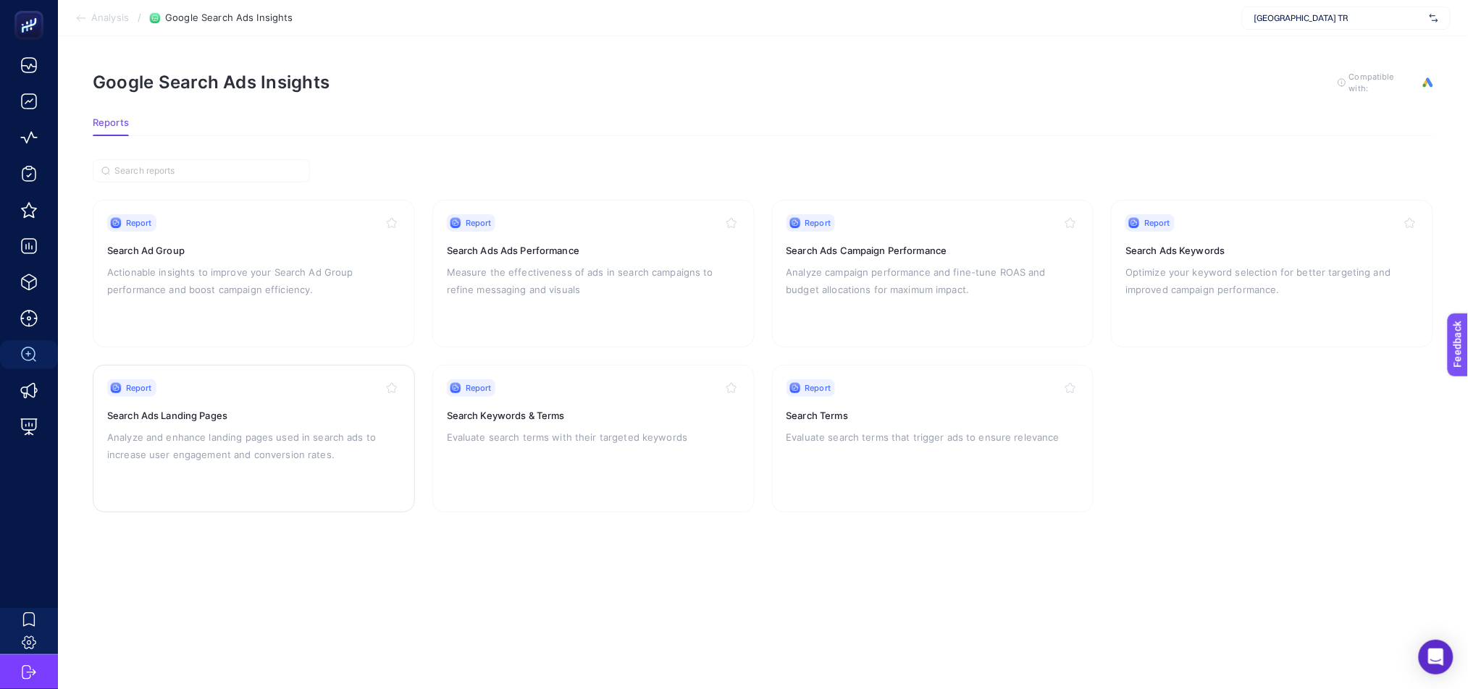
click at [319, 404] on div "Report Search Ads Landing Pages Analyze and enhance landing pages used in searc…" at bounding box center [253, 438] width 293 height 119
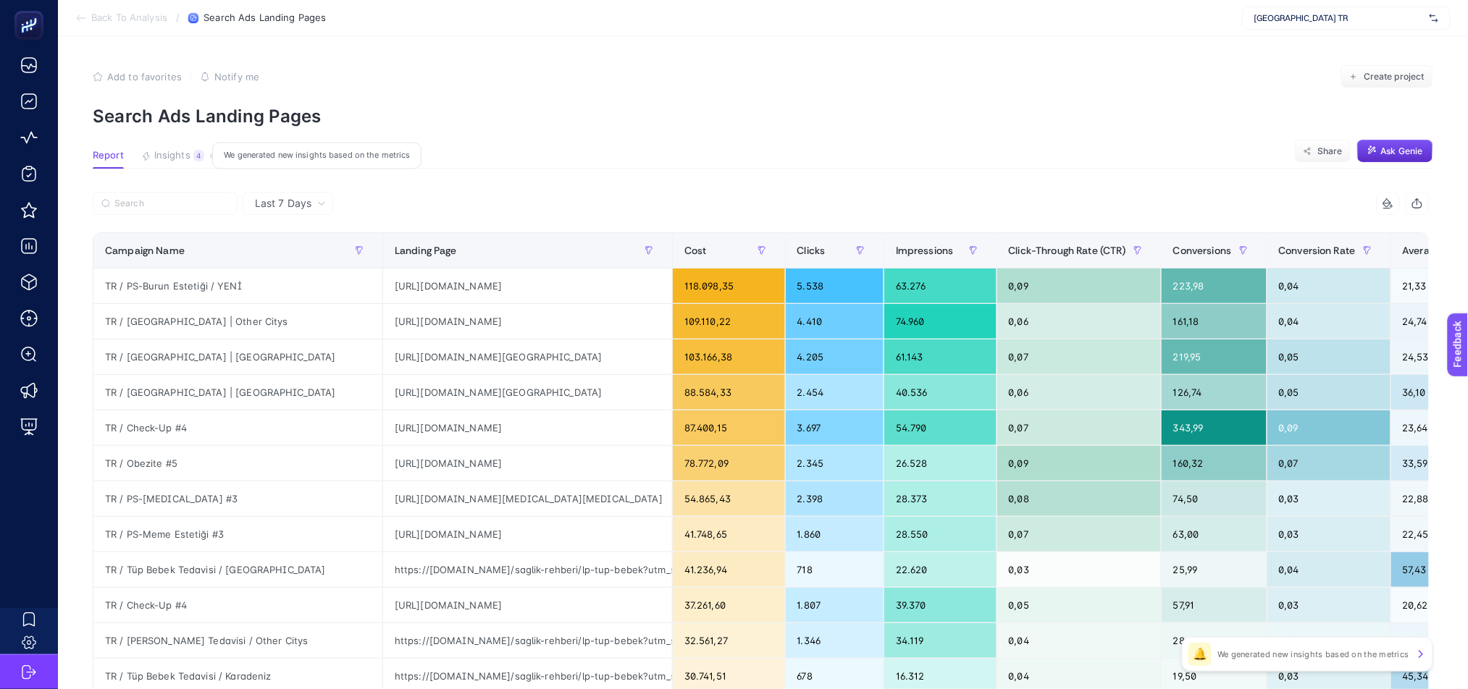
click at [152, 156] on button "Insights 4 We generated new insights based on the metrics" at bounding box center [172, 159] width 63 height 19
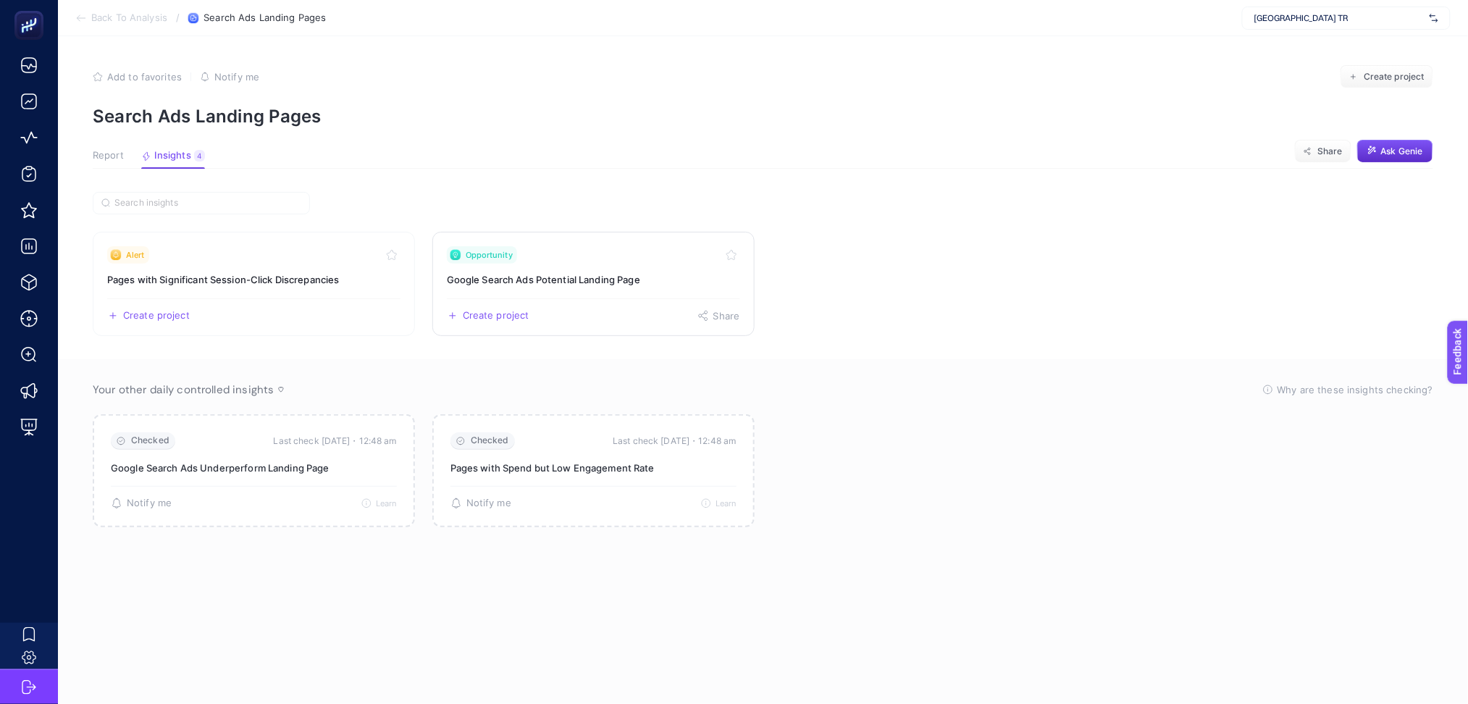
click at [592, 306] on div "Create project Share" at bounding box center [593, 309] width 293 height 23
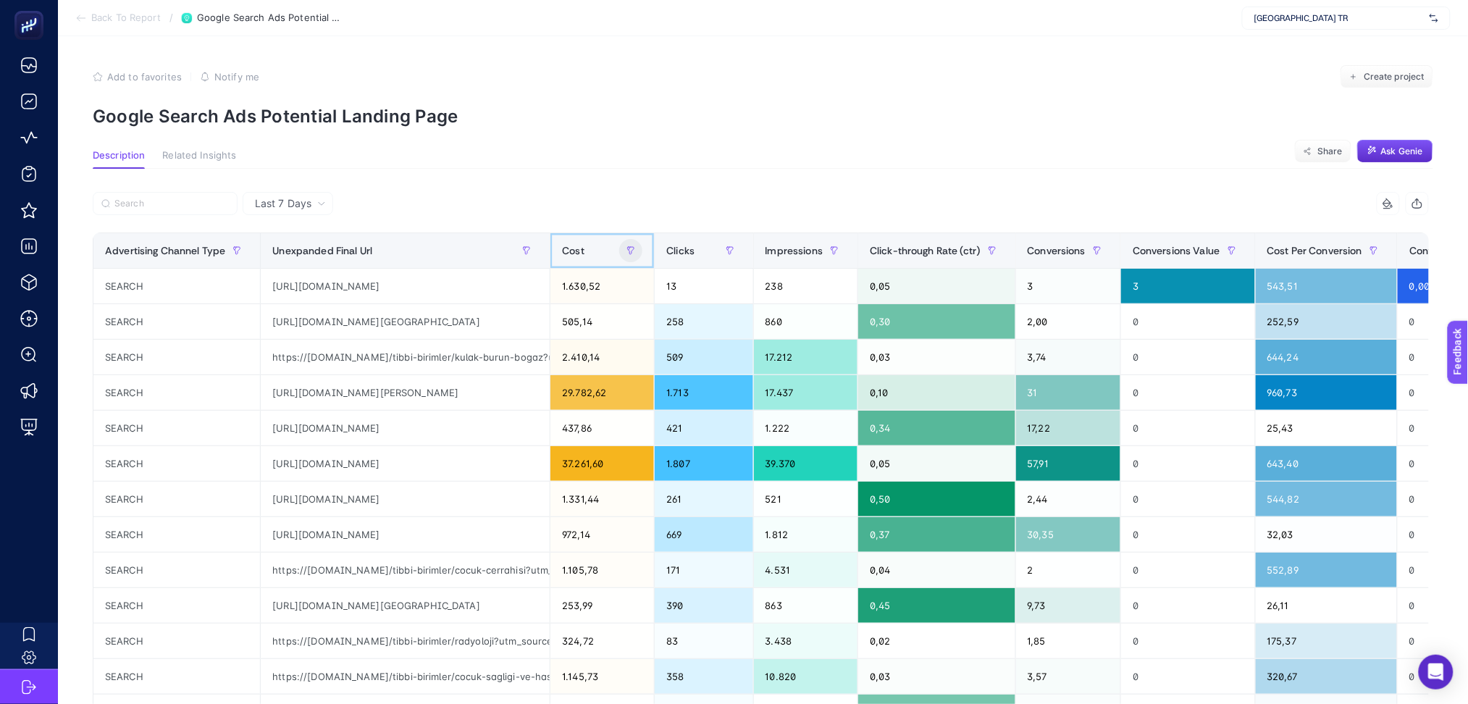
drag, startPoint x: 548, startPoint y: 256, endPoint x: 634, endPoint y: 256, distance: 85.5
click at [634, 256] on th "Cost" at bounding box center [602, 250] width 104 height 35
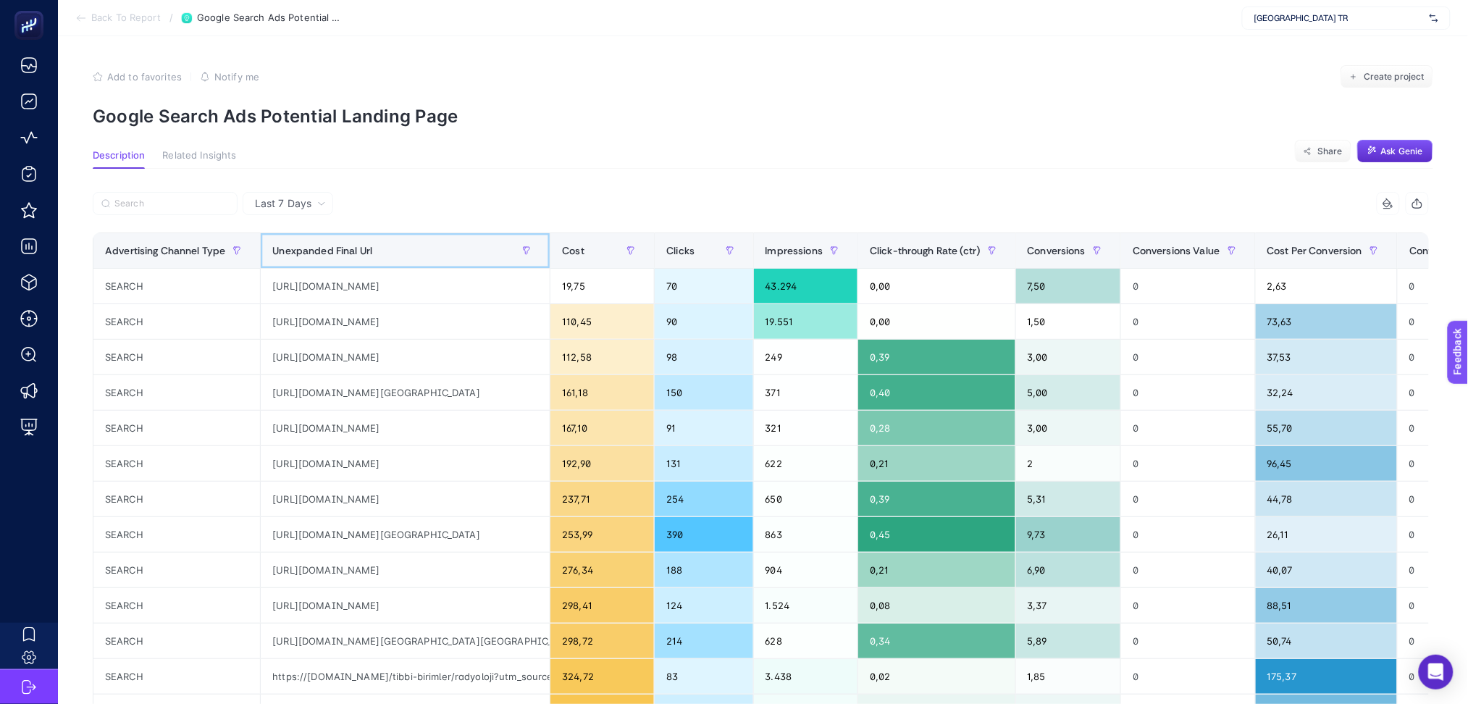
click at [453, 255] on div "Unexpanded Final Url" at bounding box center [405, 250] width 266 height 23
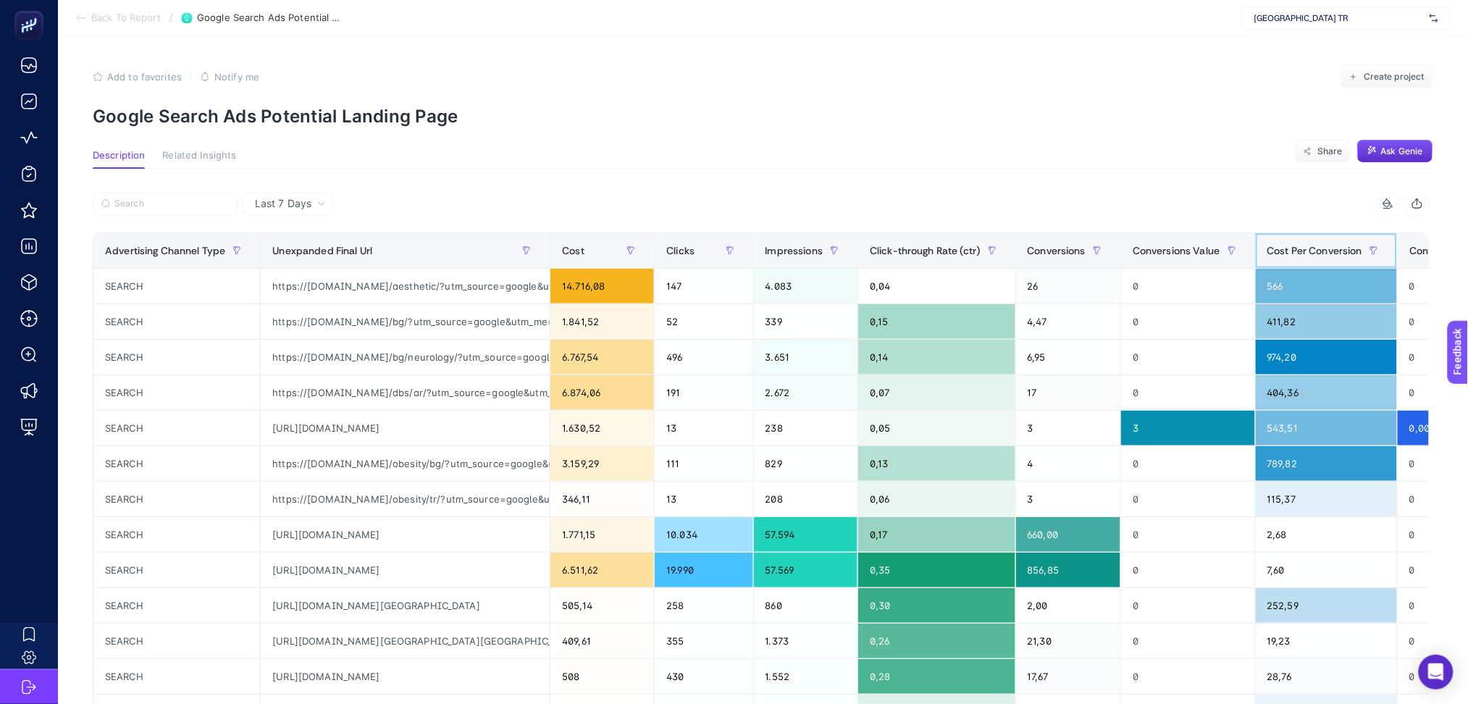
click at [1312, 250] on span "Cost Per Conversion" at bounding box center [1315, 251] width 96 height 12
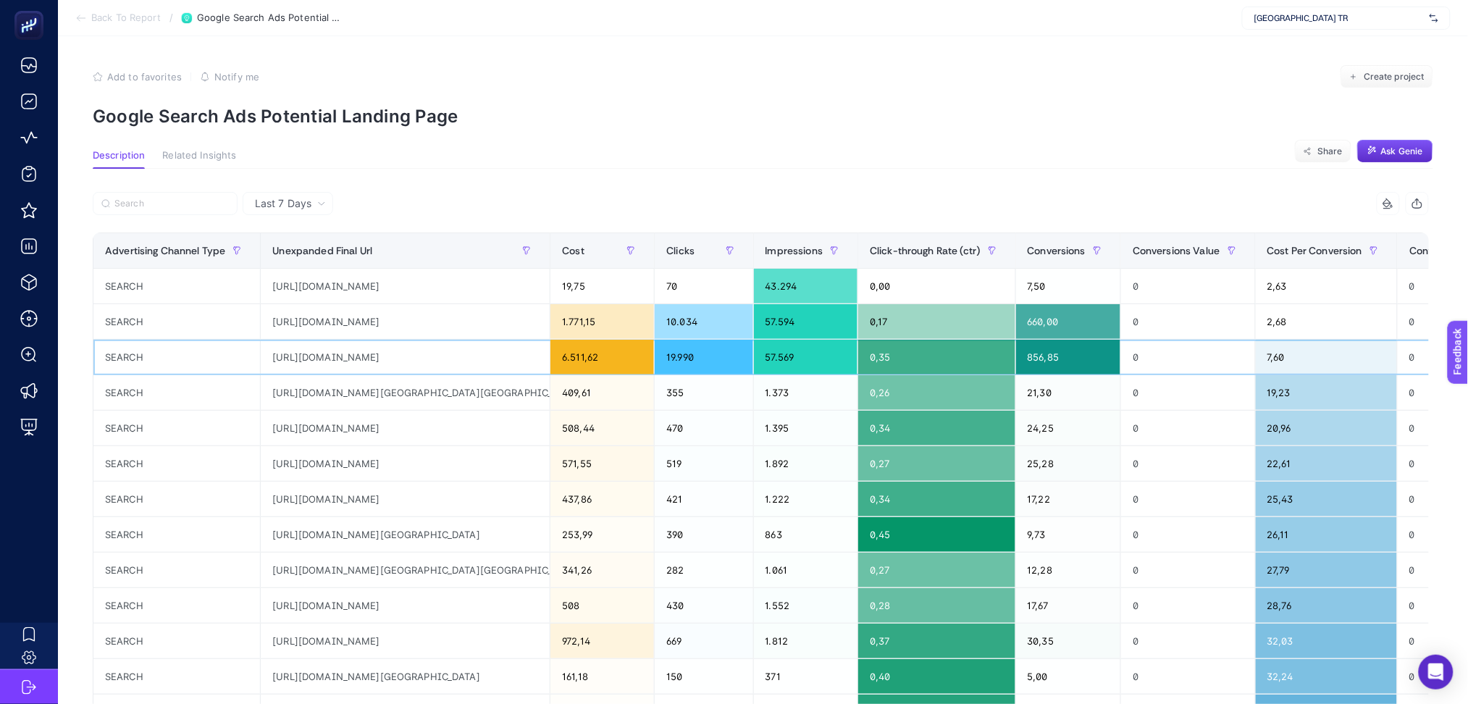
drag, startPoint x: 490, startPoint y: 354, endPoint x: 522, endPoint y: 467, distance: 117.6
click at [522, 467] on tbody "SEARCH https://www.medicalpark.com.tr/randevu-al 19,75 70 43.294 0,00 7,50 0 2,…" at bounding box center [857, 624] width 1529 height 710
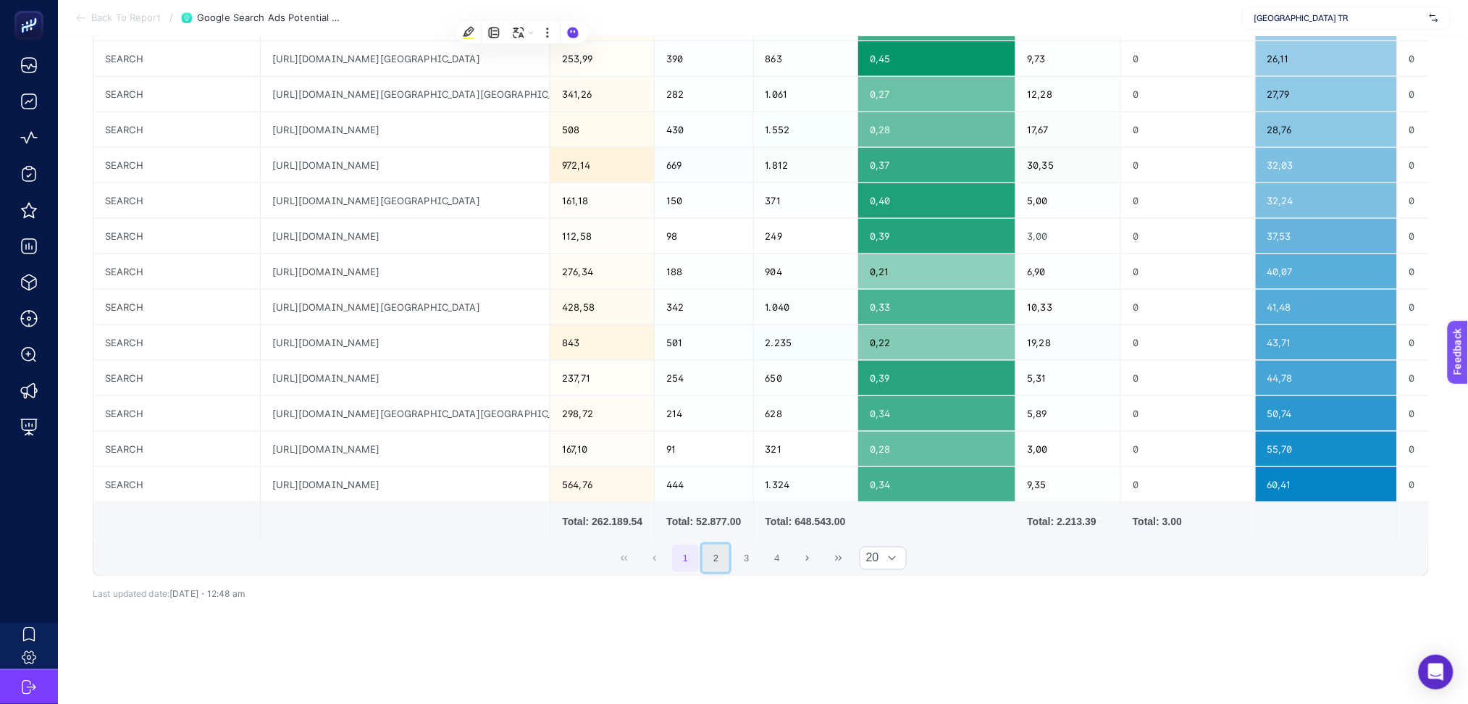
click at [725, 549] on button "2" at bounding box center [716, 559] width 28 height 28
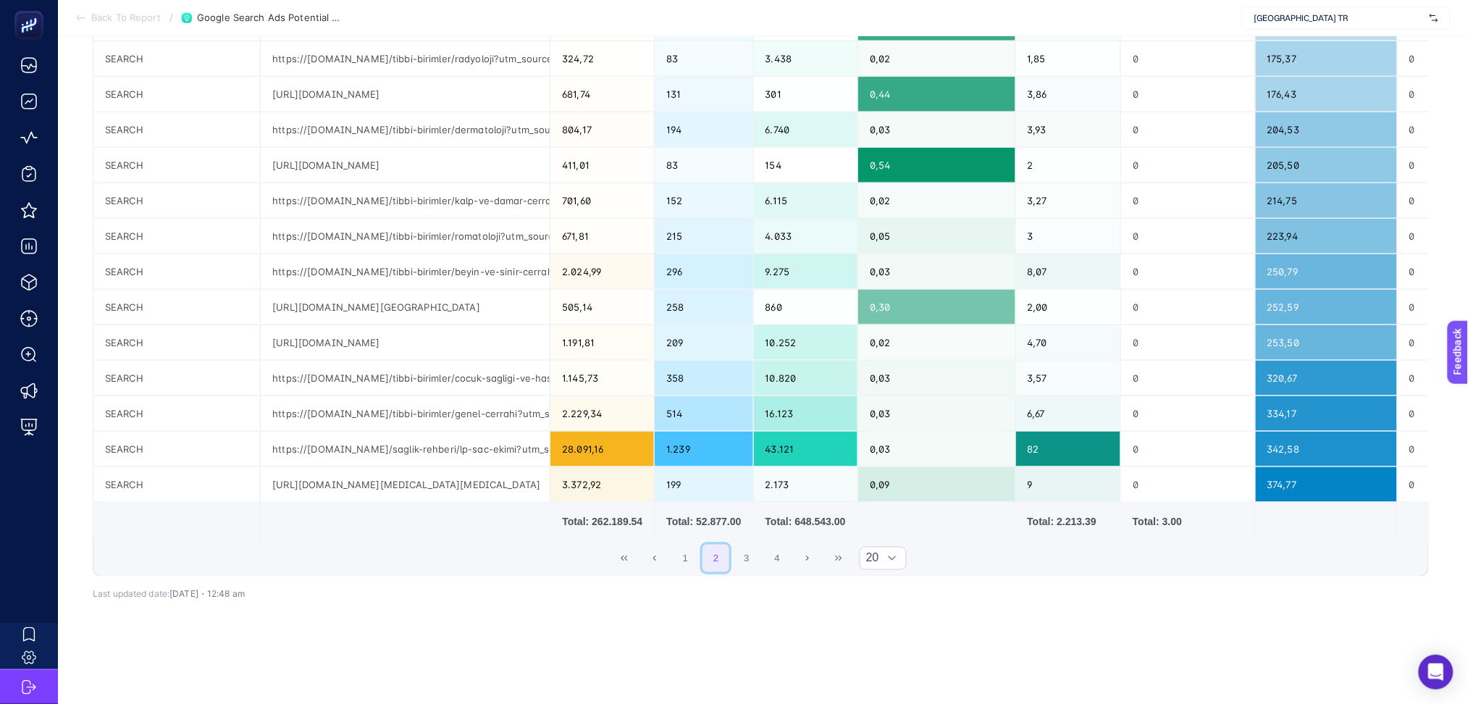
scroll to position [0, 0]
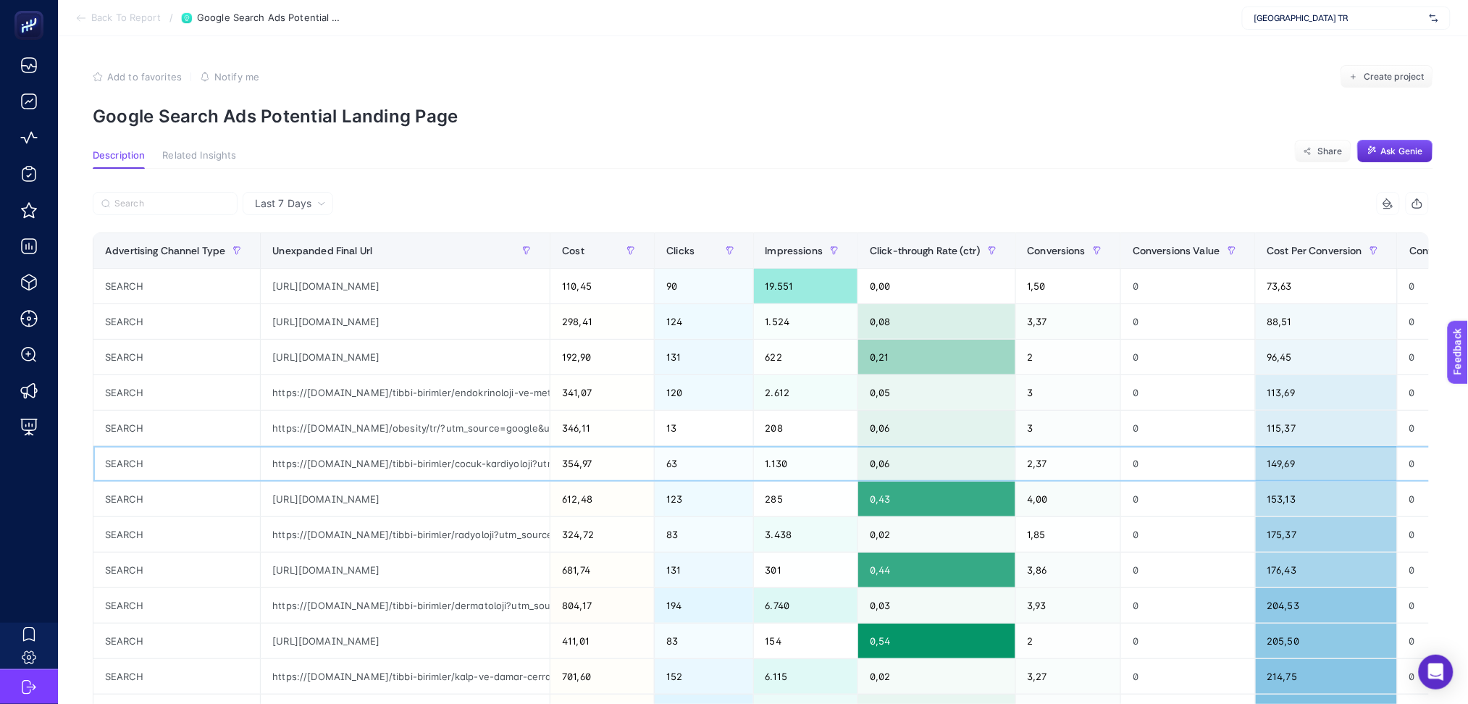
click at [532, 463] on div "https://www.medicalpark.com.tr/tibbi-birimler/cocuk-kardiyoloji?utm_source=goog…" at bounding box center [405, 463] width 289 height 35
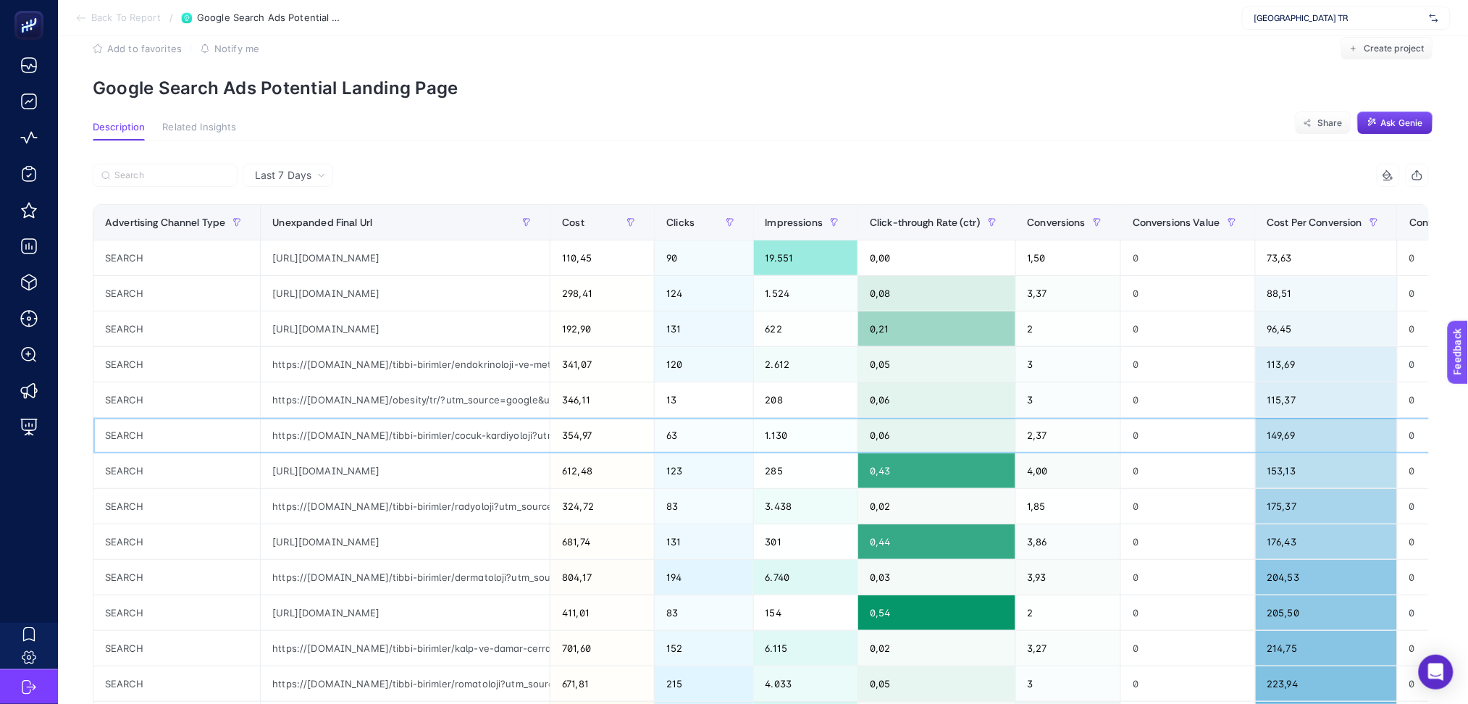
scroll to position [496, 0]
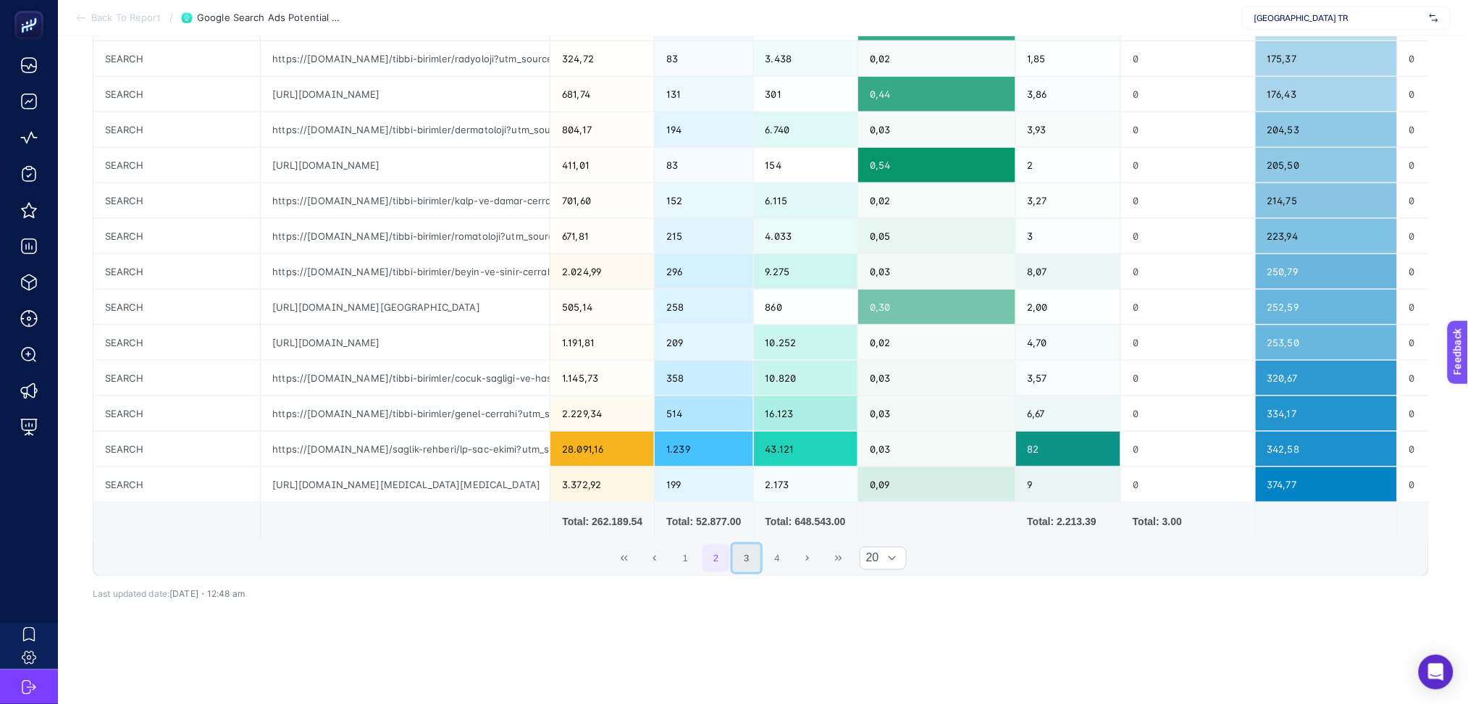
click at [751, 545] on button "3" at bounding box center [747, 559] width 28 height 28
